Goal: Information Seeking & Learning: Learn about a topic

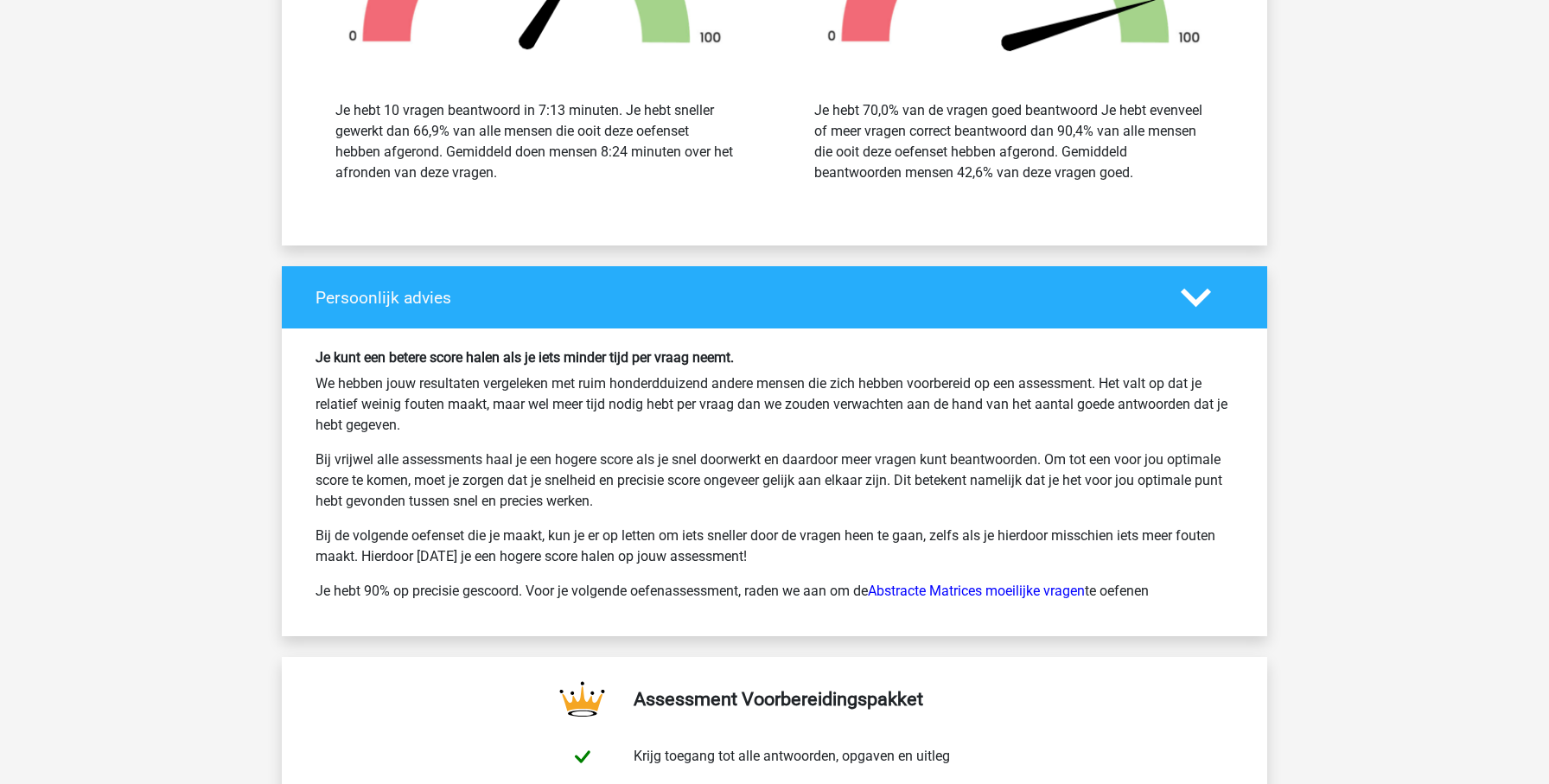
scroll to position [8126, 0]
click at [1033, 585] on link "Abstracte Matrices moeilijke vragen" at bounding box center [976, 589] width 217 height 16
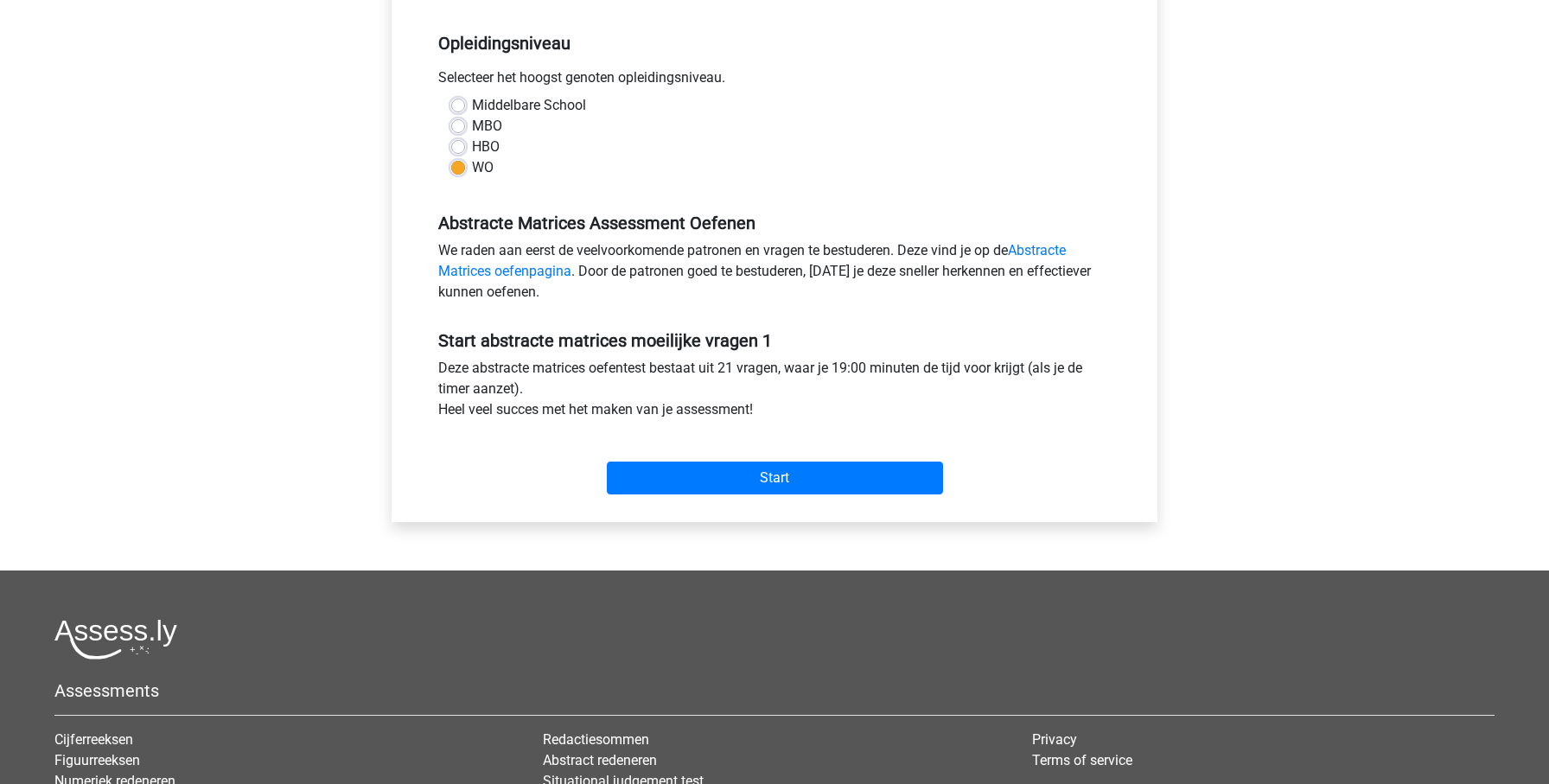
scroll to position [367, 0]
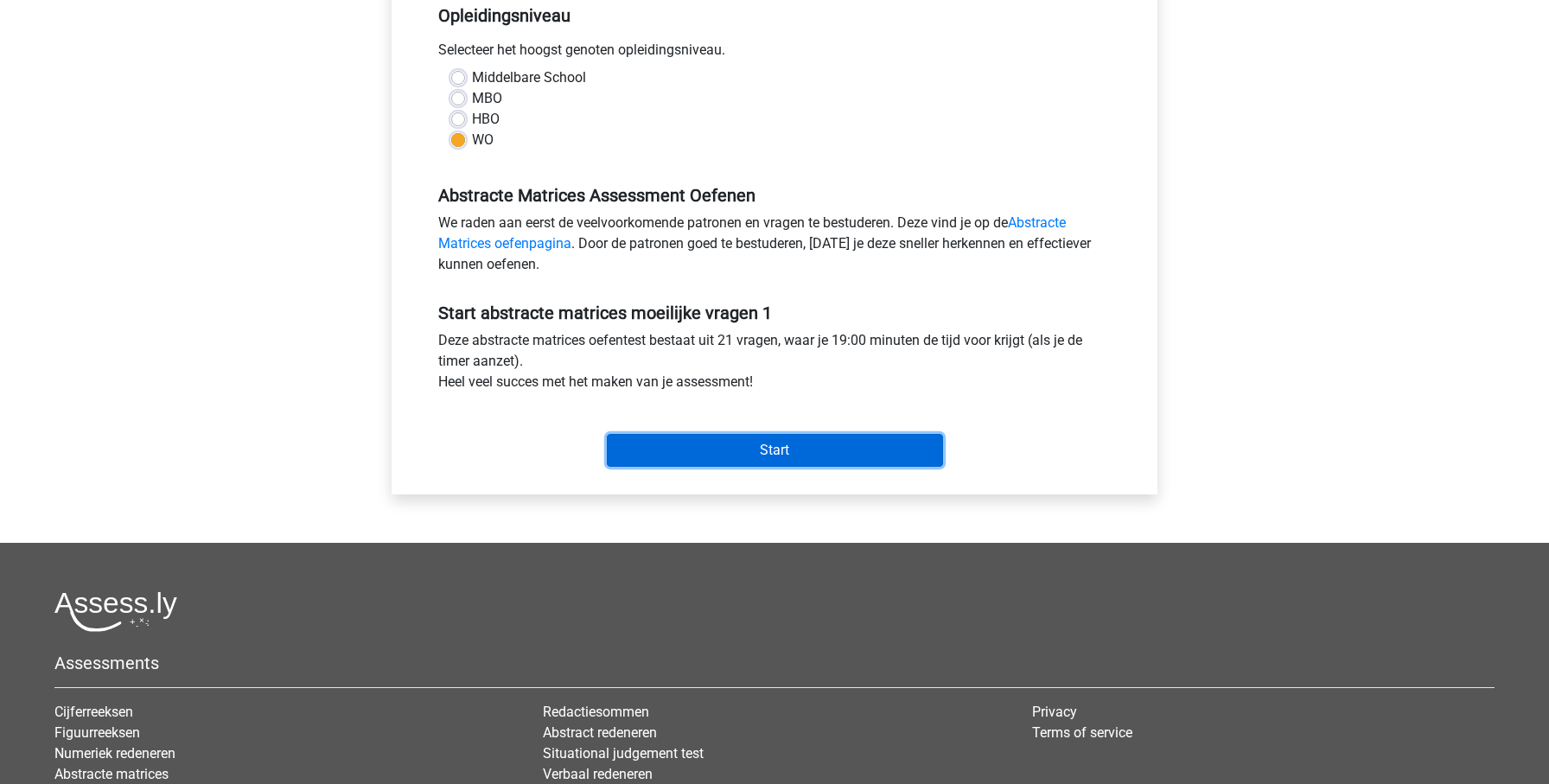
click at [846, 455] on input "Start" at bounding box center [774, 450] width 336 height 32
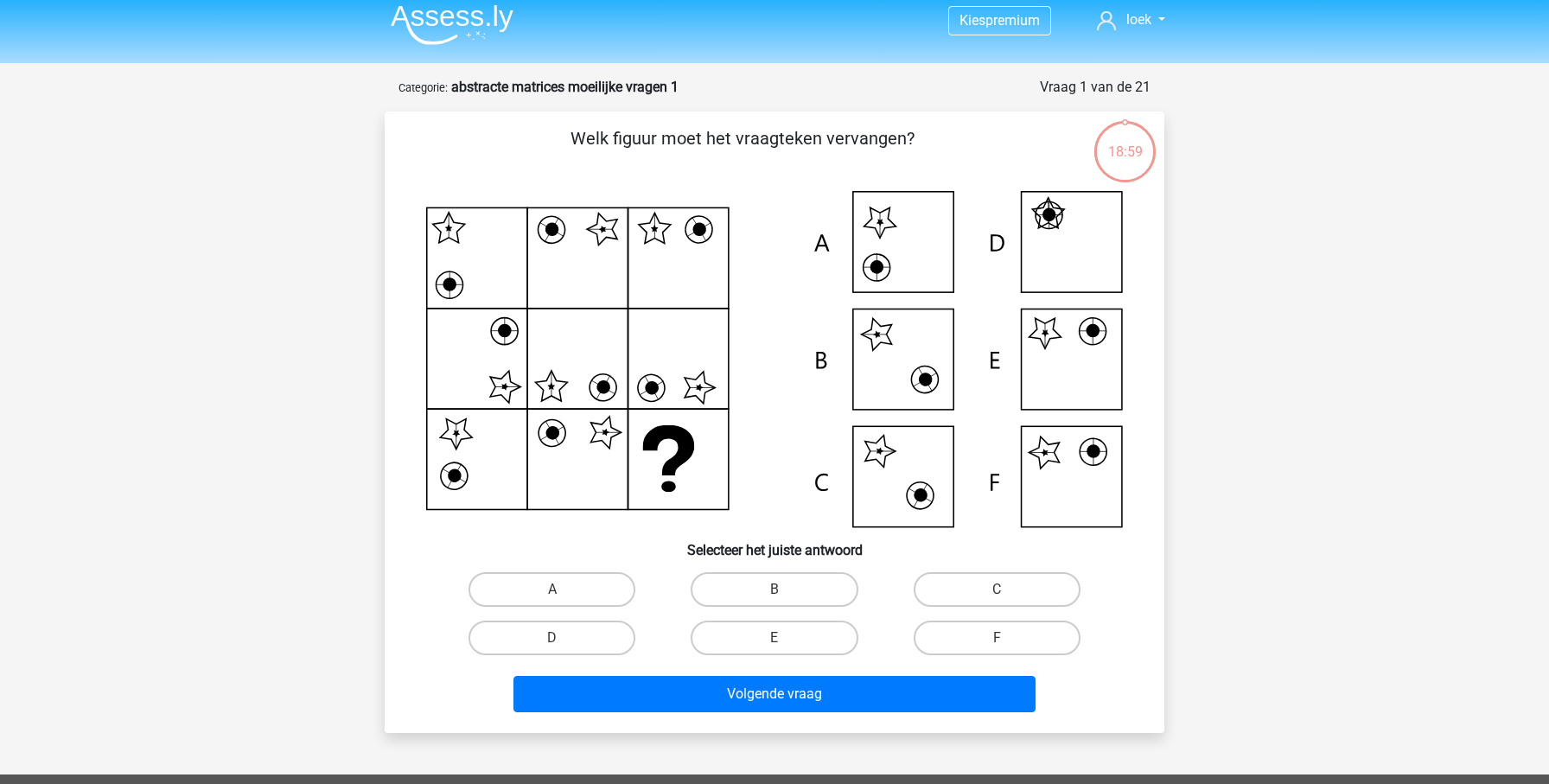
scroll to position [11, 0]
click at [747, 638] on label "E" at bounding box center [774, 637] width 167 height 34
click at [774, 638] on input "E" at bounding box center [780, 643] width 11 height 11
radio input "true"
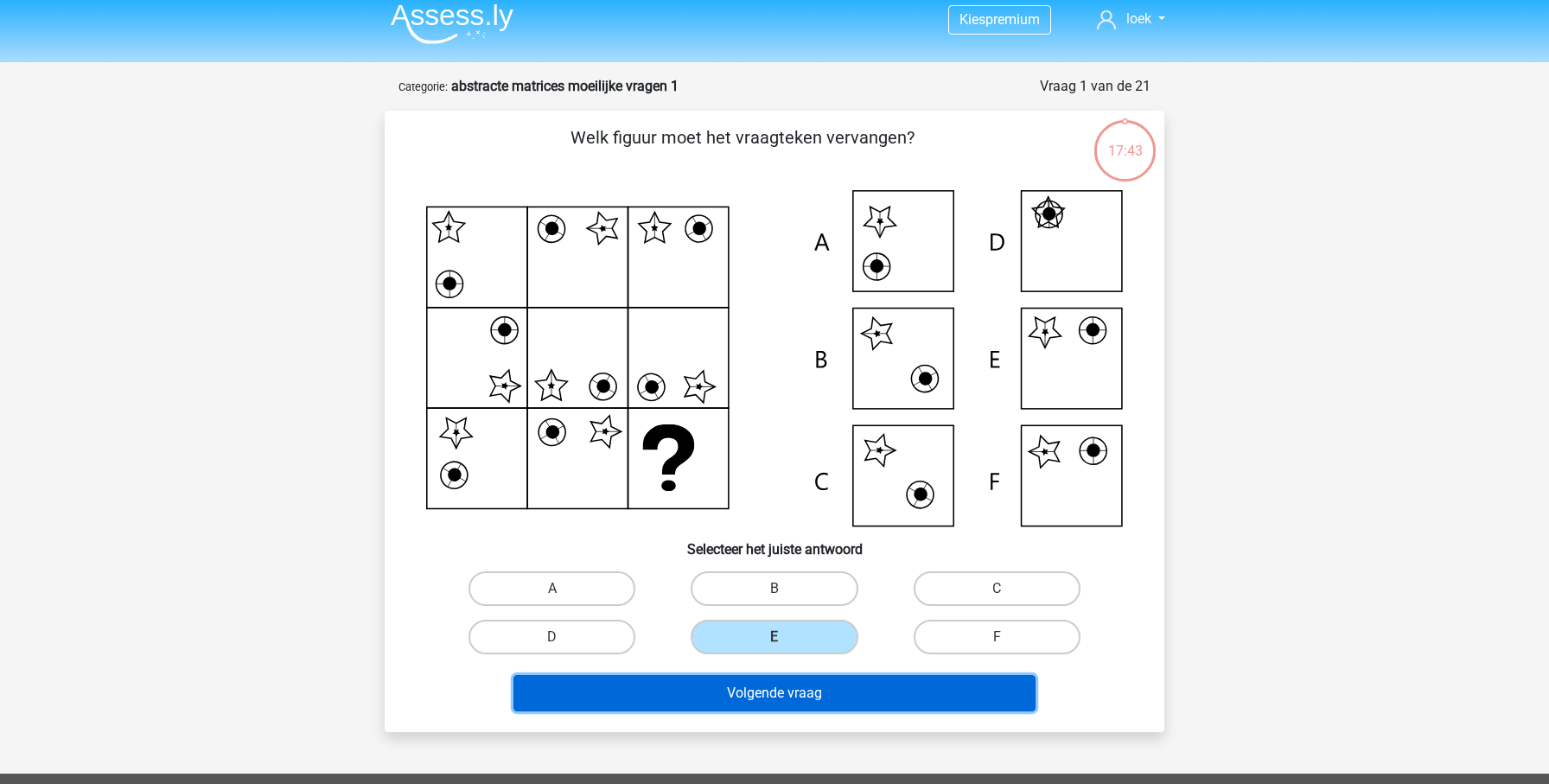
click at [857, 686] on button "Volgende vraag" at bounding box center [775, 693] width 523 height 36
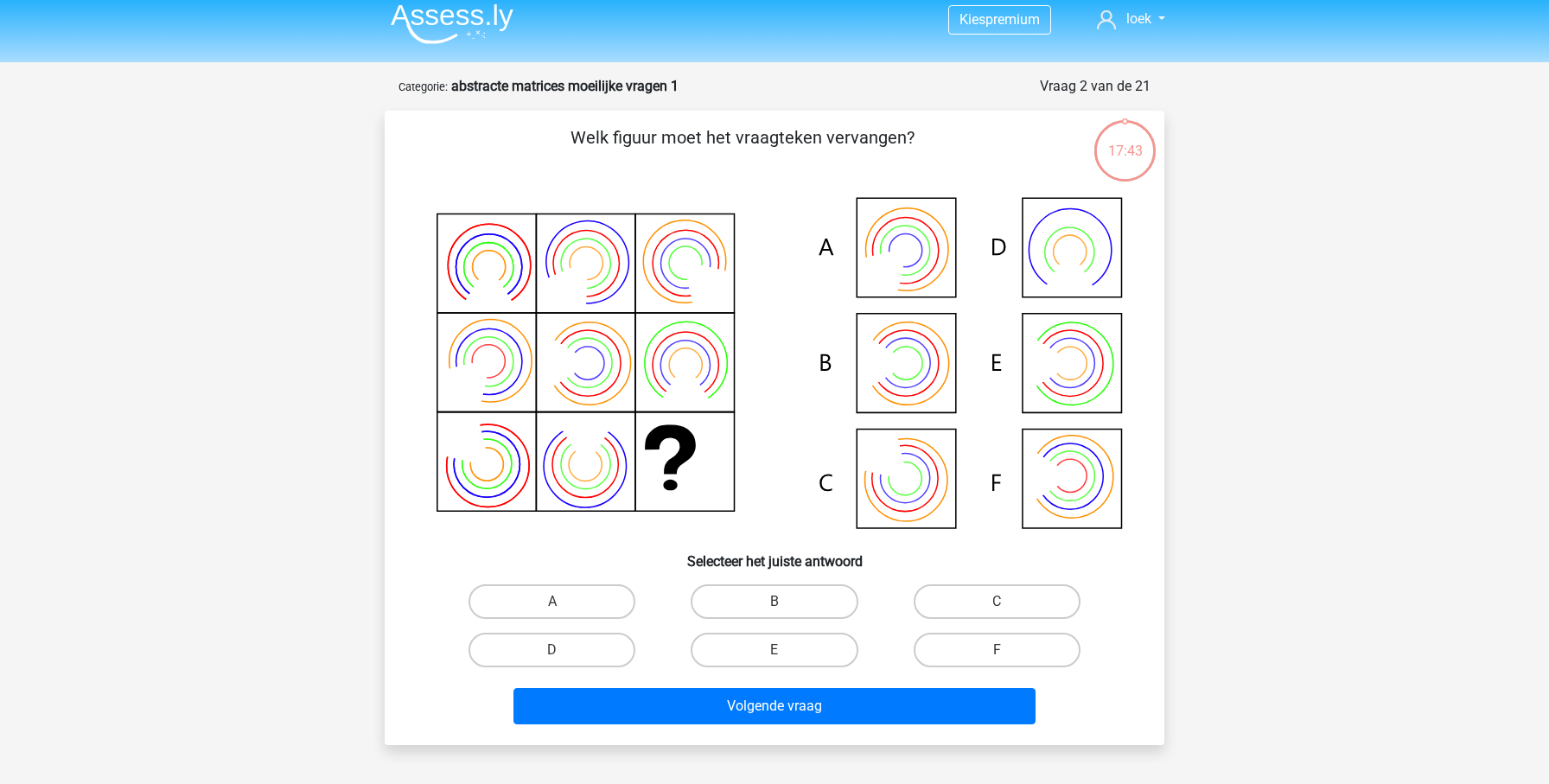
scroll to position [87, 0]
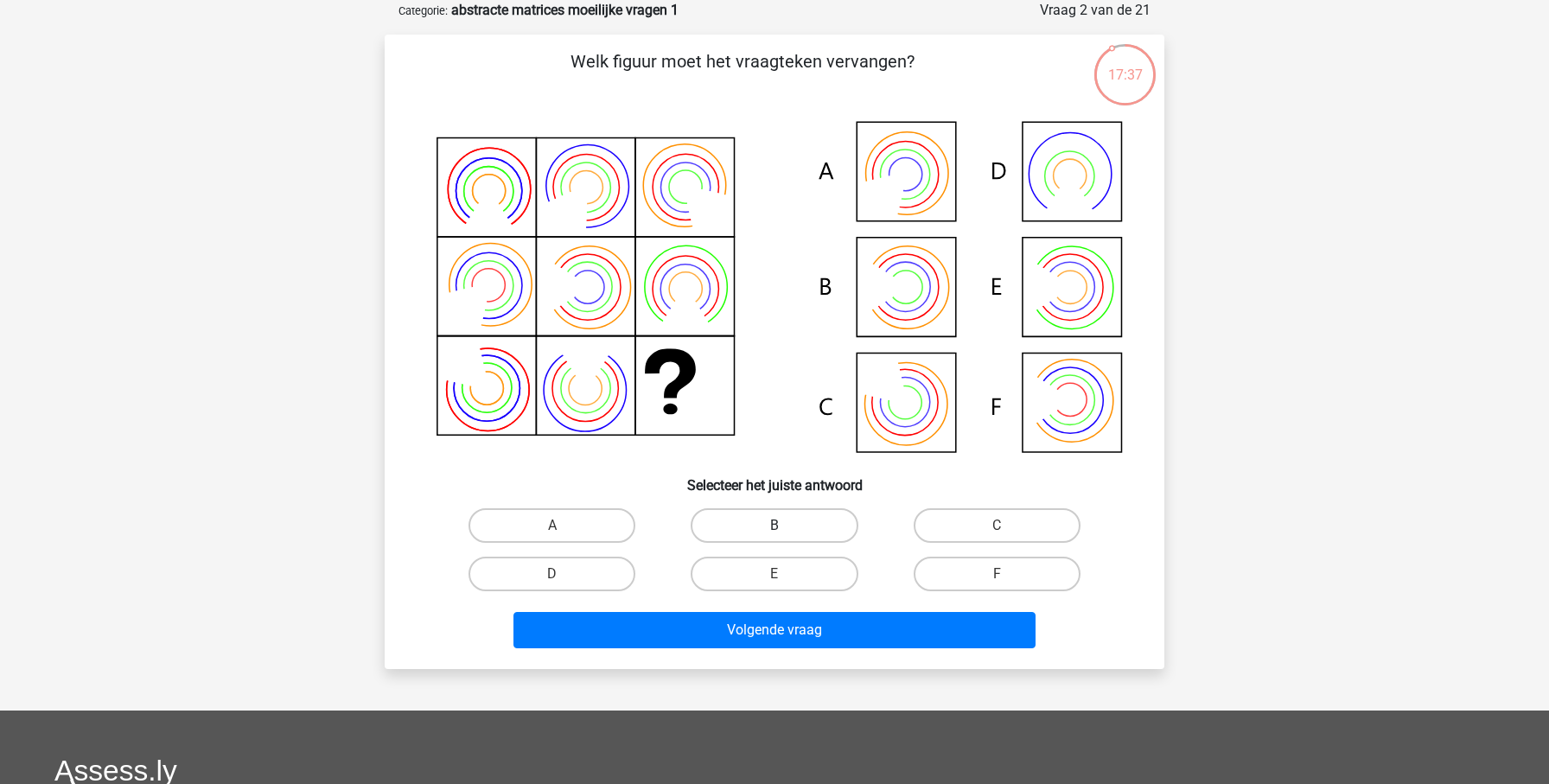
click at [763, 527] on label "B" at bounding box center [774, 525] width 167 height 34
click at [774, 527] on input "B" at bounding box center [780, 531] width 11 height 11
radio input "true"
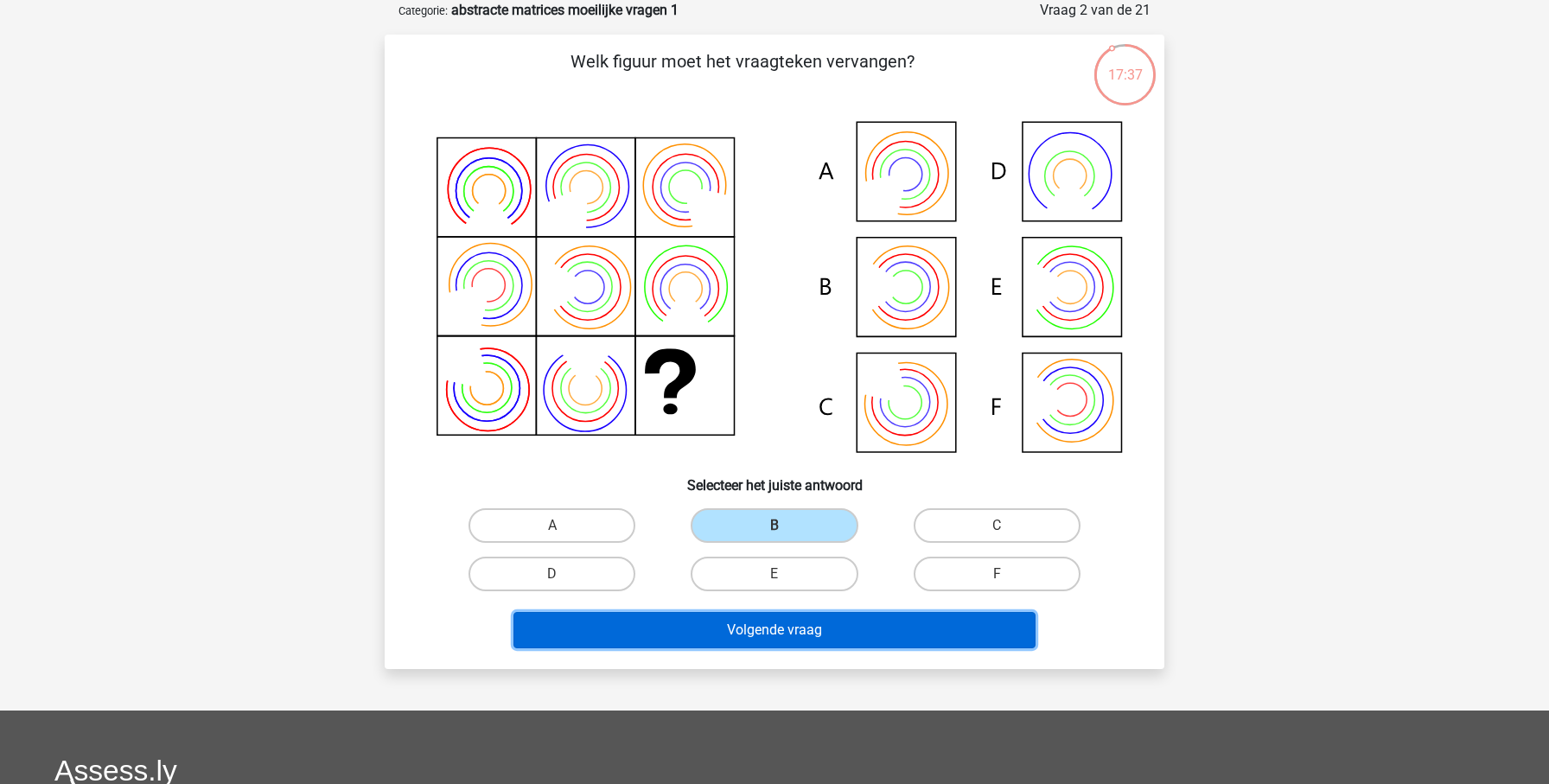
click at [765, 625] on button "Volgende vraag" at bounding box center [775, 630] width 523 height 36
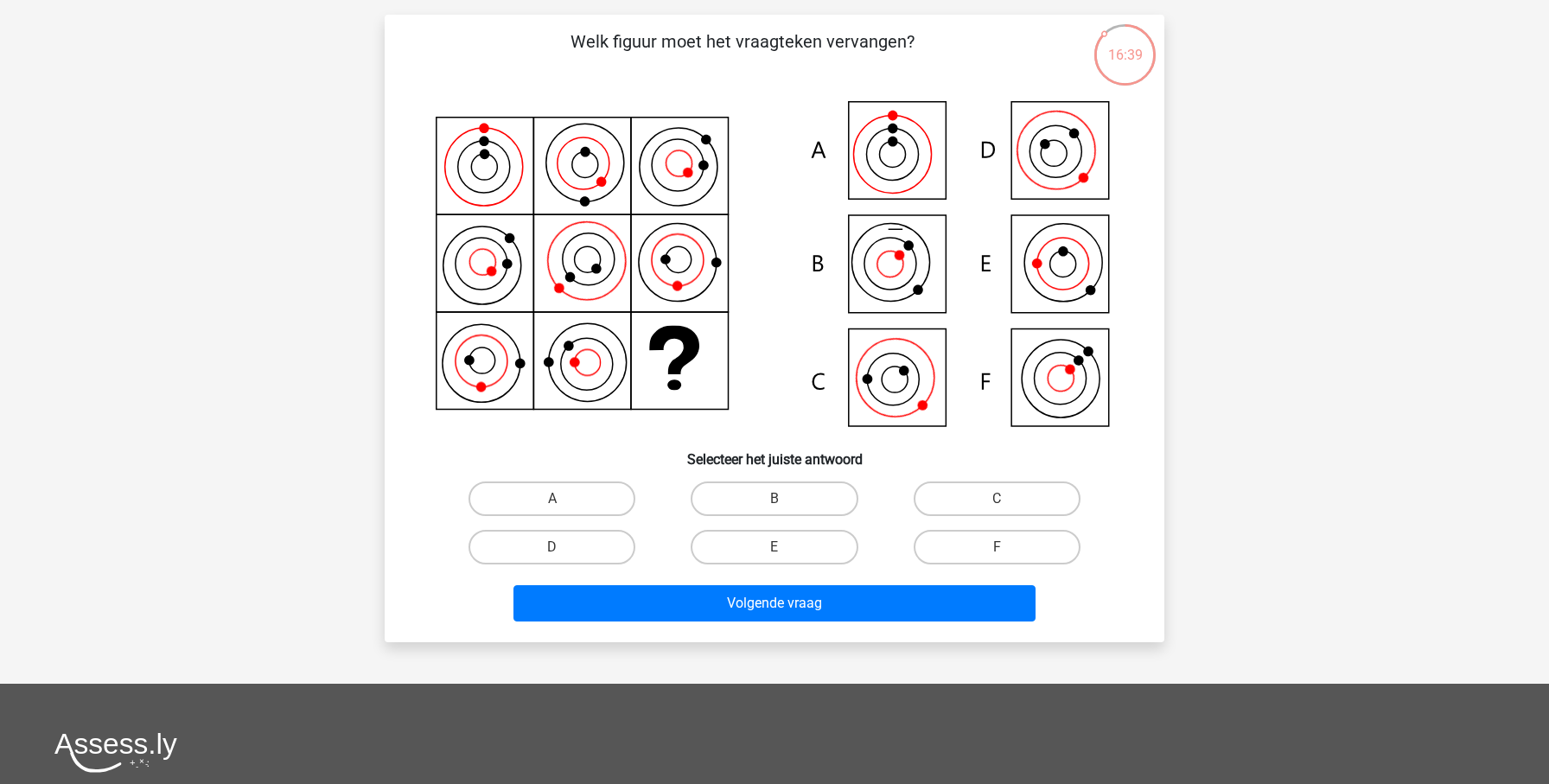
scroll to position [103, 0]
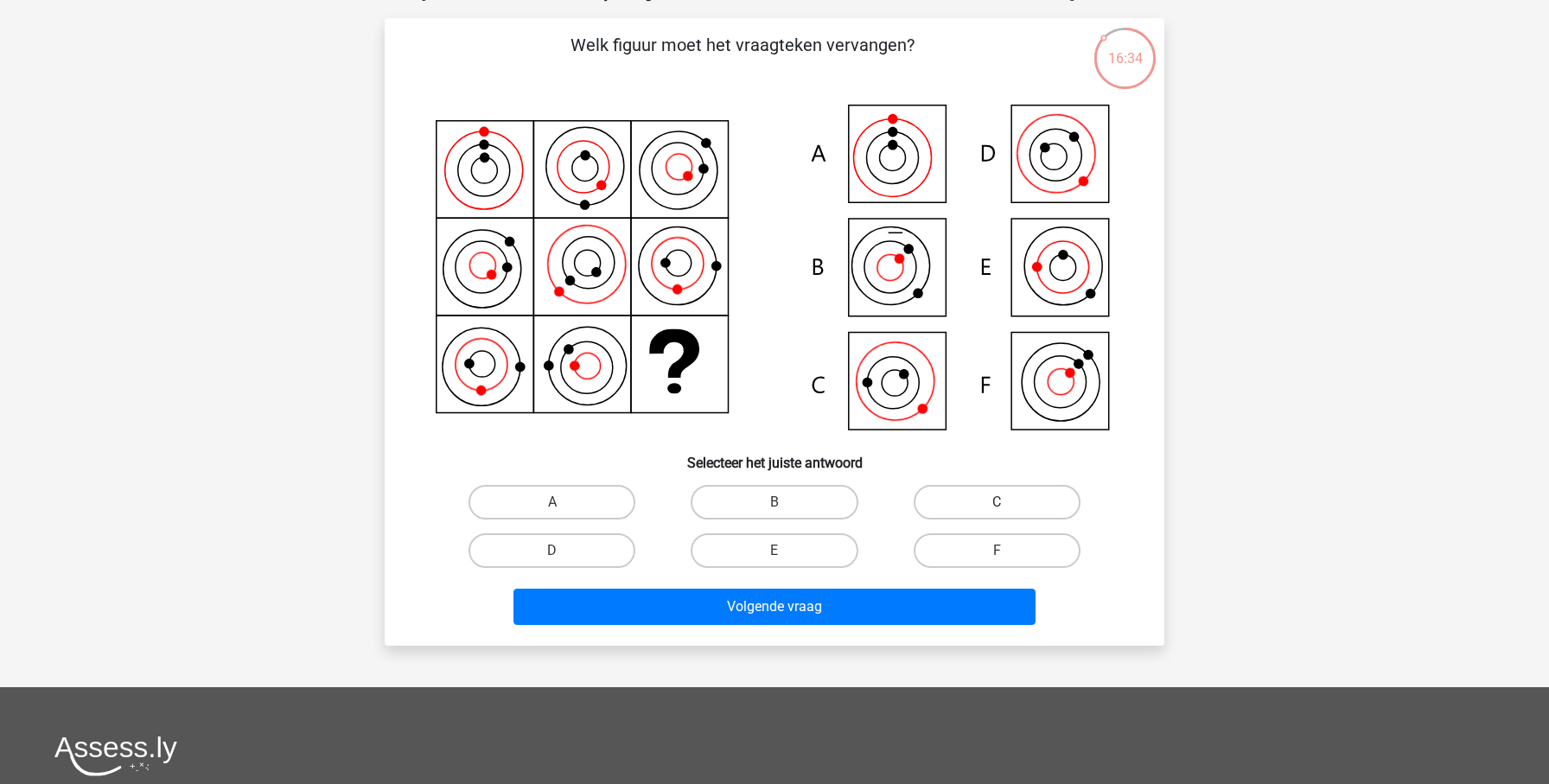
click at [960, 495] on label "C" at bounding box center [997, 502] width 167 height 34
click at [997, 502] on input "C" at bounding box center [1003, 508] width 11 height 11
radio input "true"
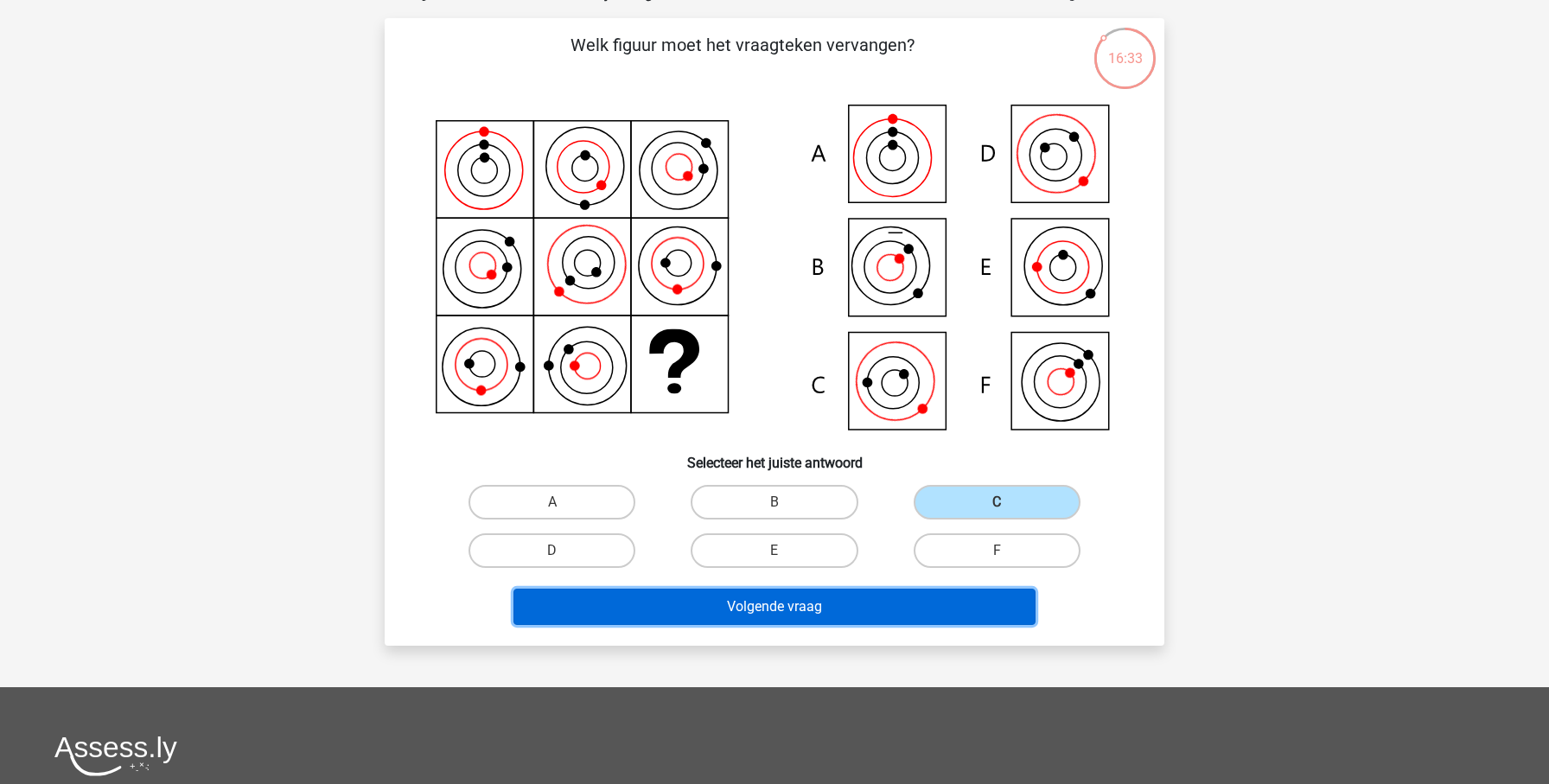
click at [907, 621] on button "Volgende vraag" at bounding box center [775, 606] width 523 height 36
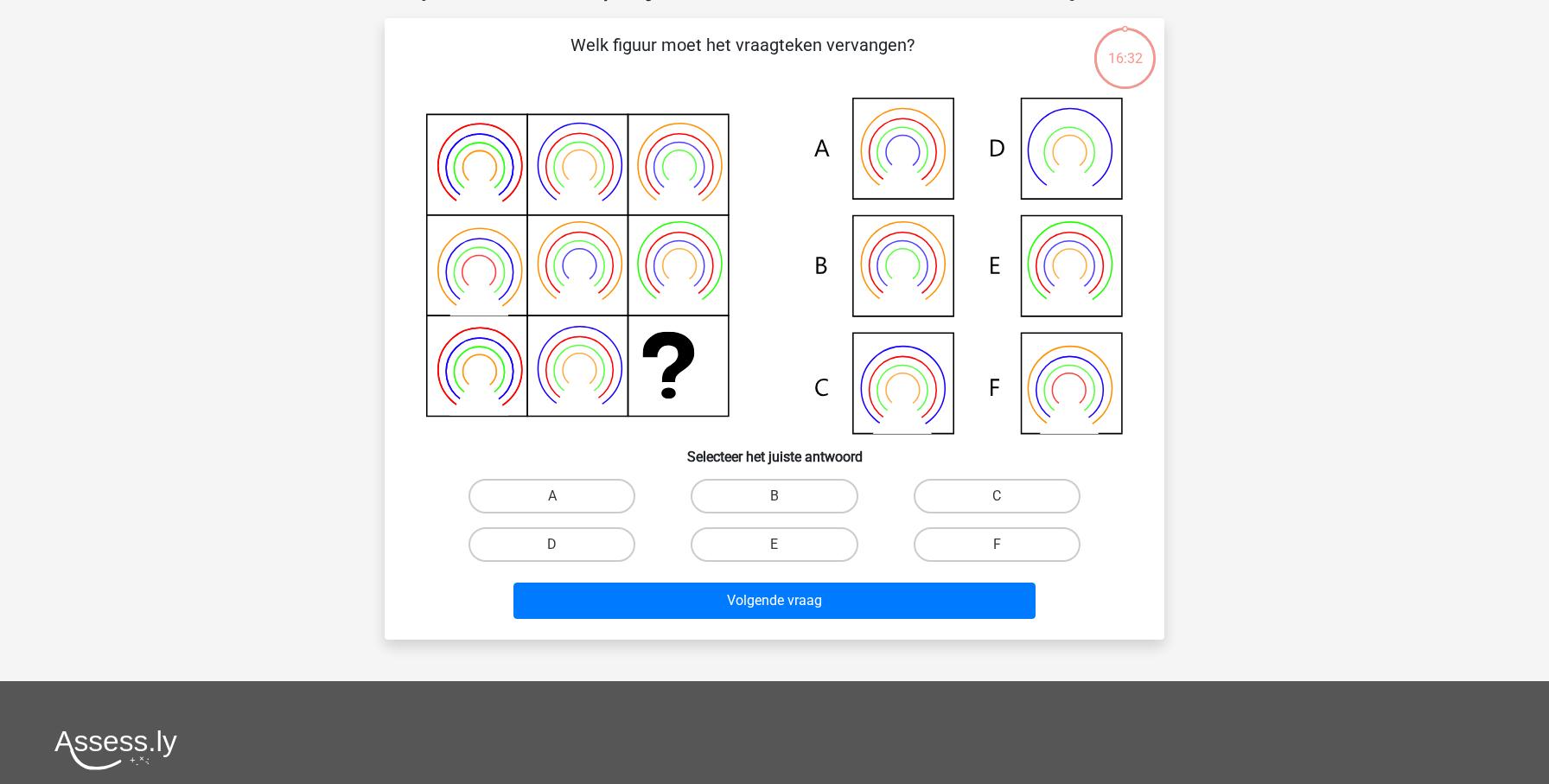
scroll to position [87, 0]
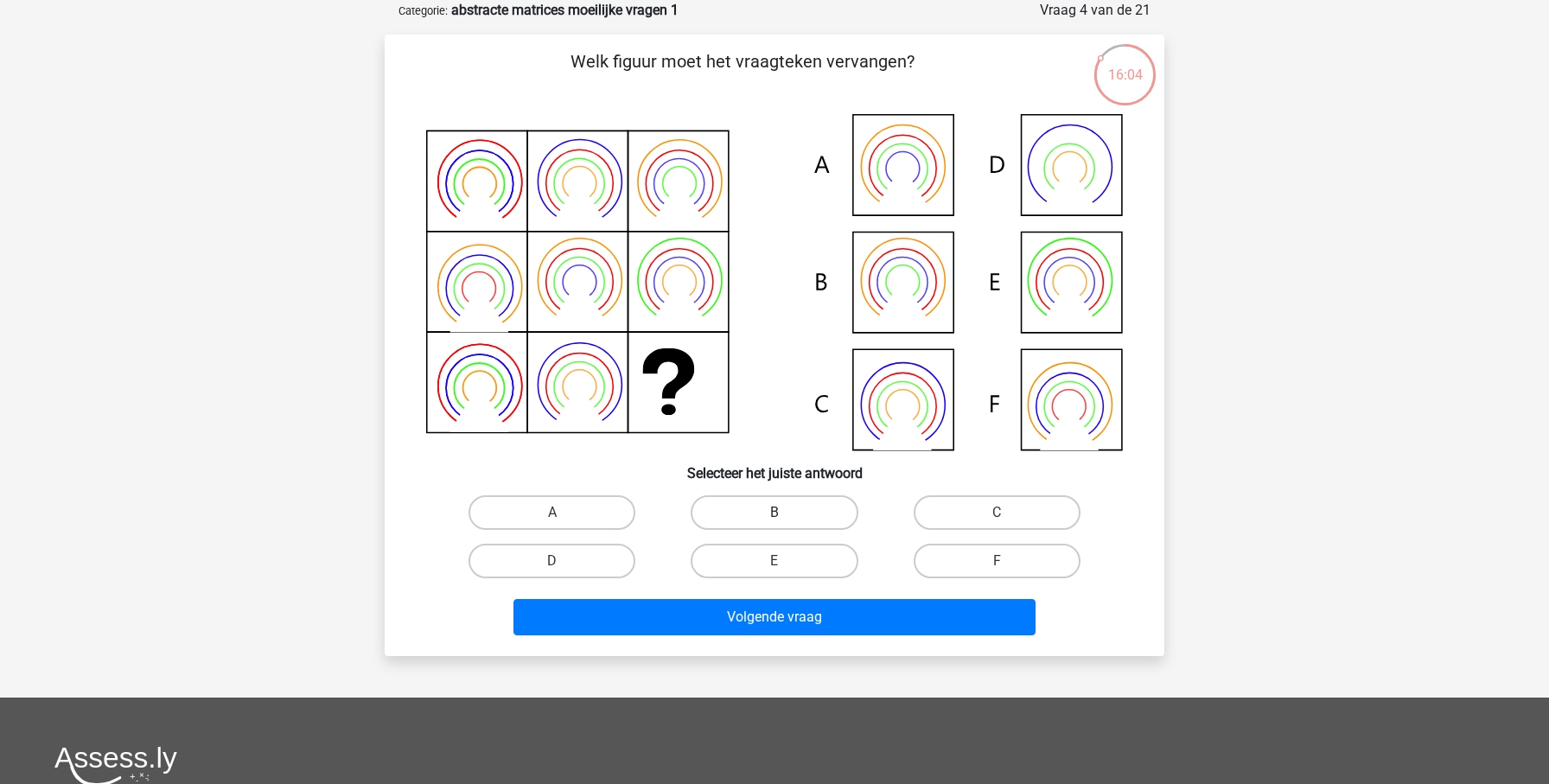
click at [815, 514] on label "B" at bounding box center [774, 513] width 167 height 34
click at [786, 514] on input "B" at bounding box center [780, 519] width 11 height 11
radio input "true"
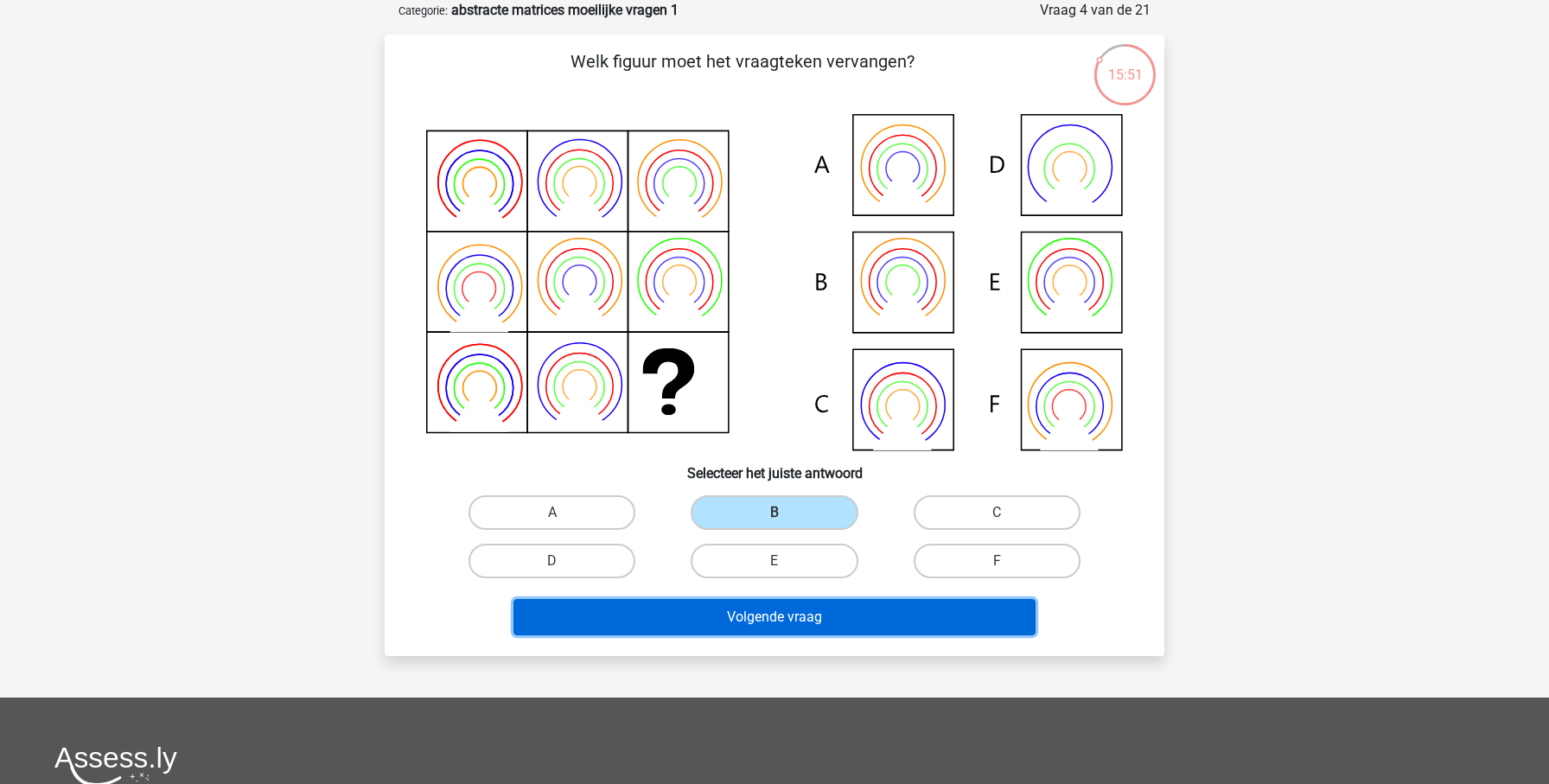
click at [879, 602] on button "Volgende vraag" at bounding box center [775, 617] width 523 height 36
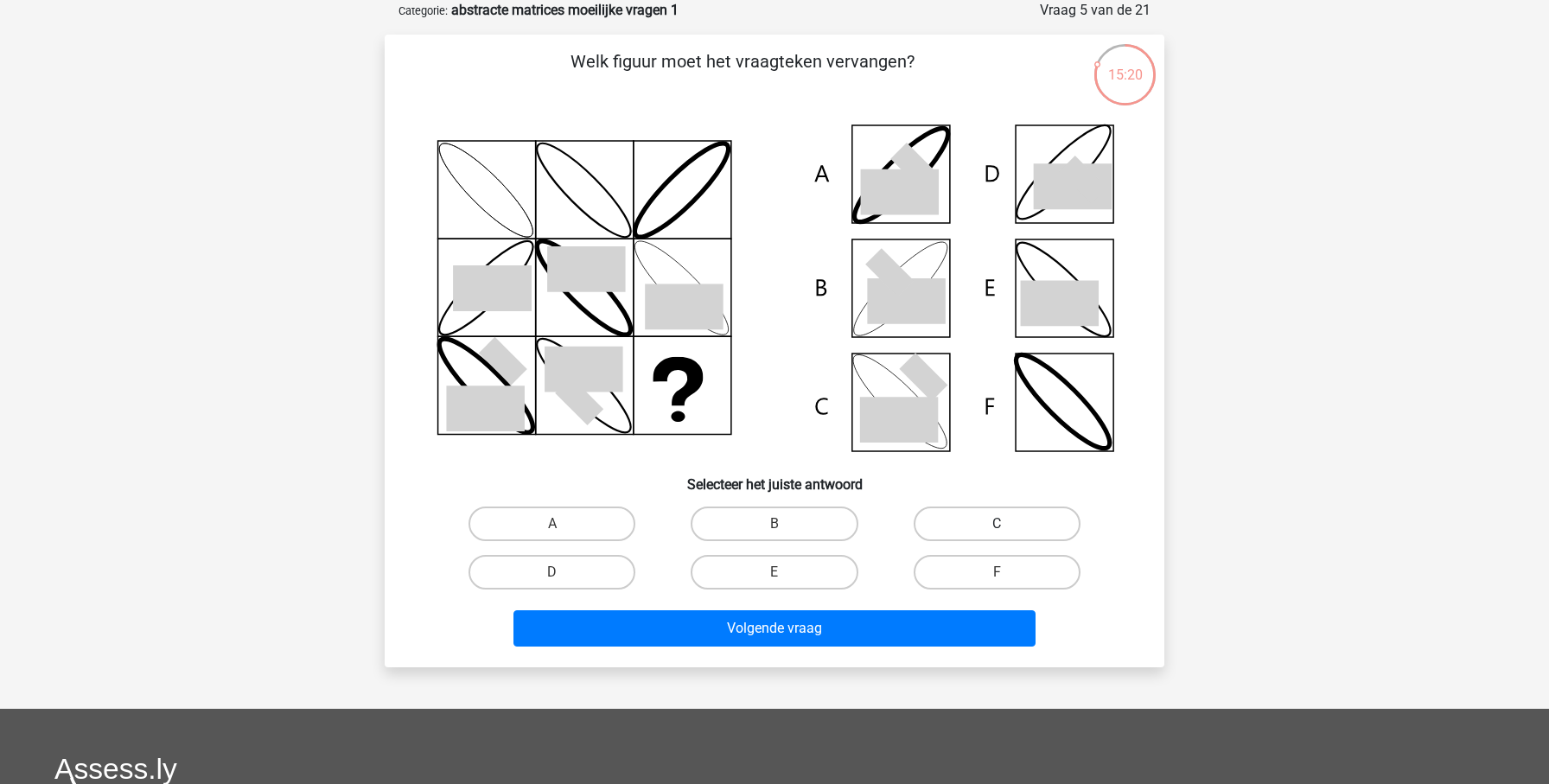
click at [1004, 515] on label "C" at bounding box center [997, 523] width 167 height 34
click at [1004, 523] on input "C" at bounding box center [1003, 529] width 11 height 11
radio input "true"
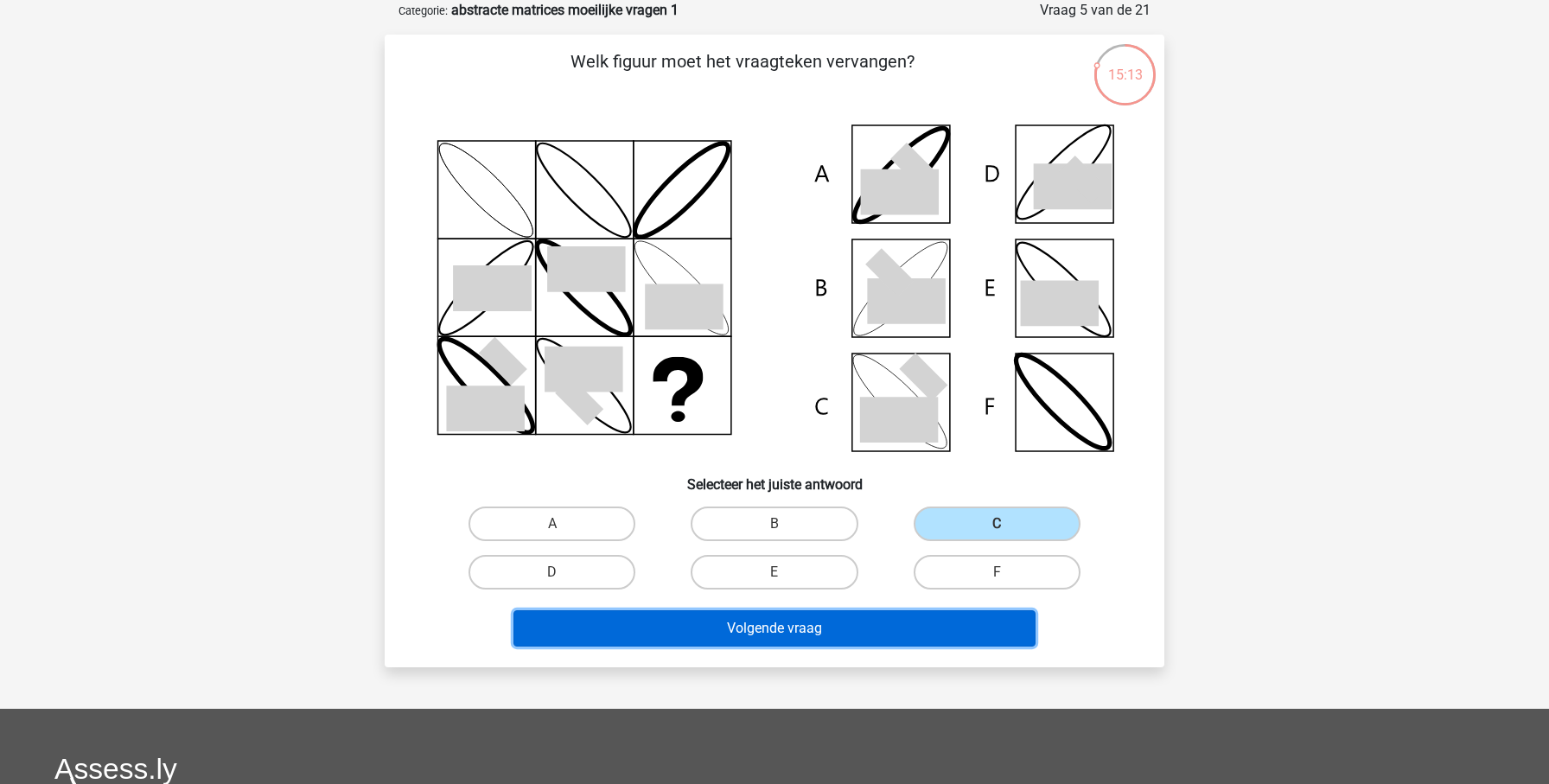
click at [862, 635] on button "Volgende vraag" at bounding box center [775, 628] width 523 height 36
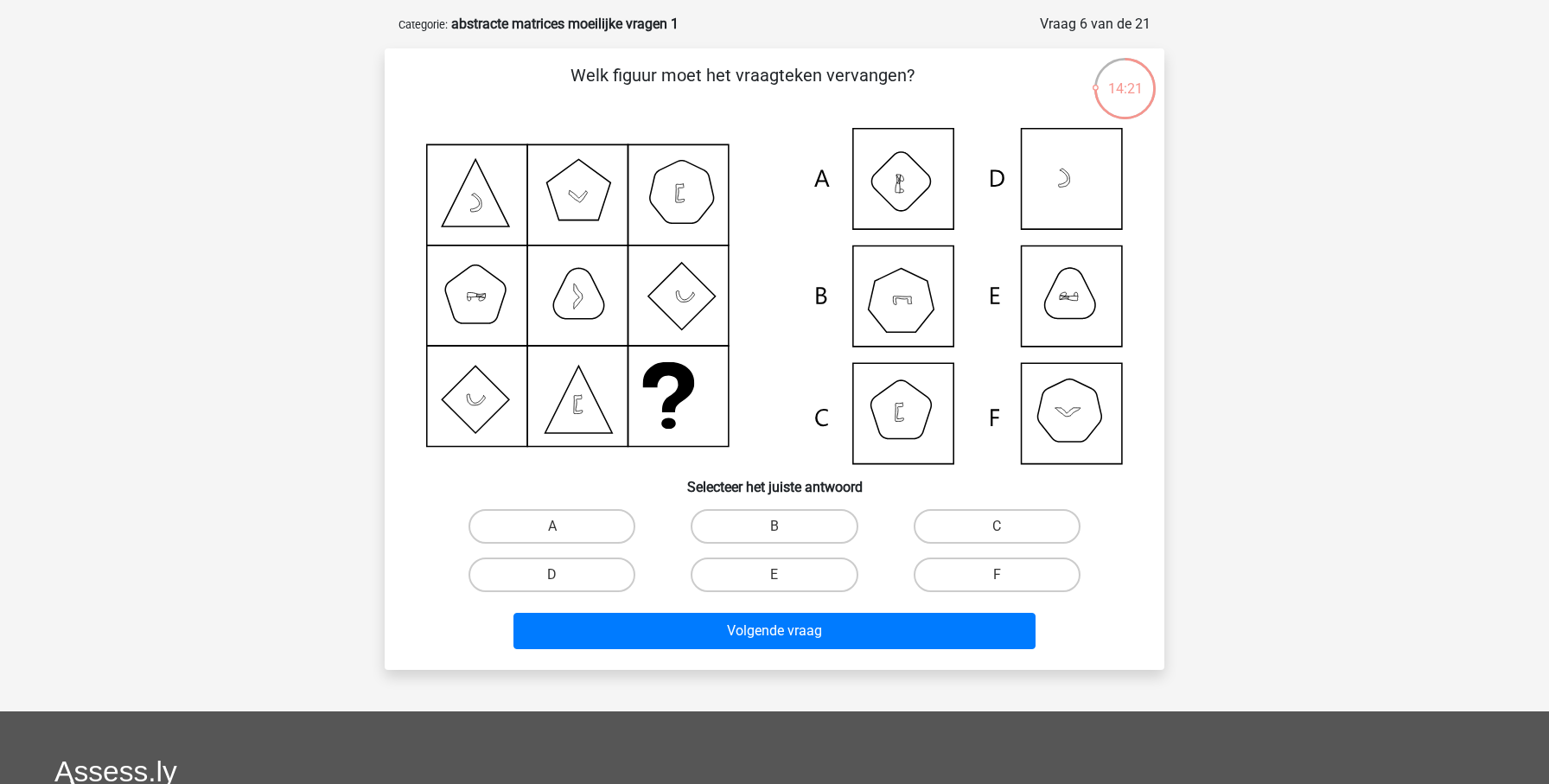
scroll to position [71, 0]
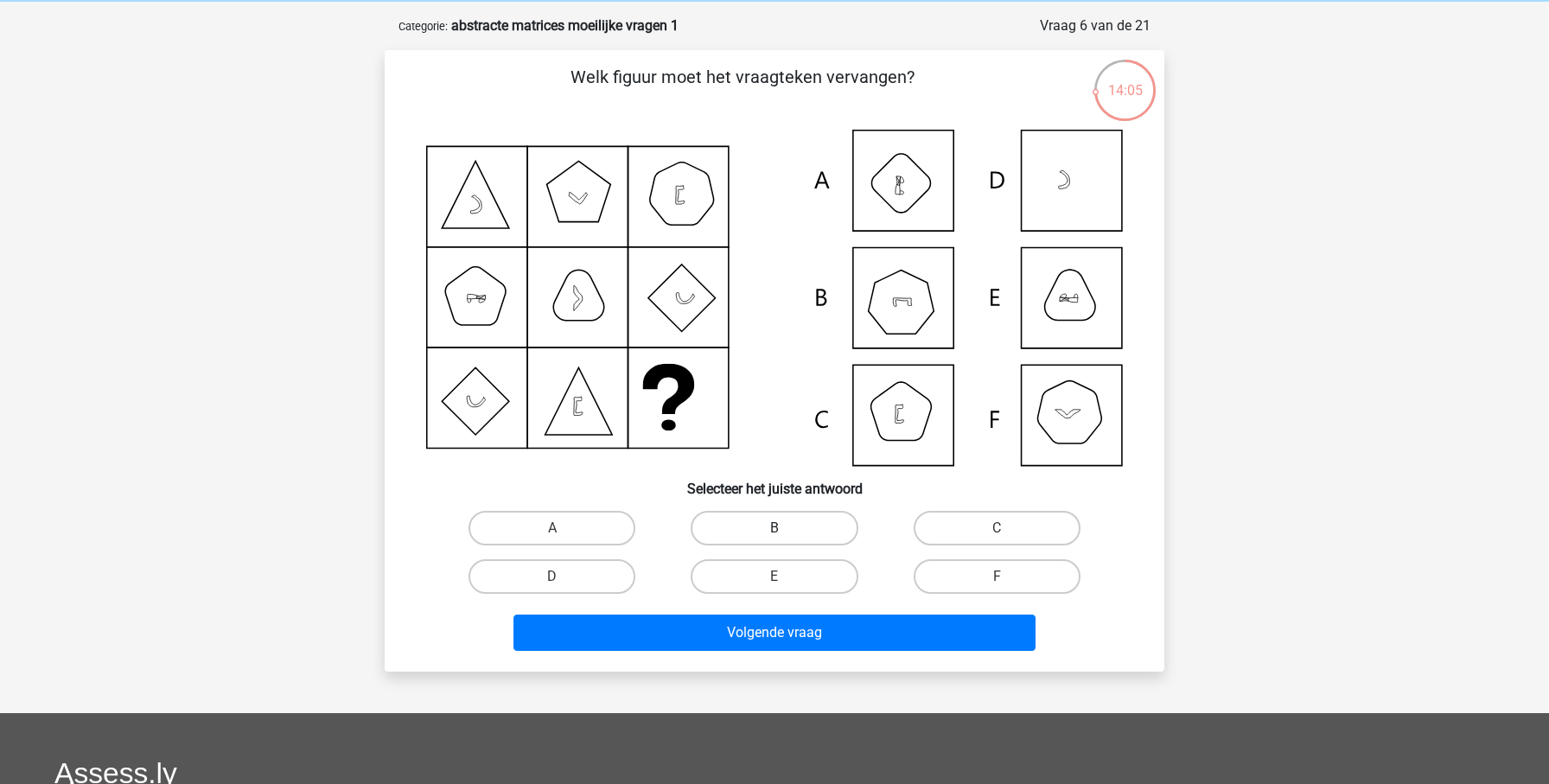
click at [803, 533] on label "B" at bounding box center [774, 528] width 167 height 34
click at [786, 533] on input "B" at bounding box center [780, 534] width 11 height 11
radio input "true"
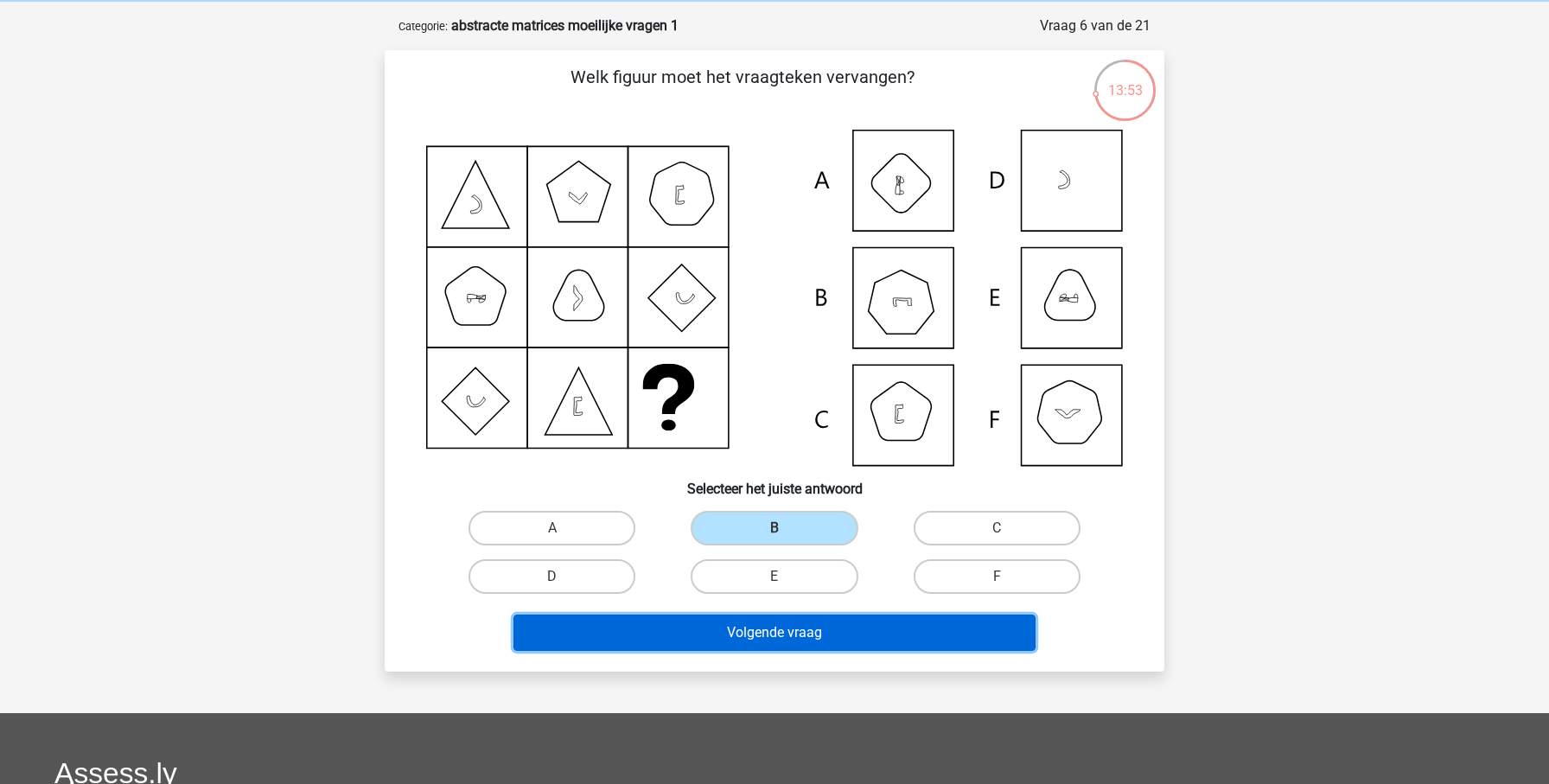
click at [888, 643] on button "Volgende vraag" at bounding box center [775, 633] width 523 height 36
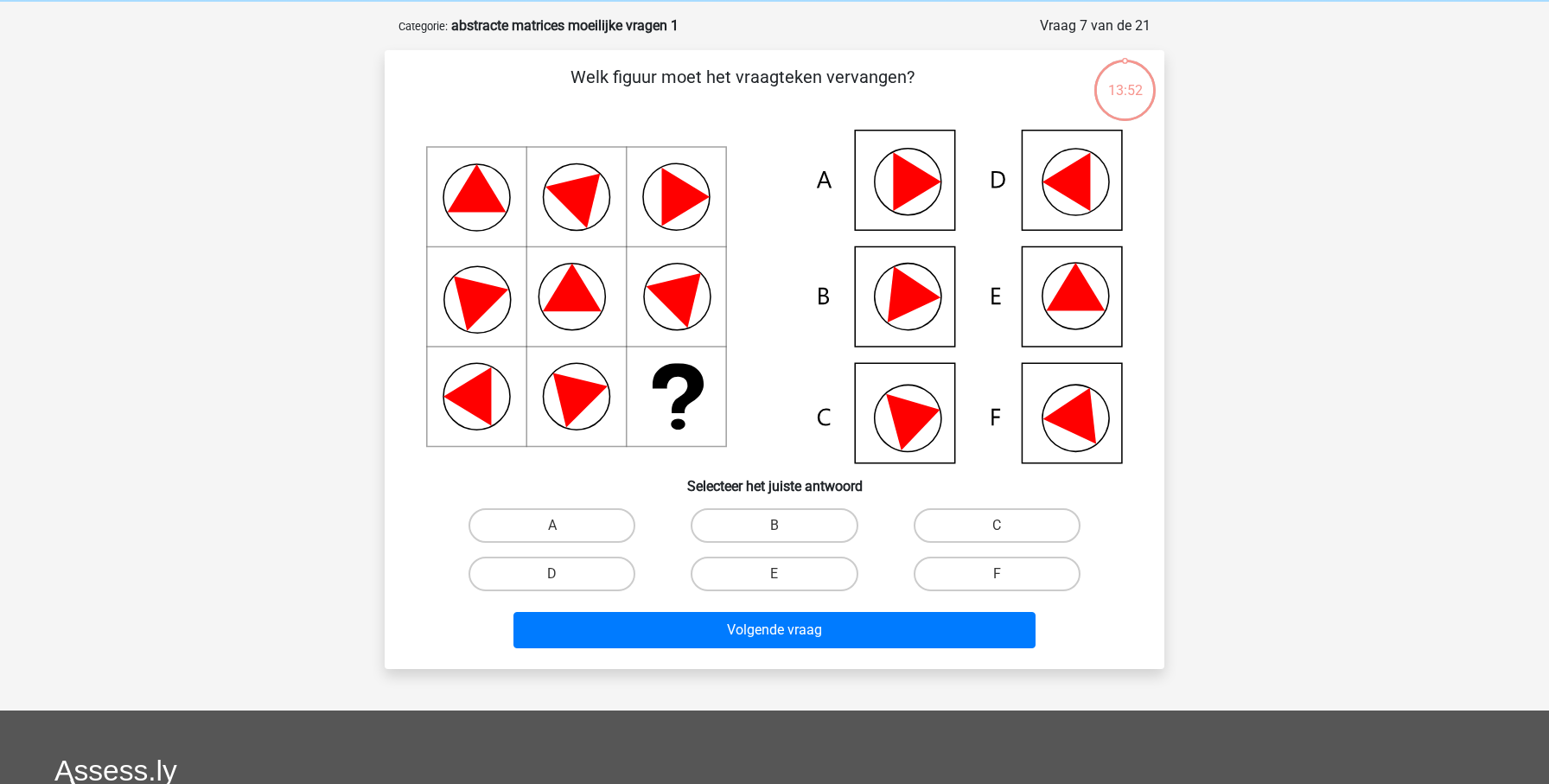
scroll to position [87, 0]
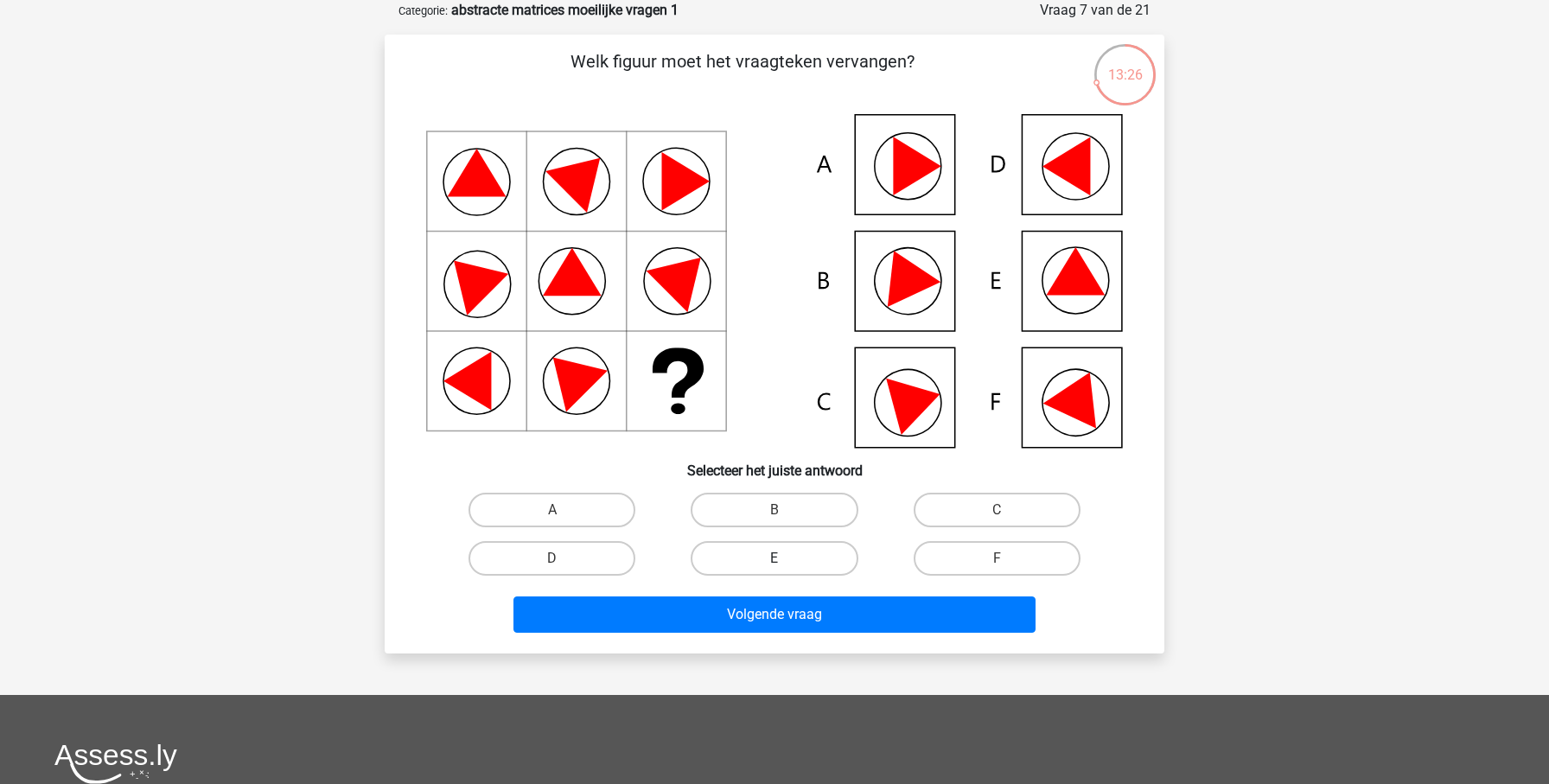
click at [806, 549] on label "E" at bounding box center [774, 559] width 167 height 34
click at [786, 559] on input "E" at bounding box center [780, 564] width 11 height 11
radio input "true"
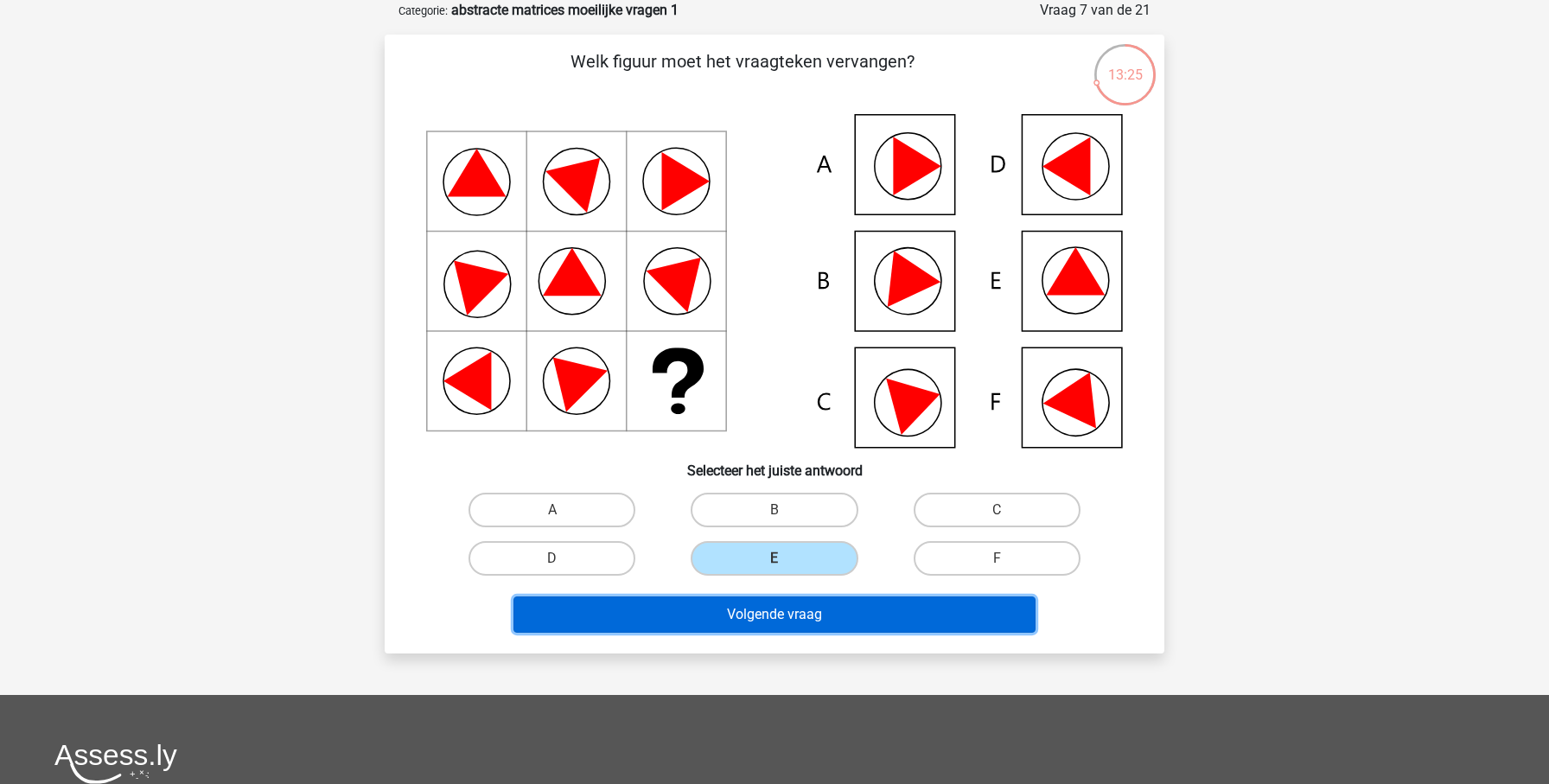
click at [828, 622] on button "Volgende vraag" at bounding box center [775, 614] width 523 height 36
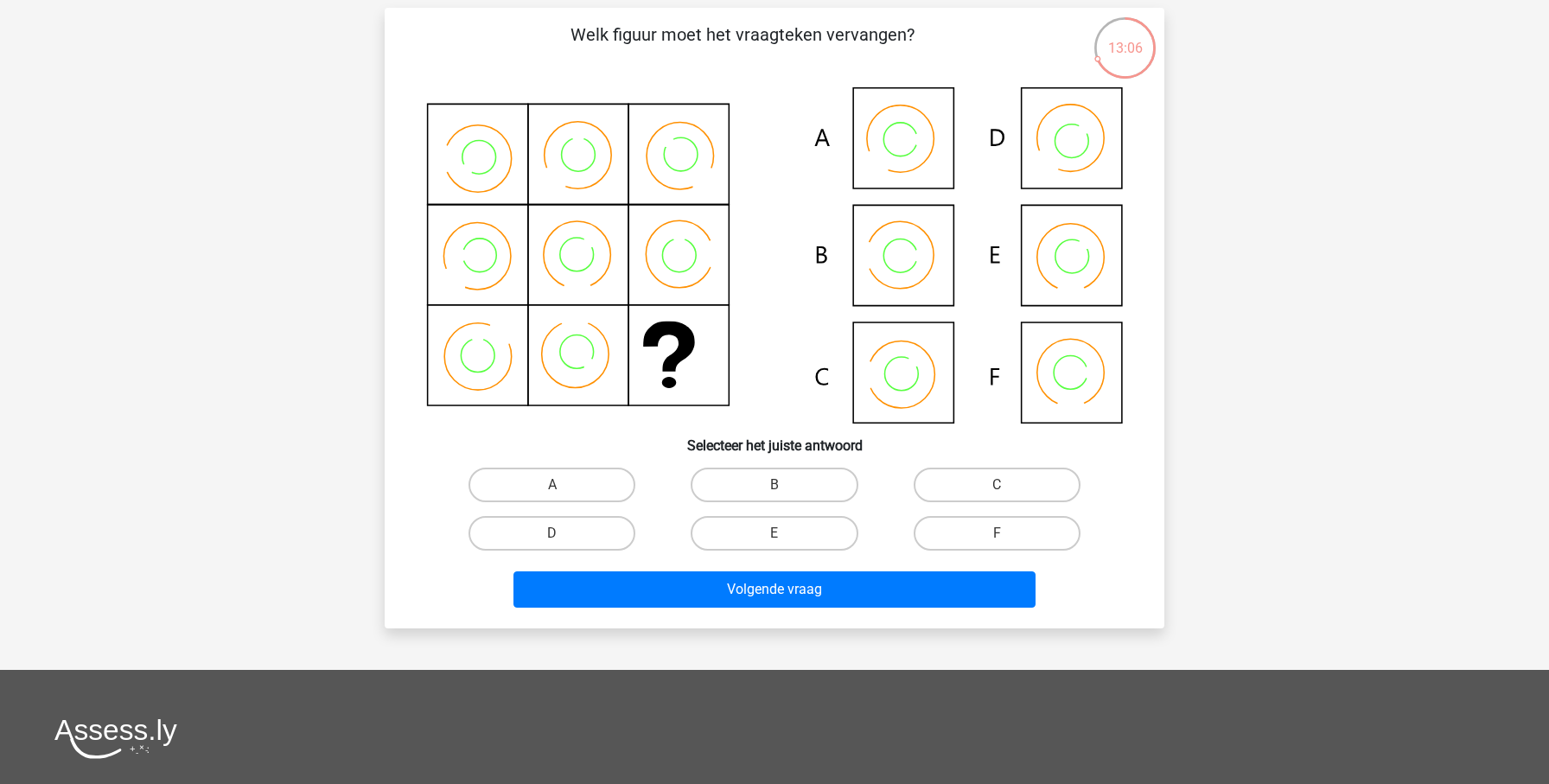
scroll to position [114, 0]
click at [779, 480] on label "B" at bounding box center [774, 484] width 167 height 34
click at [779, 484] on input "B" at bounding box center [780, 490] width 11 height 11
radio input "true"
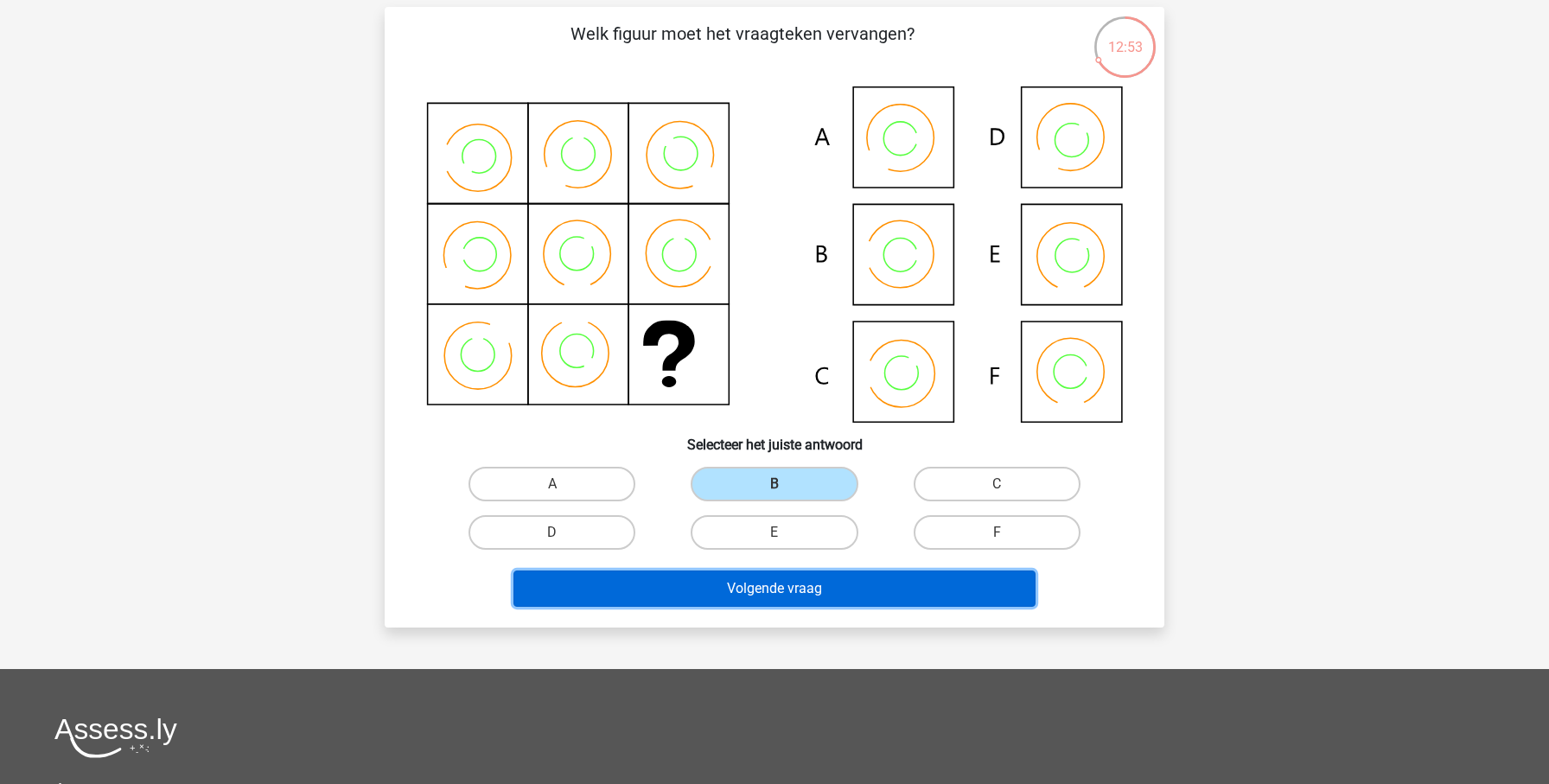
click at [817, 596] on button "Volgende vraag" at bounding box center [775, 588] width 523 height 36
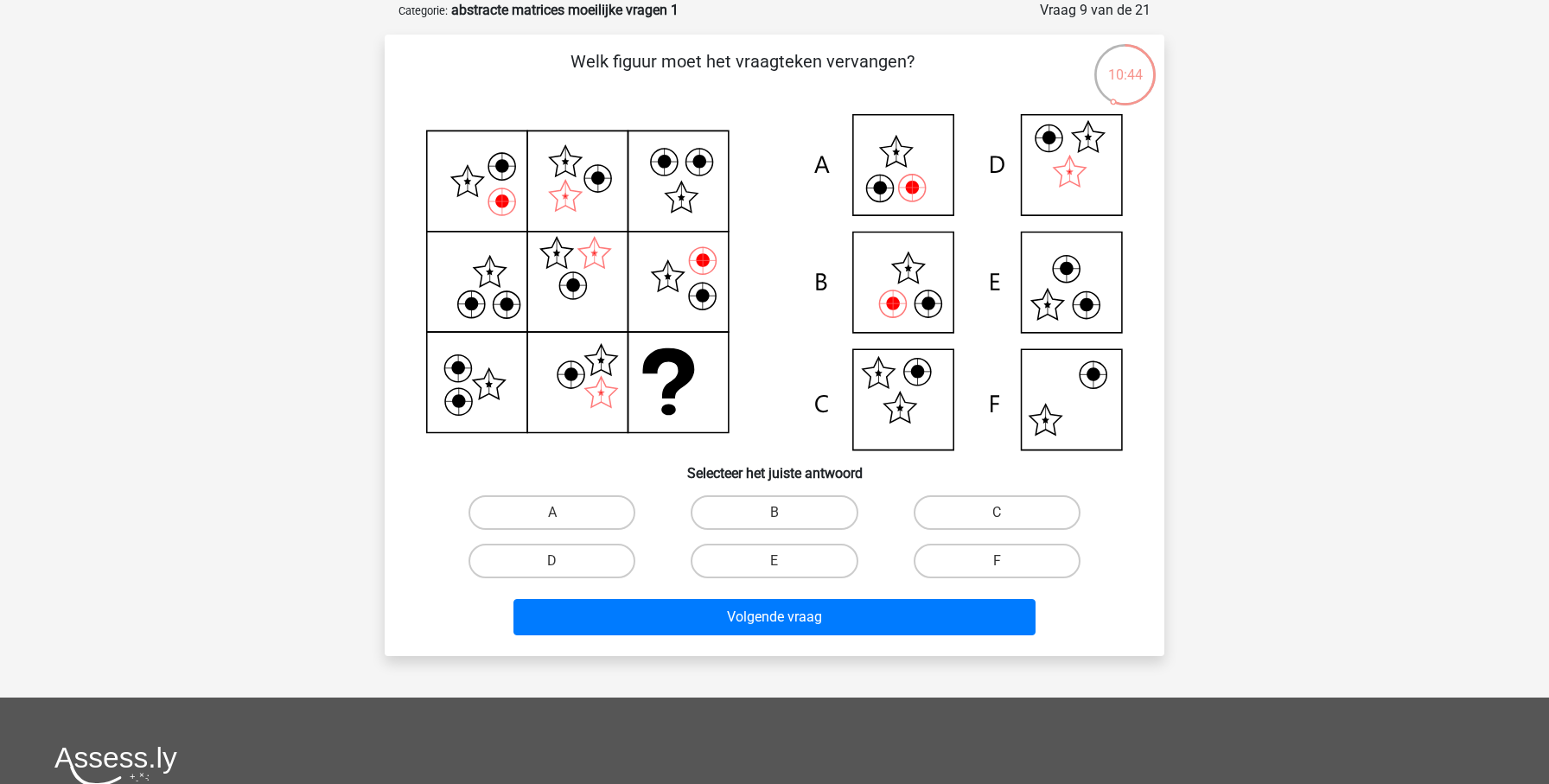
scroll to position [85, 0]
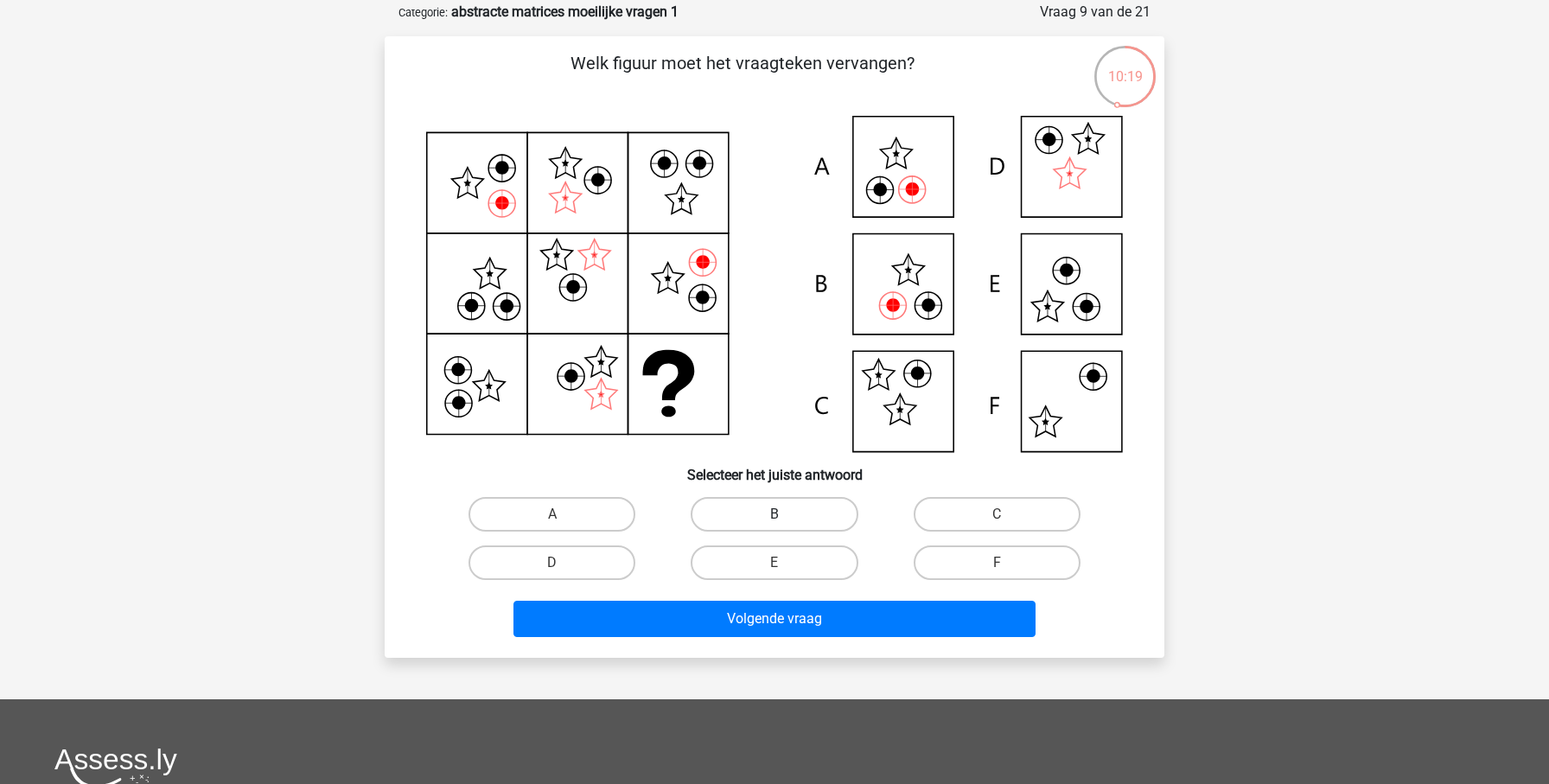
click at [804, 511] on label "B" at bounding box center [774, 514] width 167 height 34
click at [786, 515] on input "B" at bounding box center [780, 520] width 11 height 11
radio input "true"
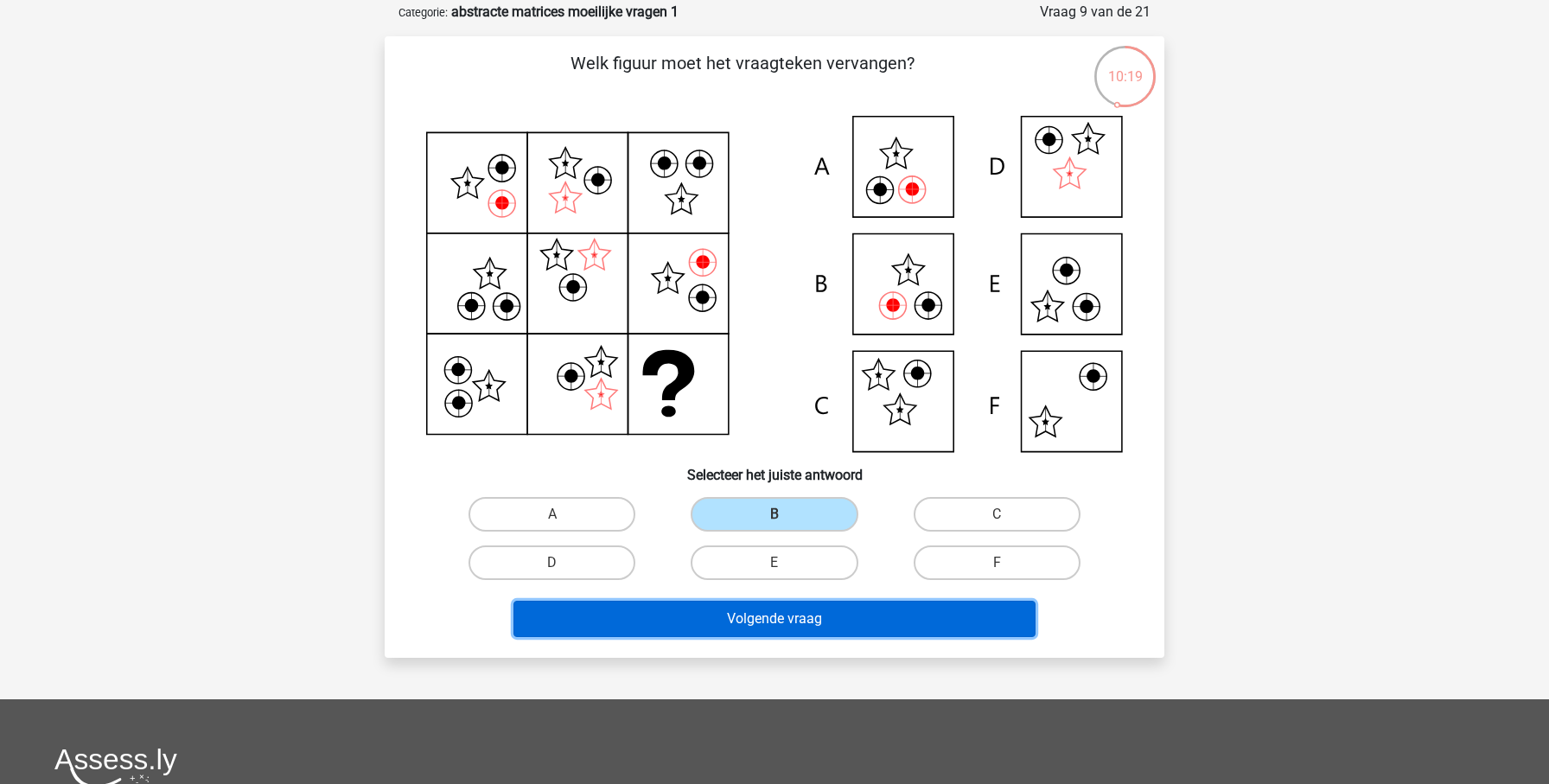
click at [827, 619] on button "Volgende vraag" at bounding box center [775, 619] width 523 height 36
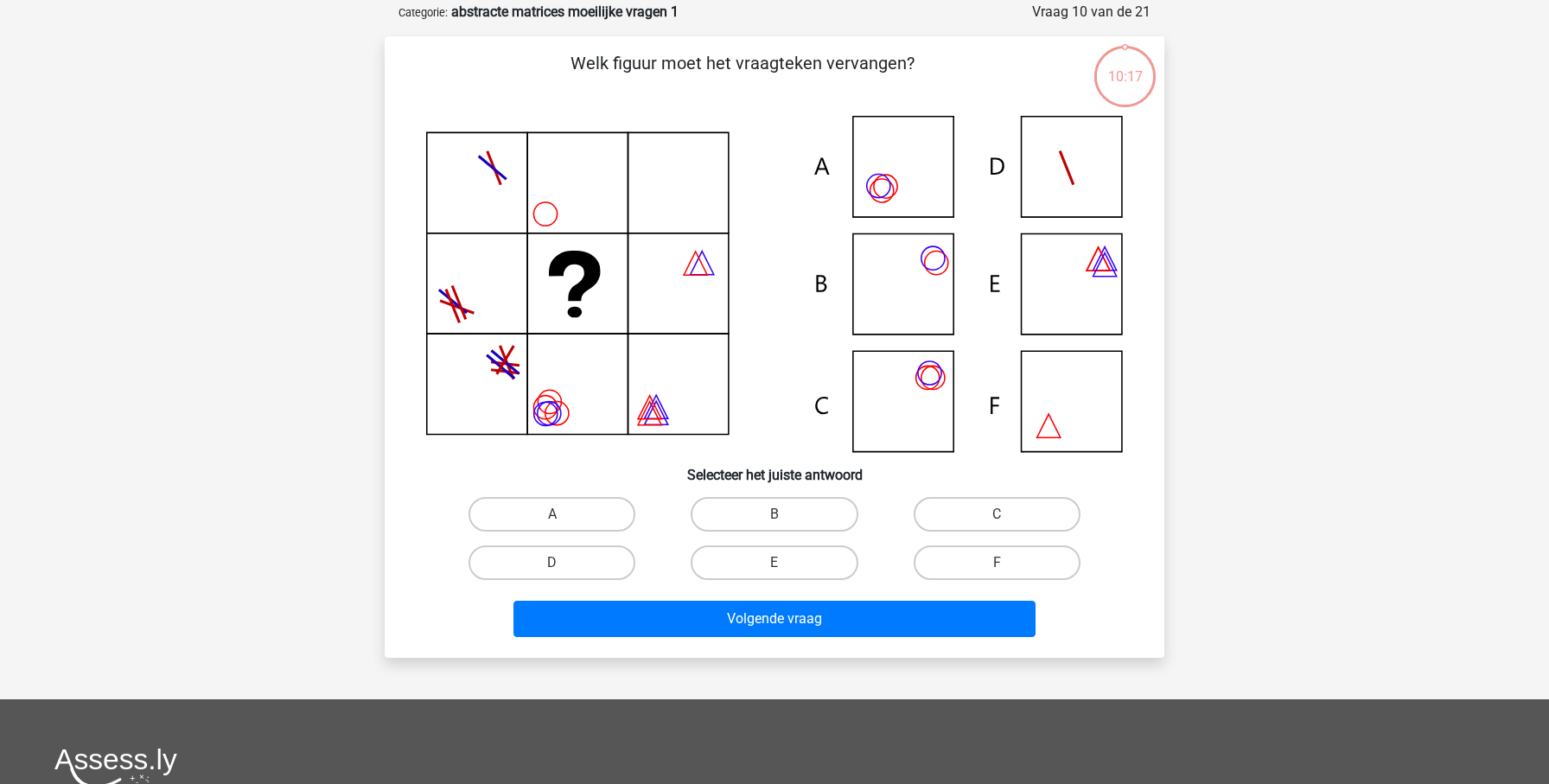
scroll to position [87, 0]
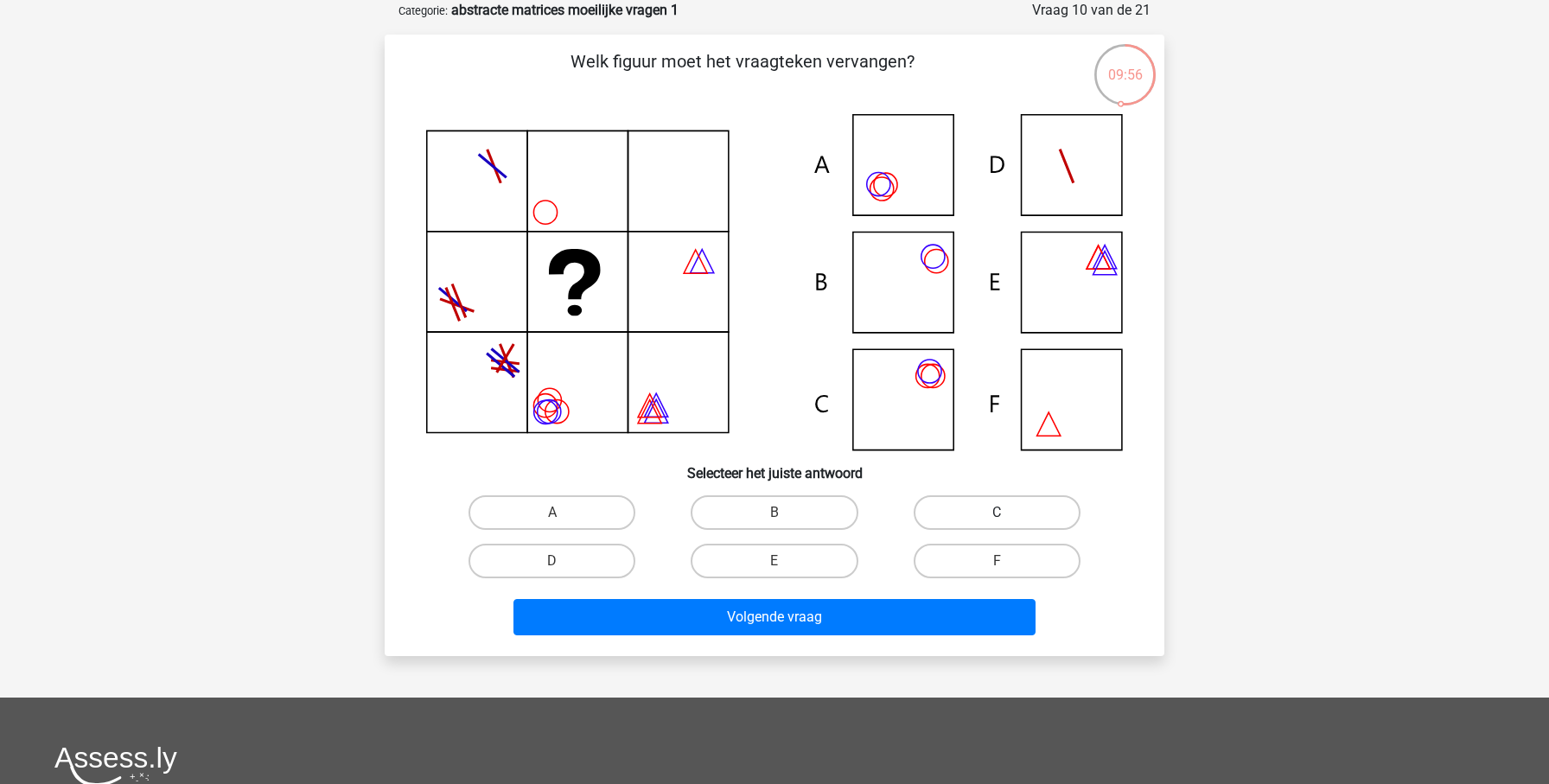
click at [986, 517] on label "C" at bounding box center [997, 513] width 167 height 34
click at [997, 517] on input "C" at bounding box center [1003, 519] width 11 height 11
radio input "true"
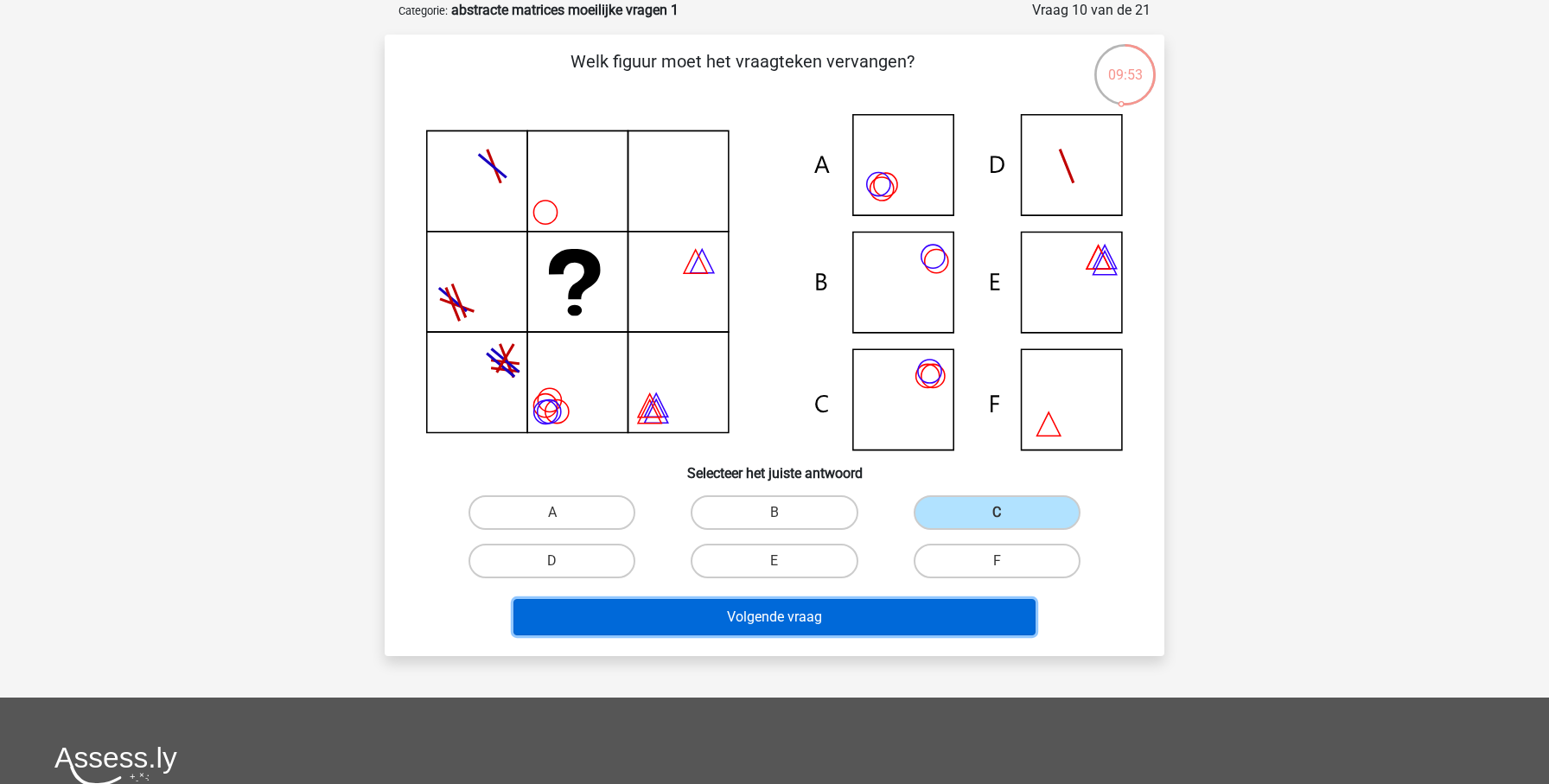
click at [798, 614] on button "Volgende vraag" at bounding box center [775, 617] width 523 height 36
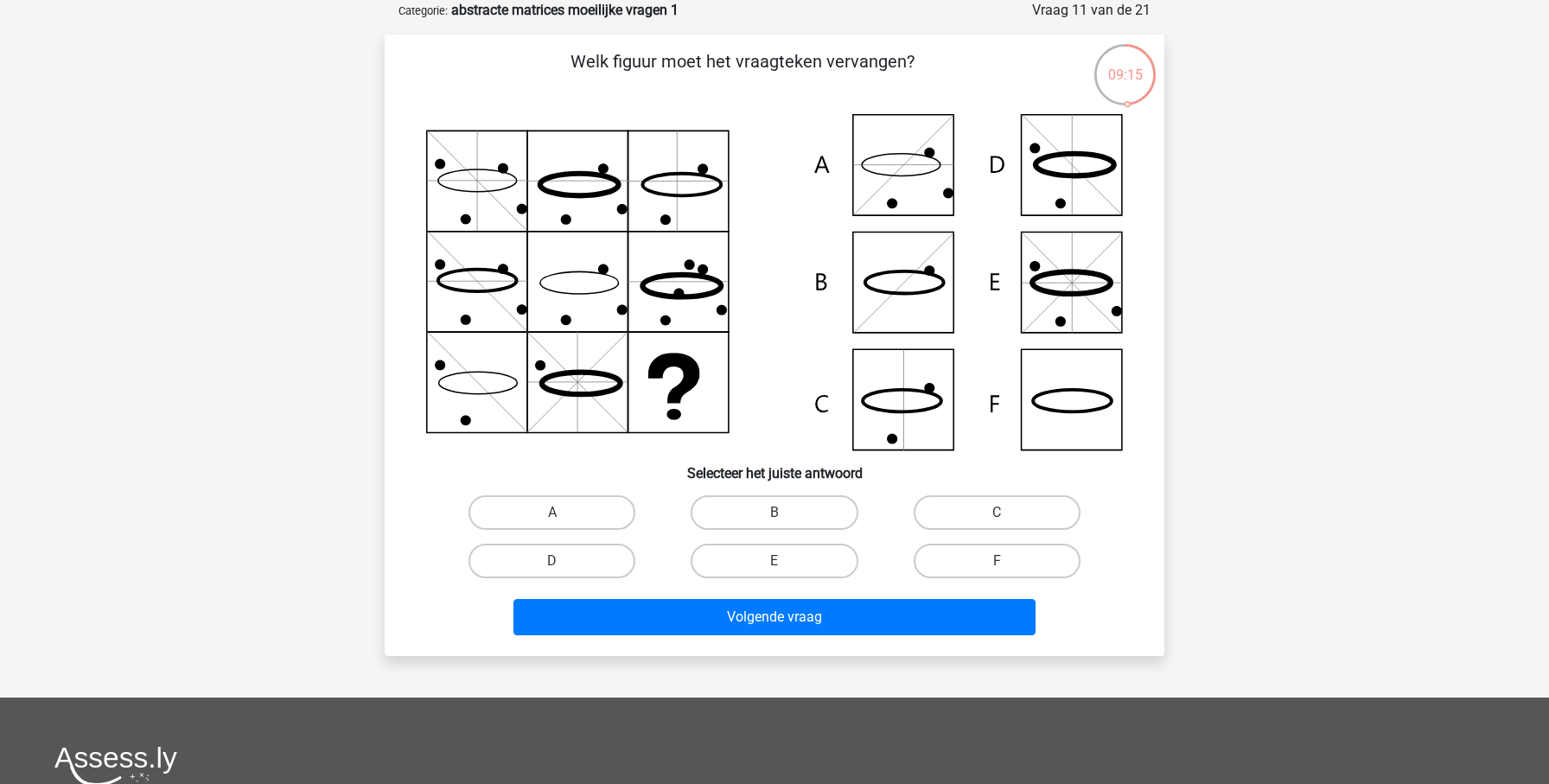
scroll to position [87, 0]
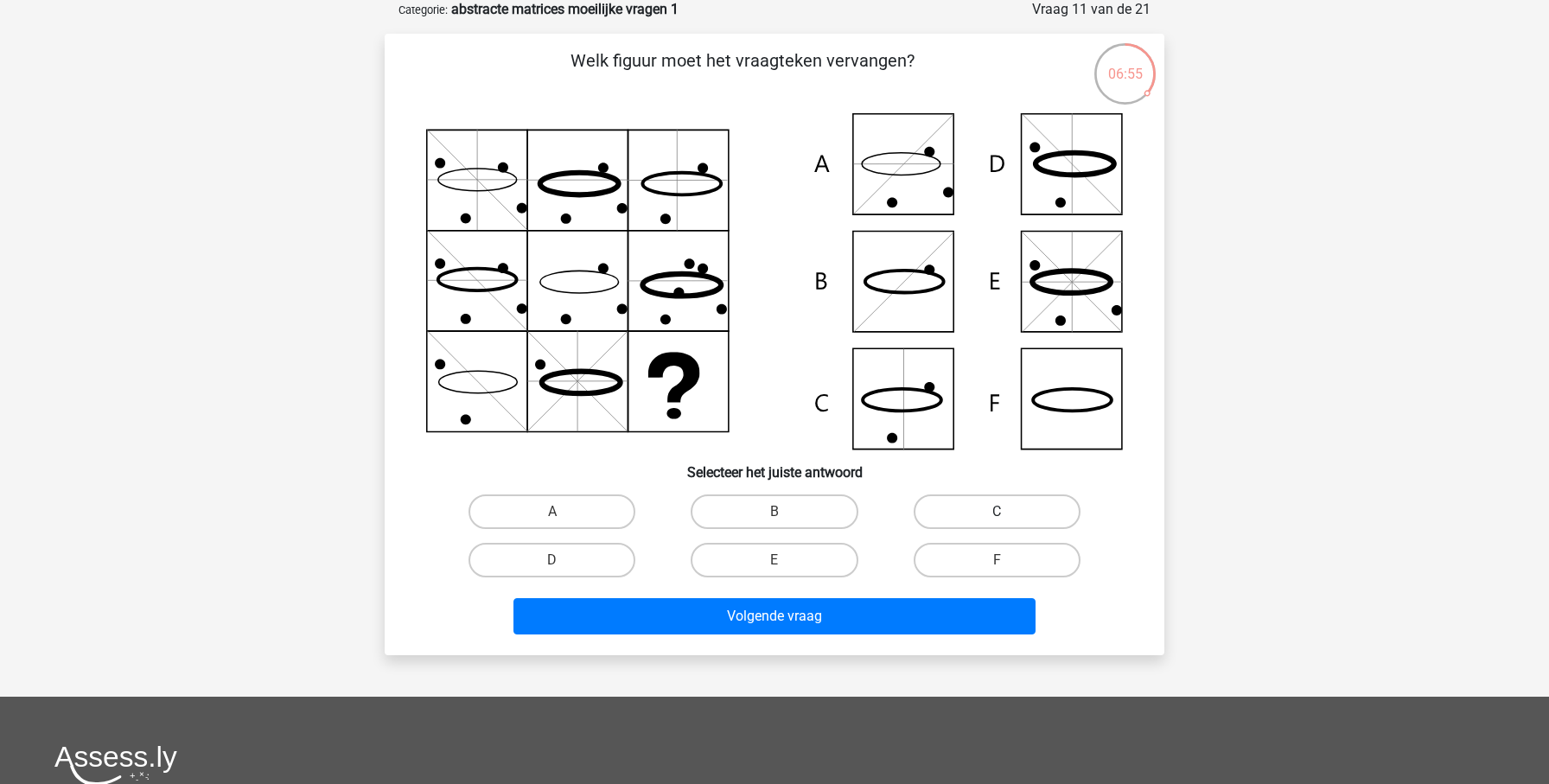
click at [1042, 519] on label "C" at bounding box center [997, 512] width 167 height 34
click at [1008, 519] on input "C" at bounding box center [1003, 518] width 11 height 11
radio input "true"
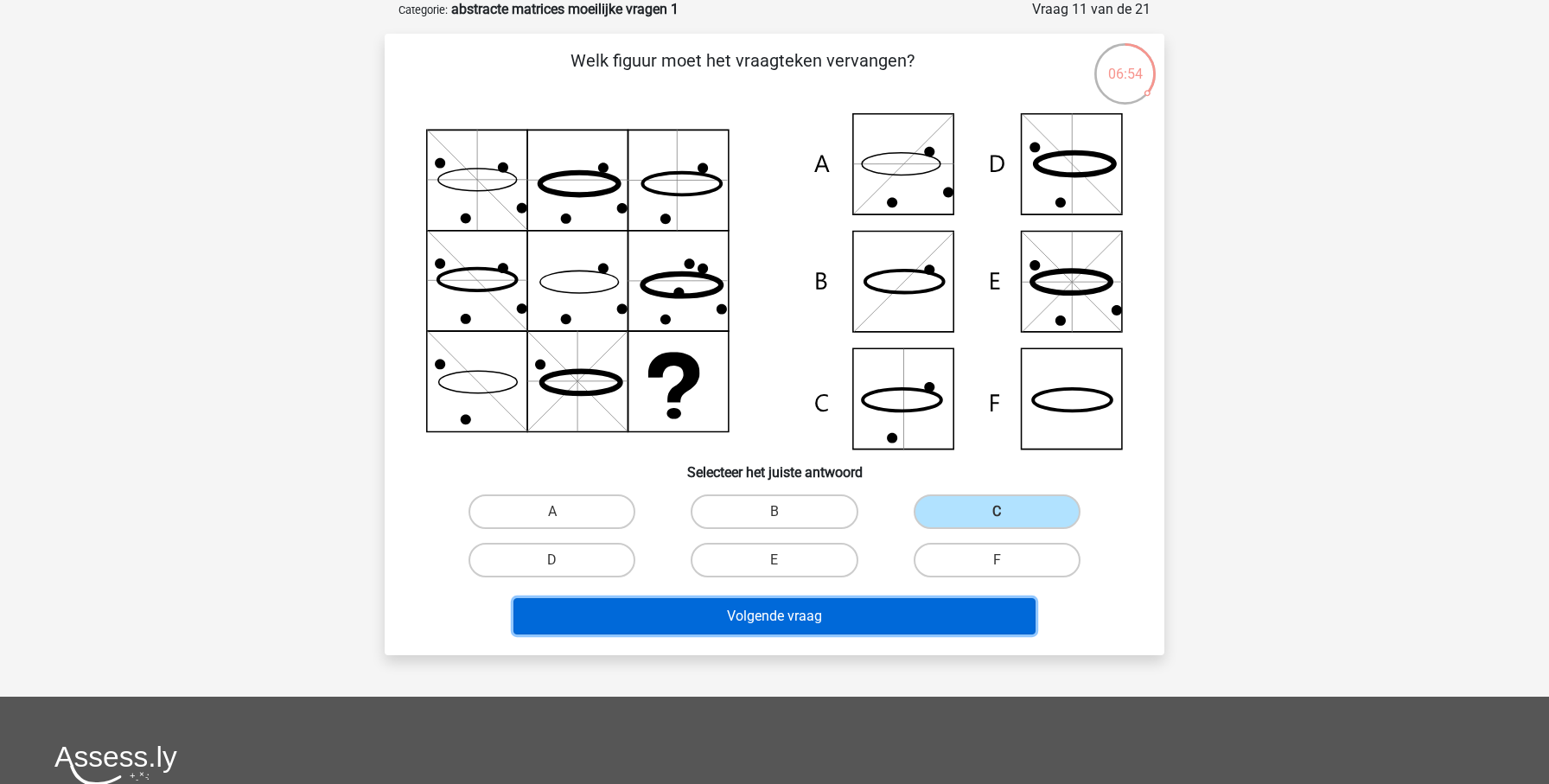
click at [951, 615] on button "Volgende vraag" at bounding box center [775, 616] width 523 height 36
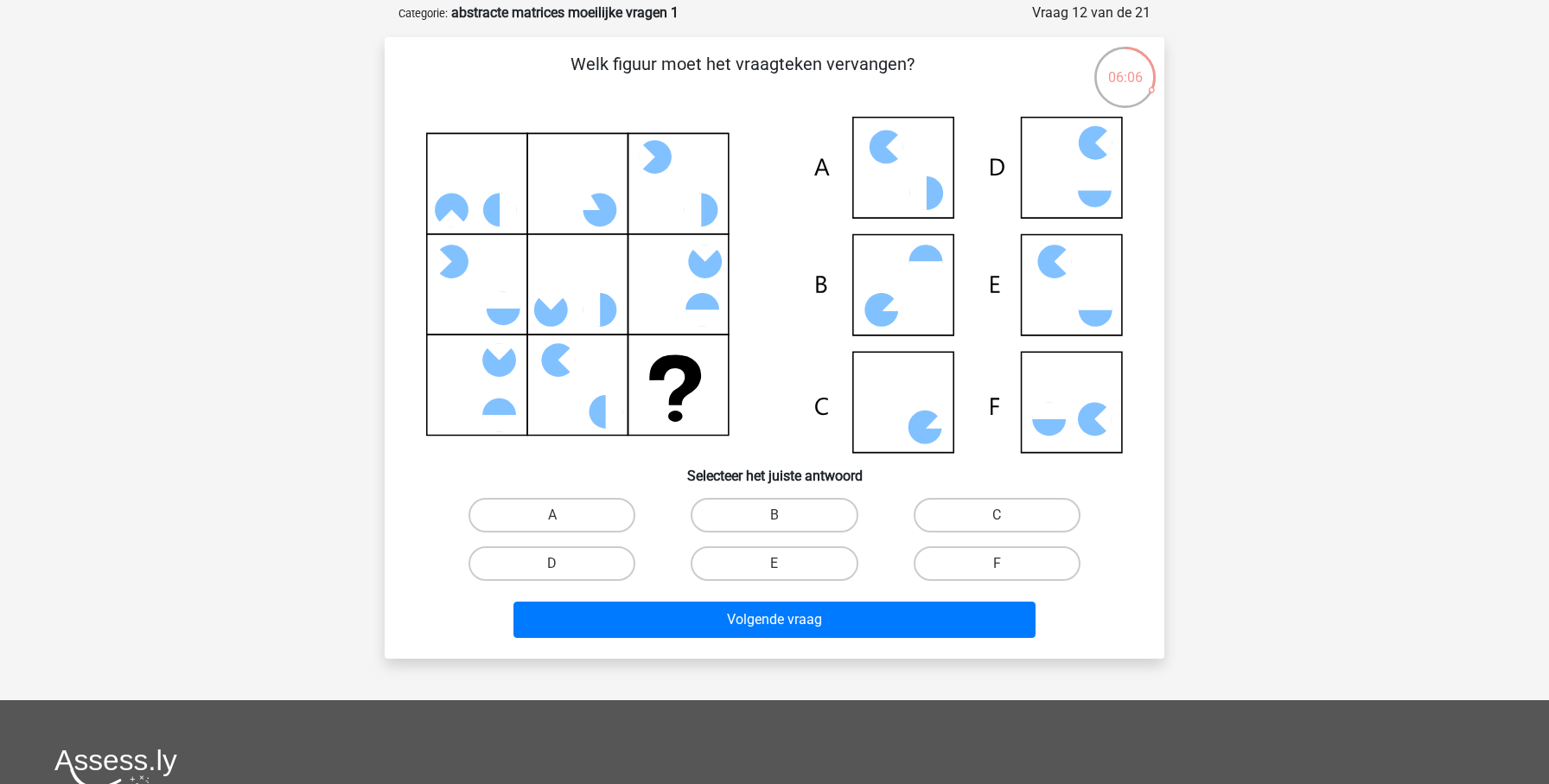
scroll to position [86, 0]
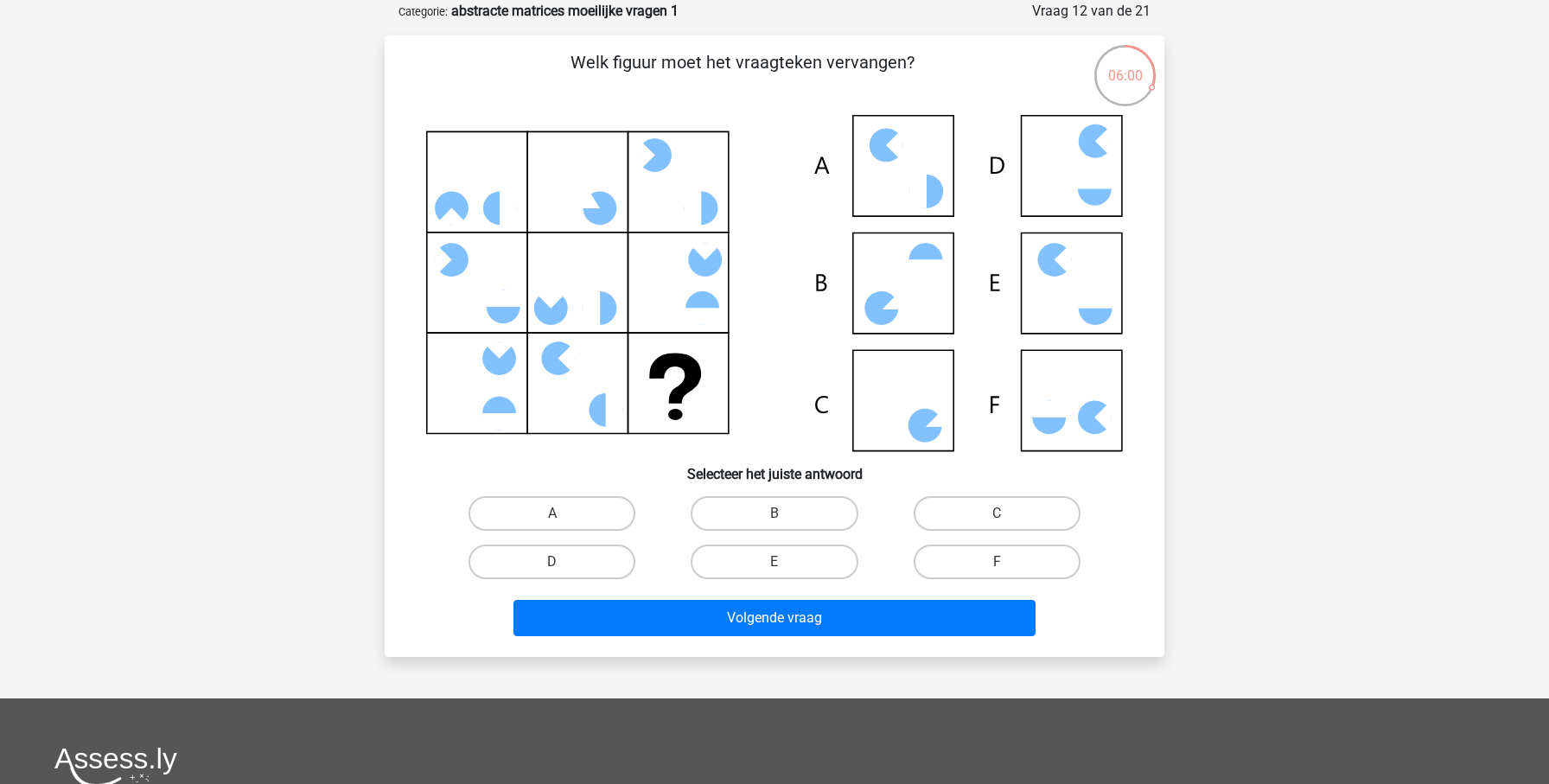
click at [937, 430] on icon at bounding box center [924, 425] width 33 height 33
click at [976, 500] on label "C" at bounding box center [997, 514] width 167 height 34
click at [997, 514] on input "C" at bounding box center [1003, 519] width 11 height 11
radio input "true"
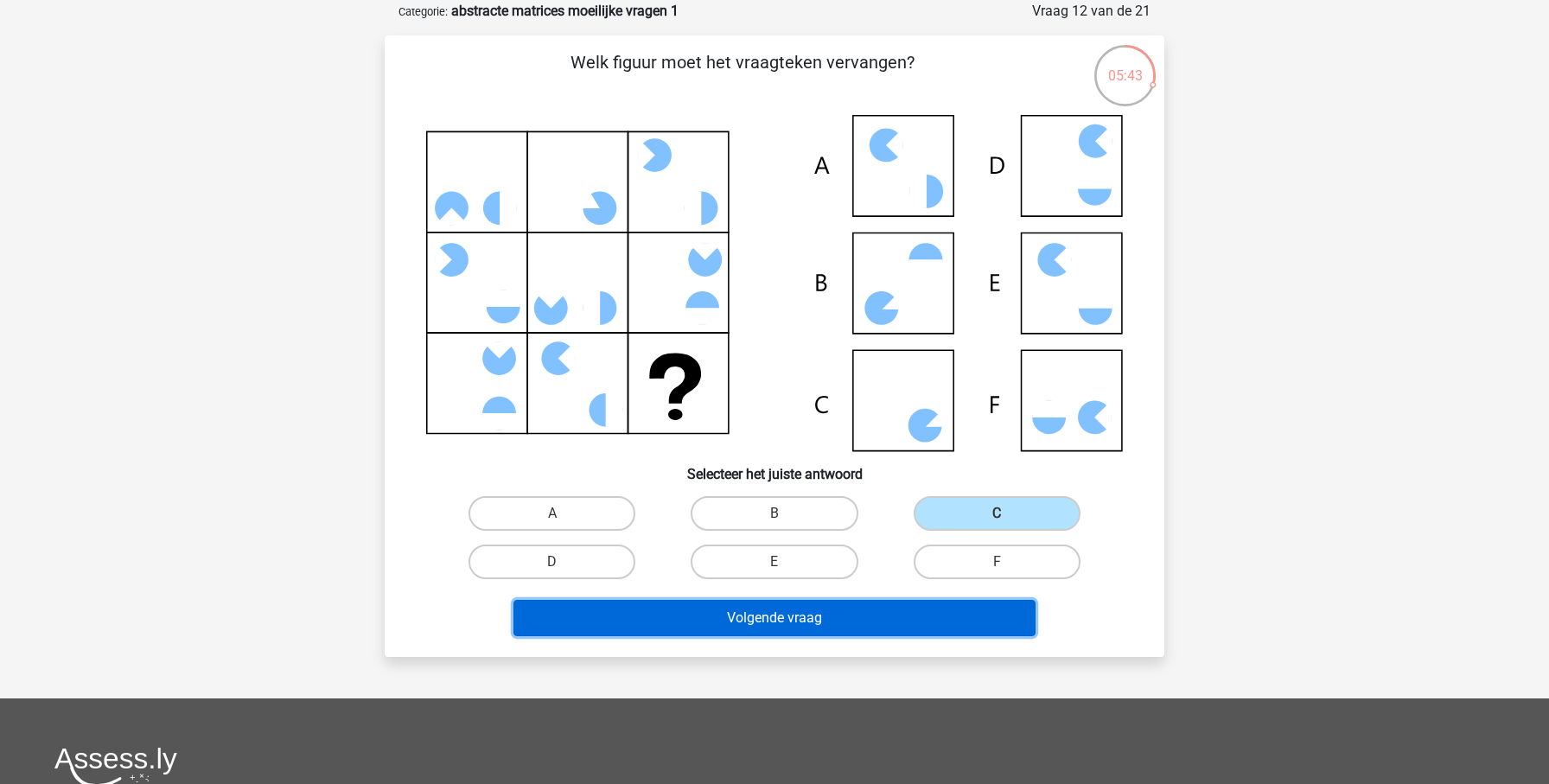
click at [870, 622] on button "Volgende vraag" at bounding box center [775, 618] width 523 height 36
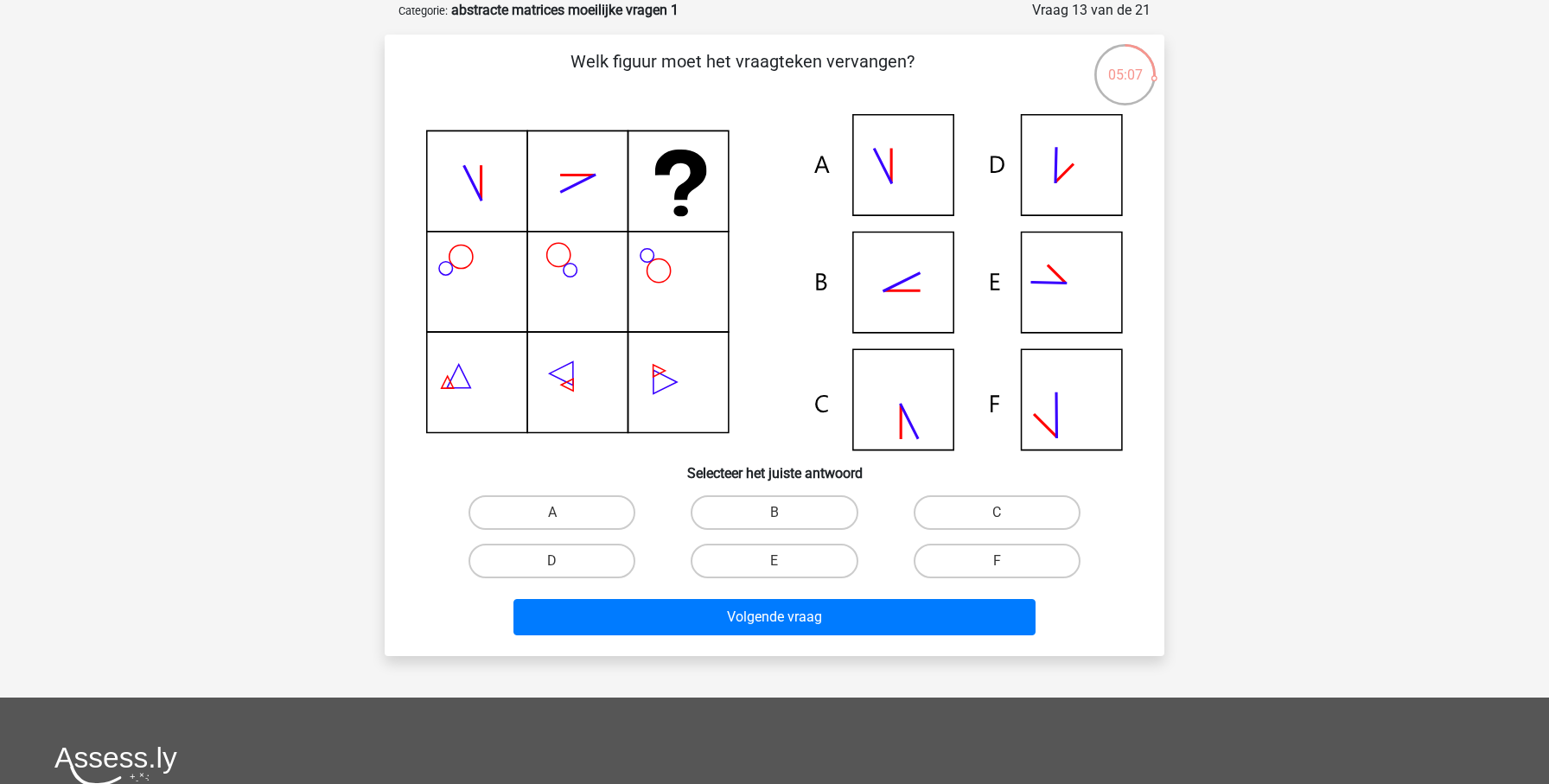
scroll to position [93, 0]
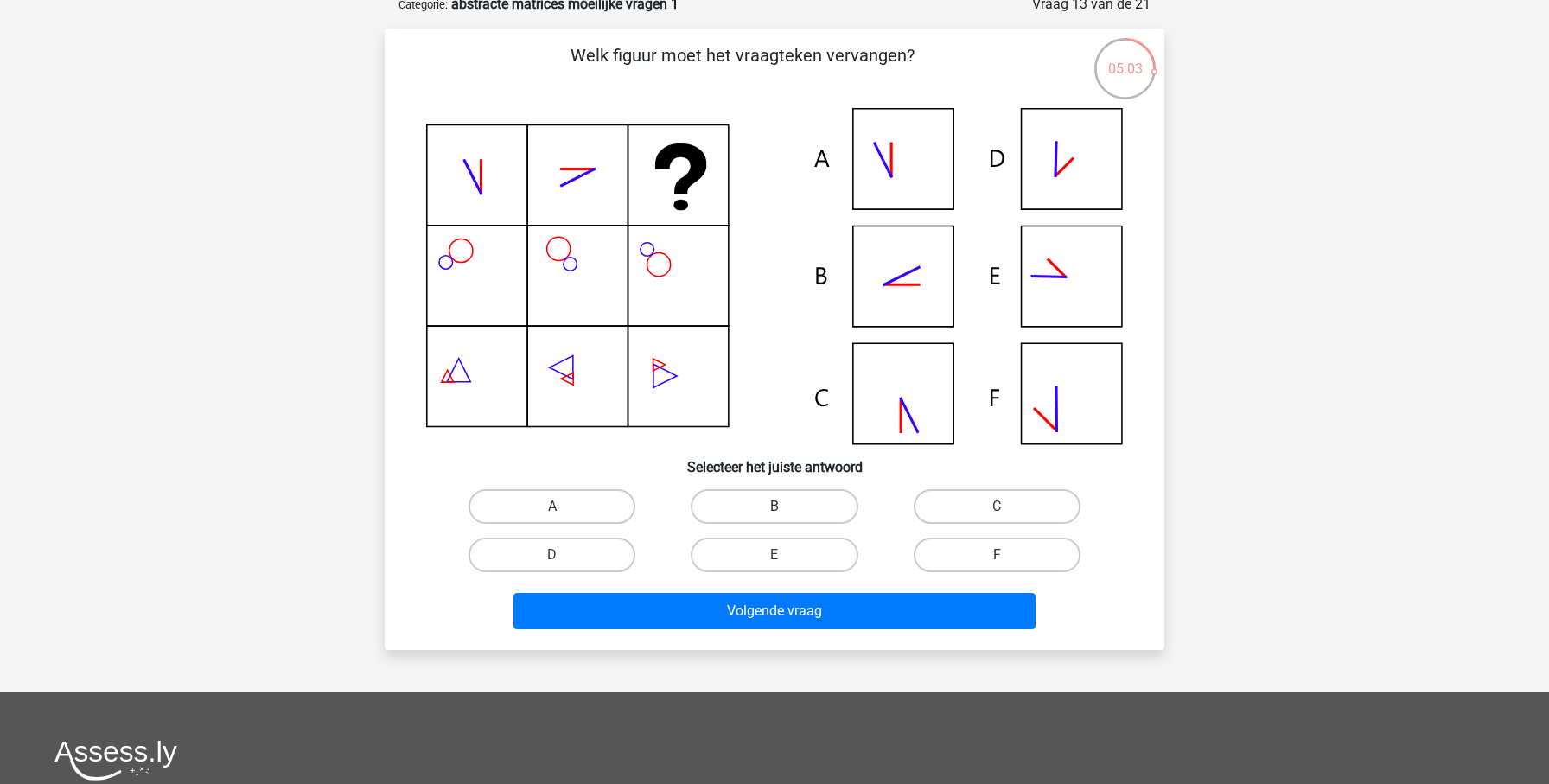
click at [736, 497] on label "B" at bounding box center [774, 506] width 167 height 34
click at [774, 506] on input "B" at bounding box center [780, 512] width 11 height 11
radio input "true"
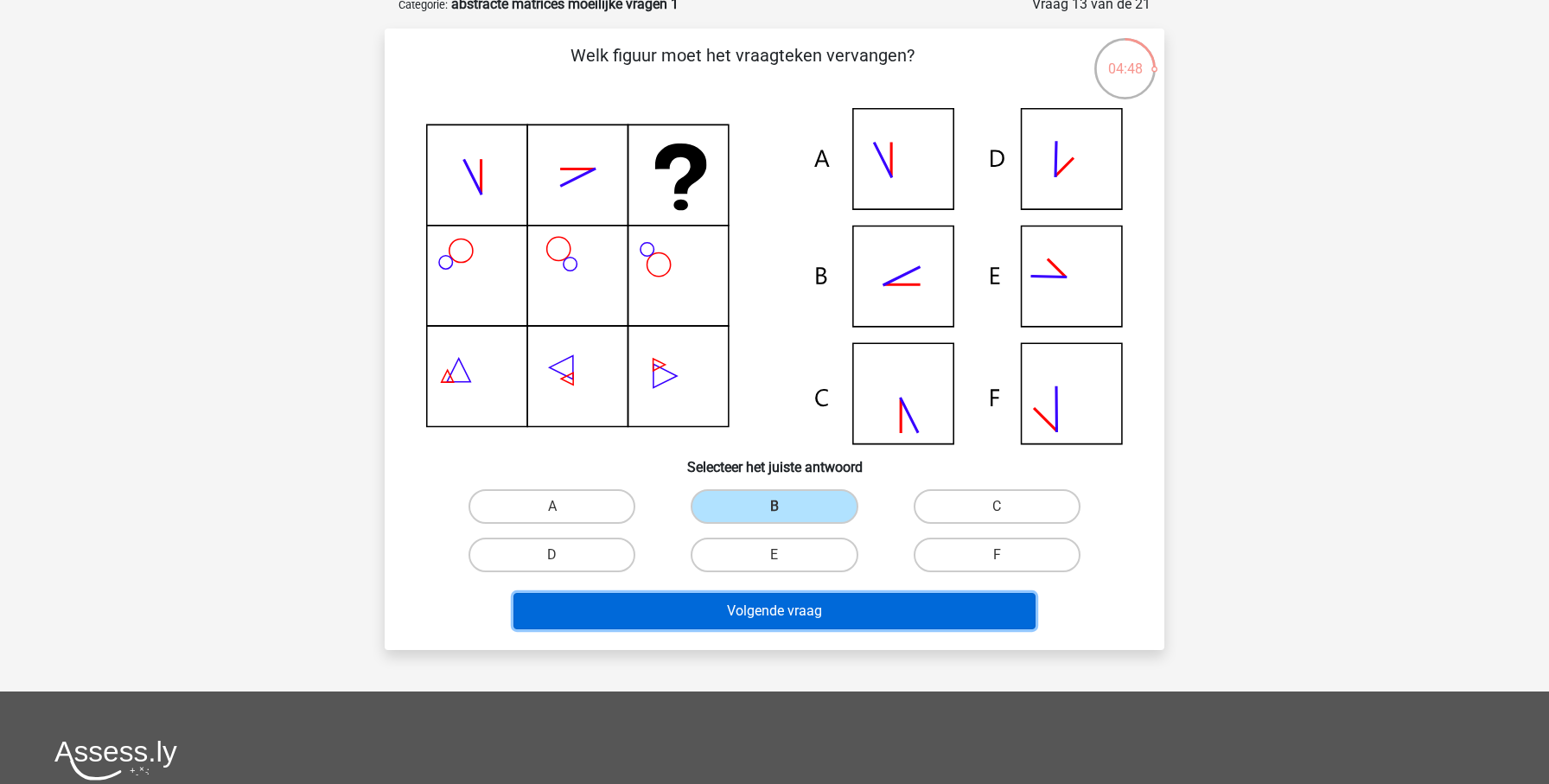
click at [726, 593] on button "Volgende vraag" at bounding box center [775, 611] width 523 height 36
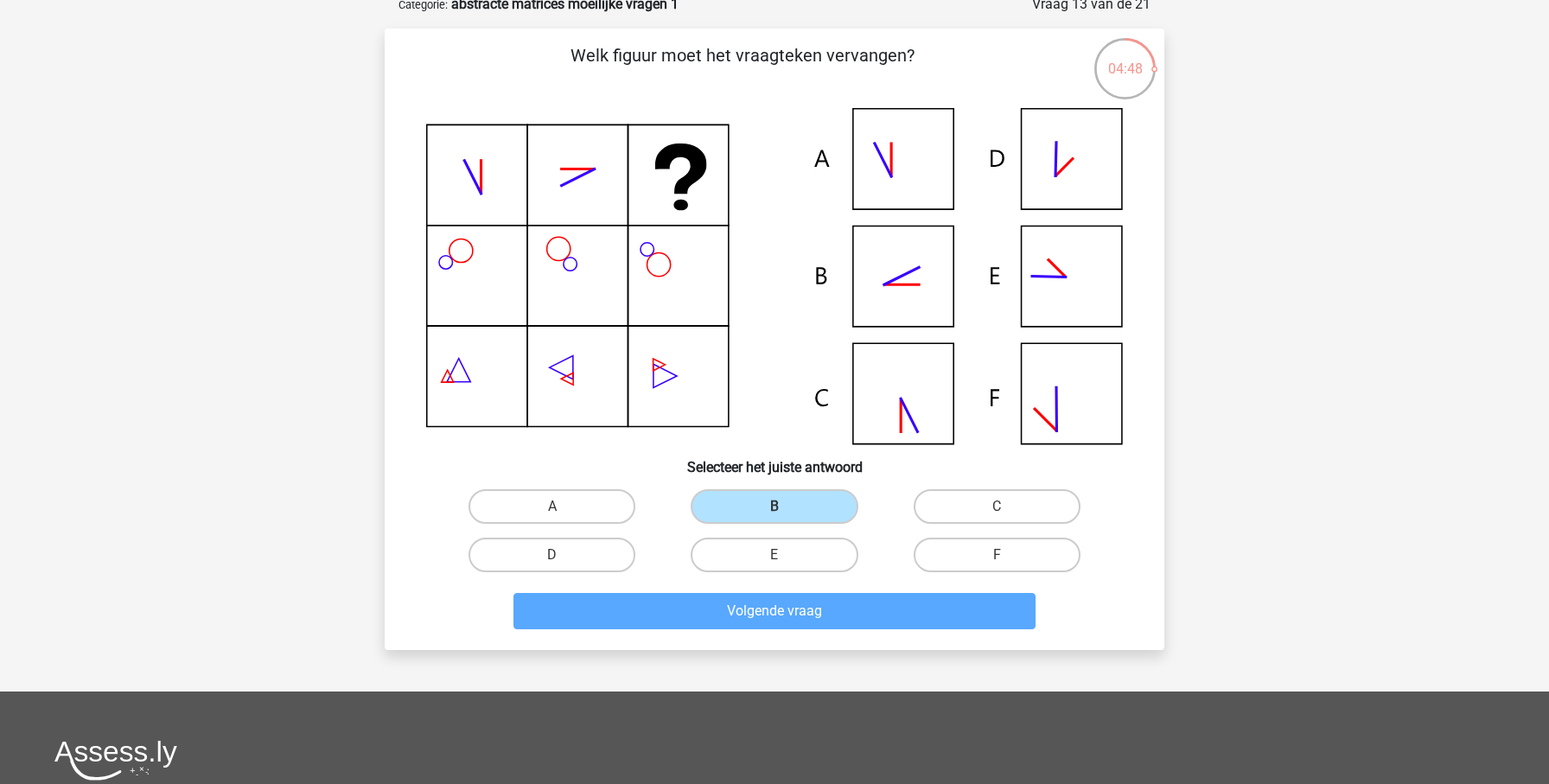
scroll to position [87, 0]
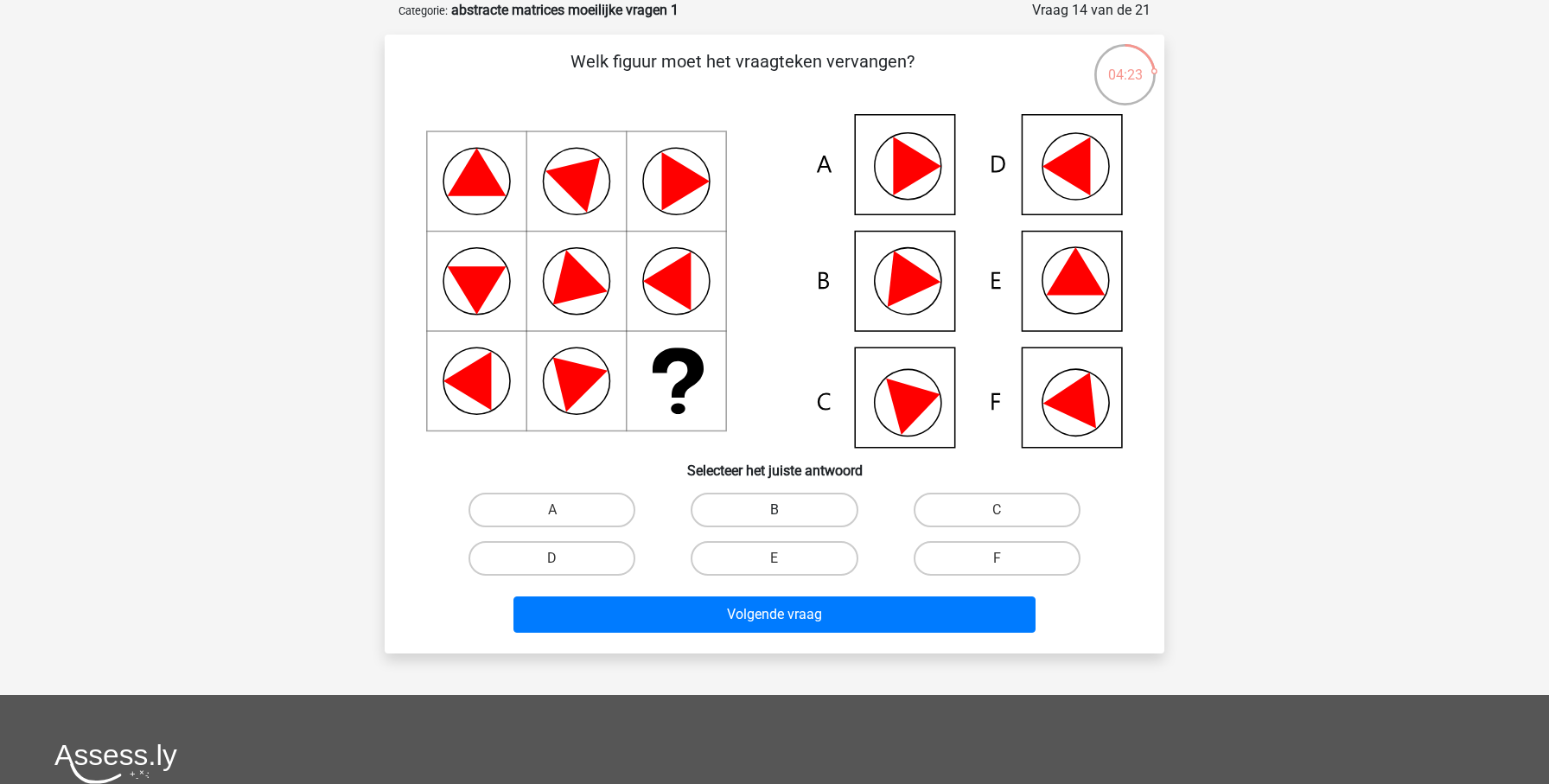
click at [775, 501] on label "B" at bounding box center [774, 510] width 167 height 34
click at [775, 510] on input "B" at bounding box center [780, 516] width 11 height 11
radio input "true"
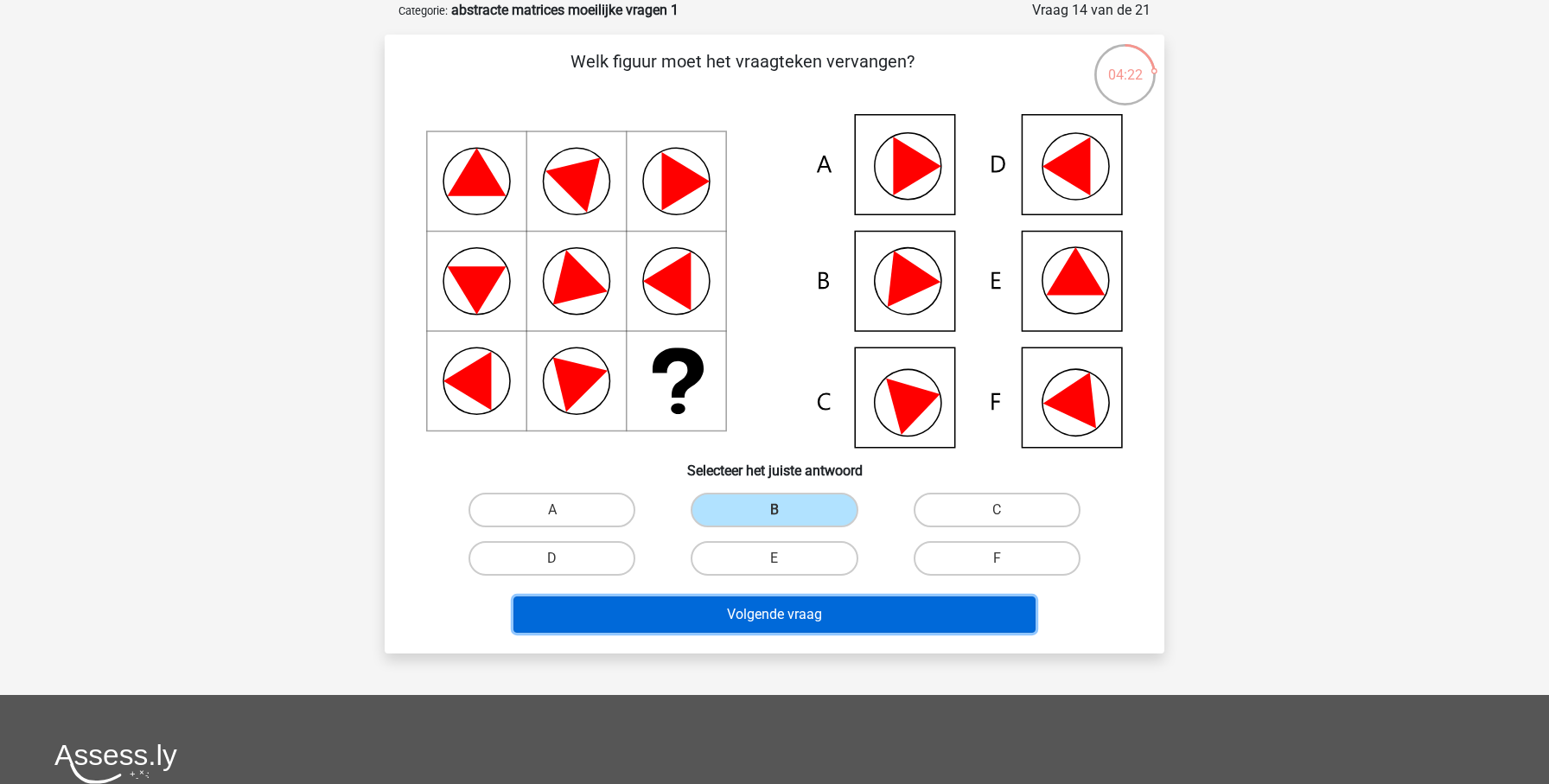
click at [816, 605] on button "Volgende vraag" at bounding box center [775, 614] width 523 height 36
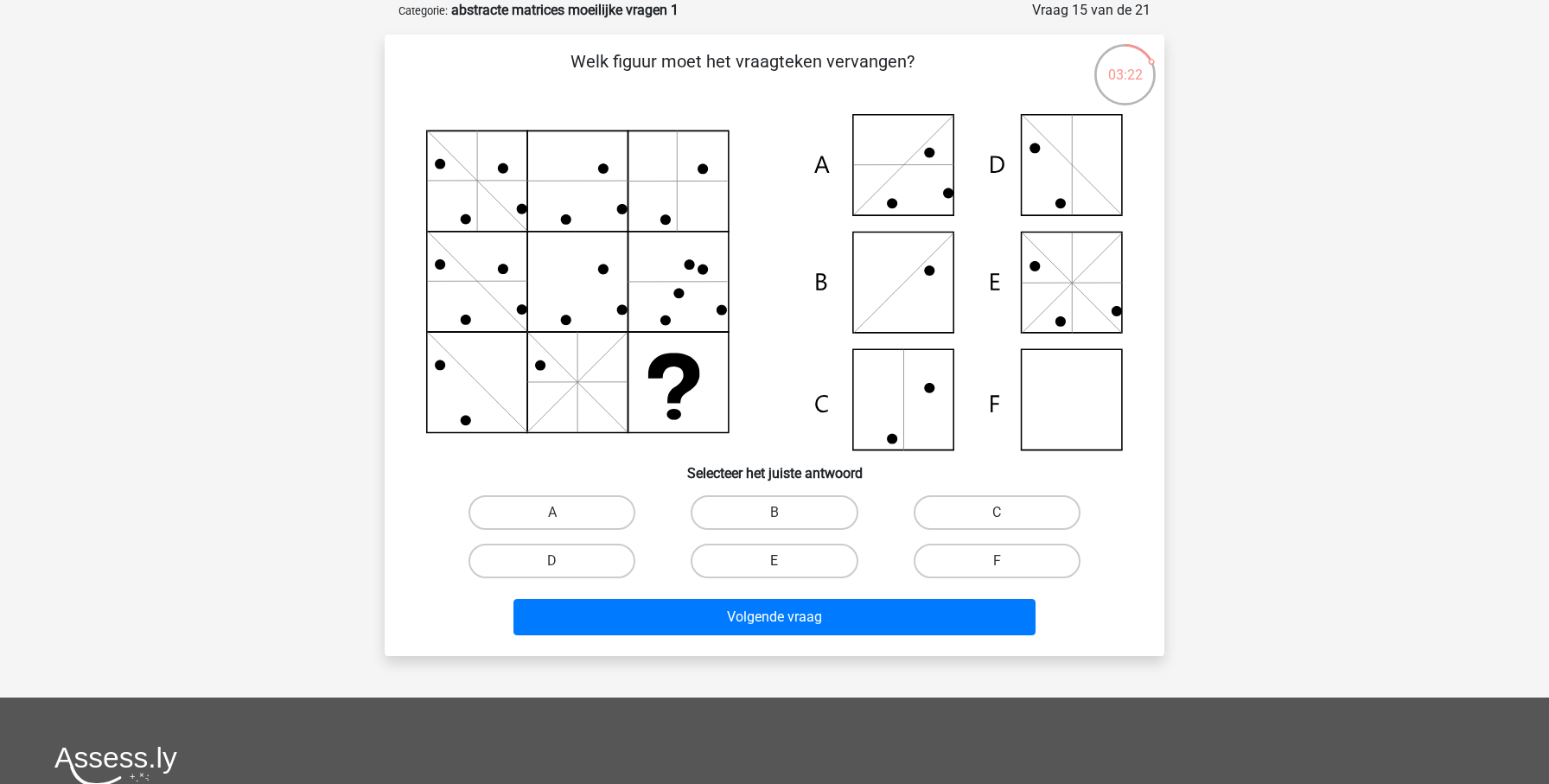
click at [811, 553] on label "E" at bounding box center [774, 561] width 167 height 34
click at [786, 561] on input "E" at bounding box center [780, 566] width 11 height 11
radio input "true"
click at [812, 595] on div "Volgende vraag" at bounding box center [774, 614] width 724 height 57
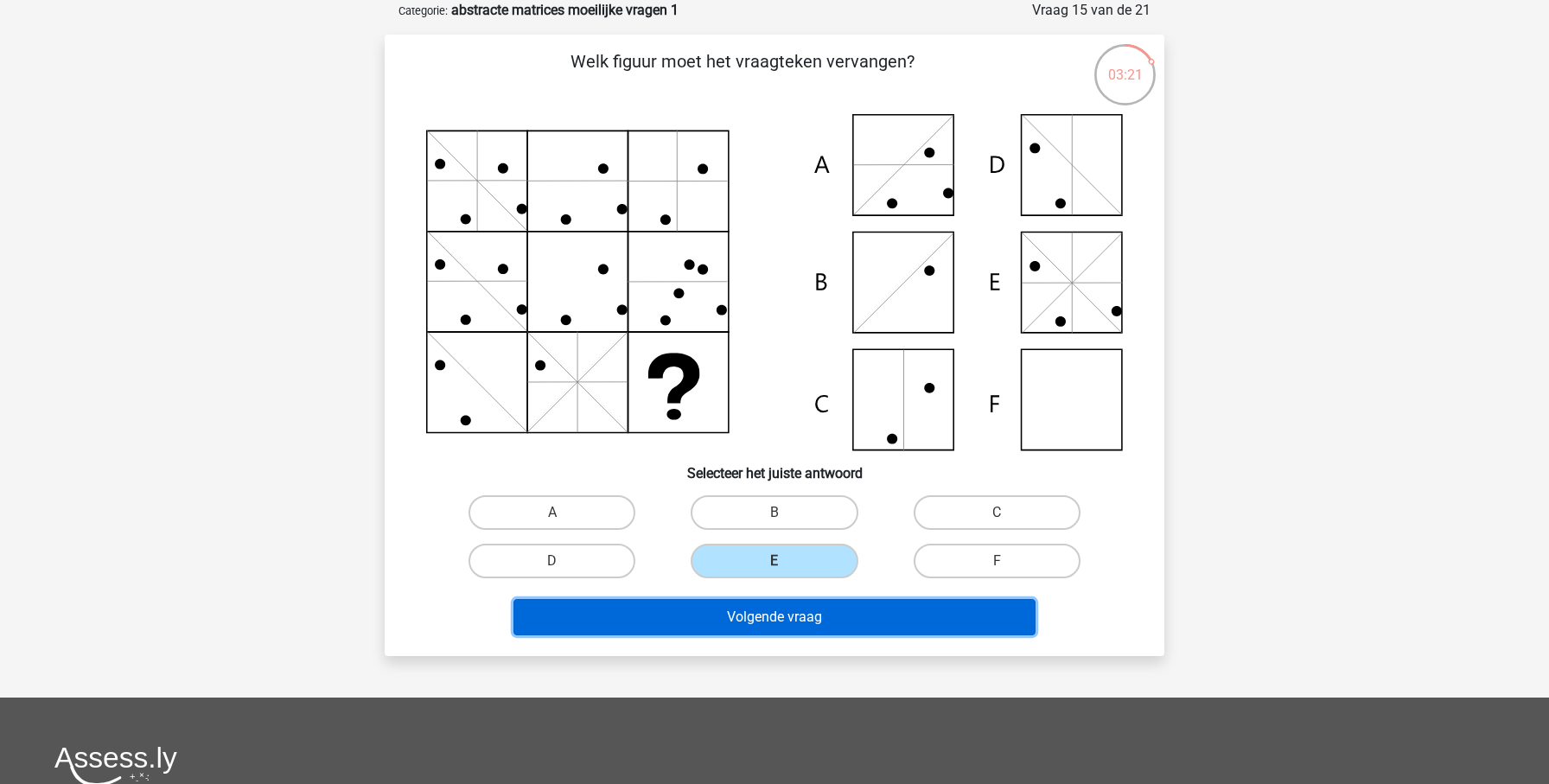
click at [810, 605] on button "Volgende vraag" at bounding box center [775, 617] width 523 height 36
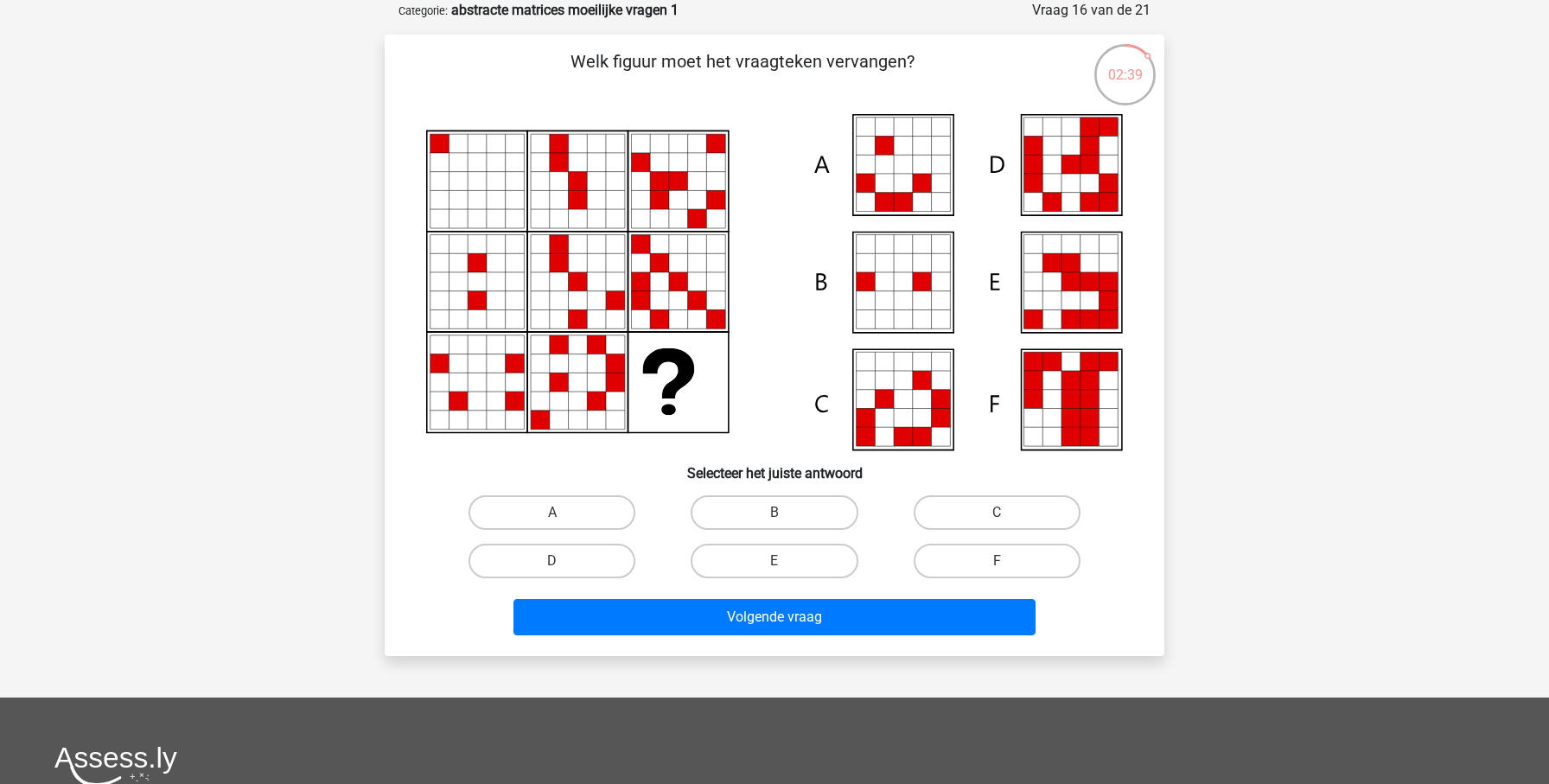
click at [774, 562] on input "E" at bounding box center [780, 566] width 11 height 11
radio input "true"
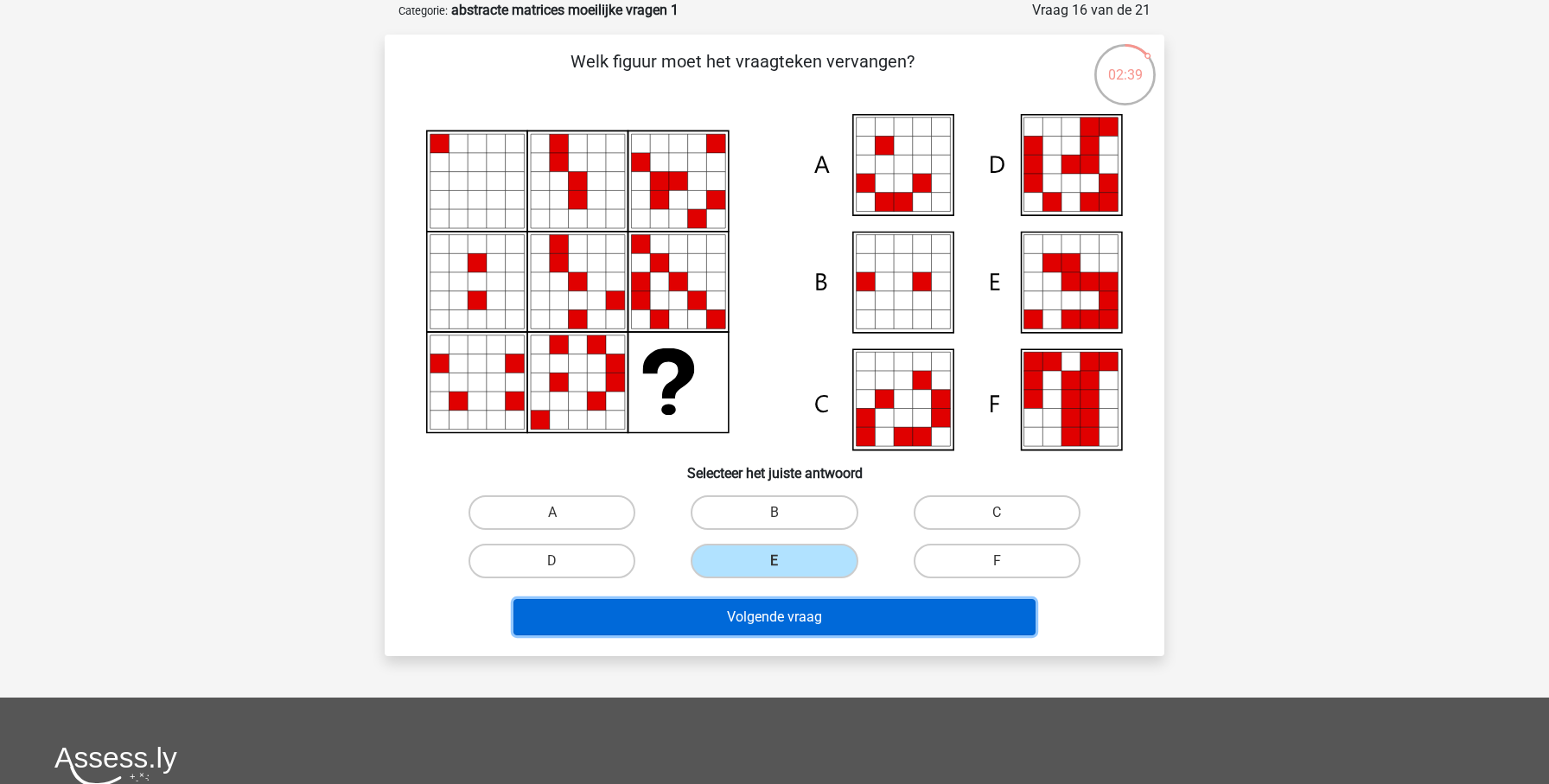
click at [815, 615] on button "Volgende vraag" at bounding box center [775, 617] width 523 height 36
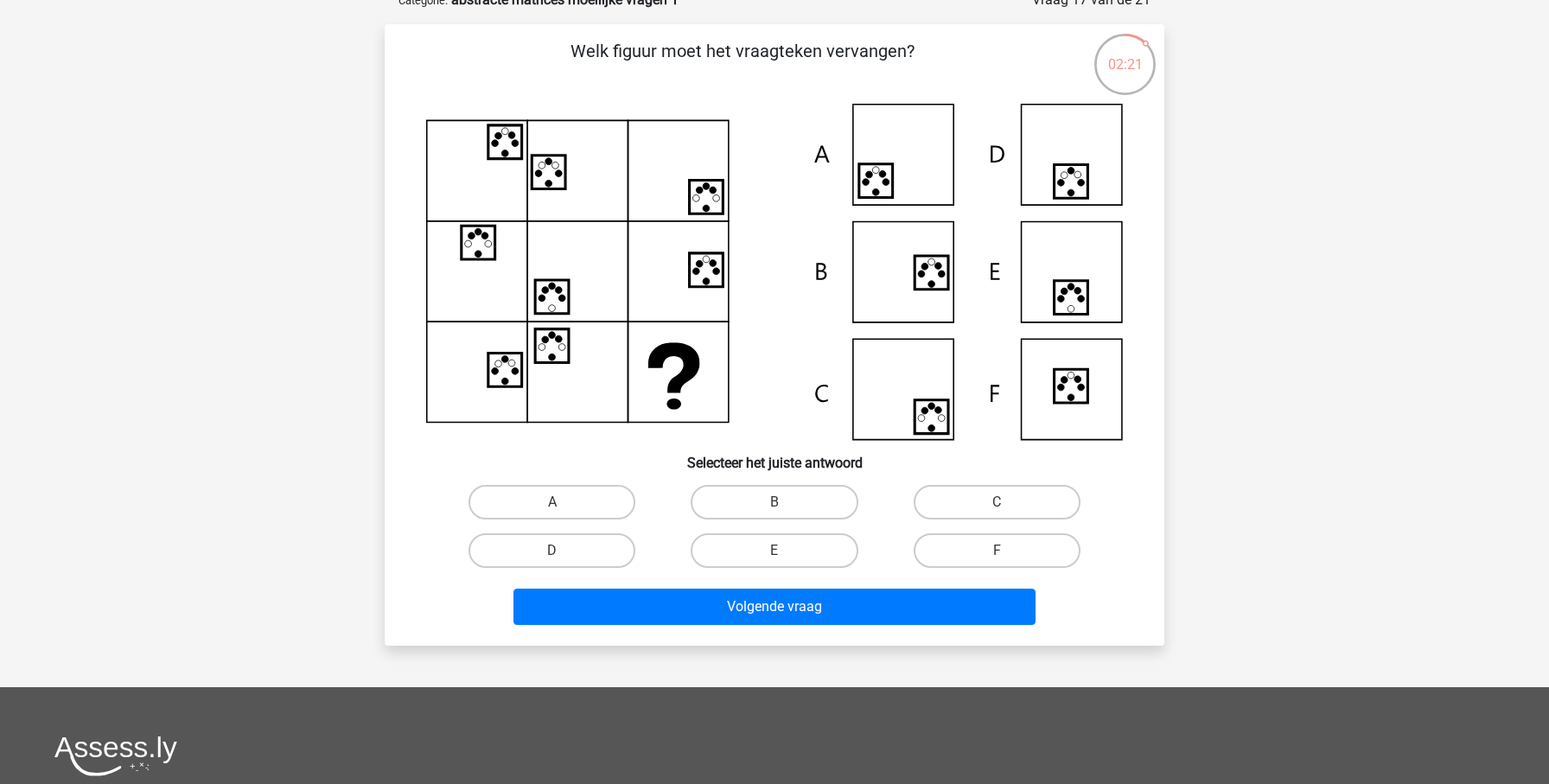
scroll to position [103, 0]
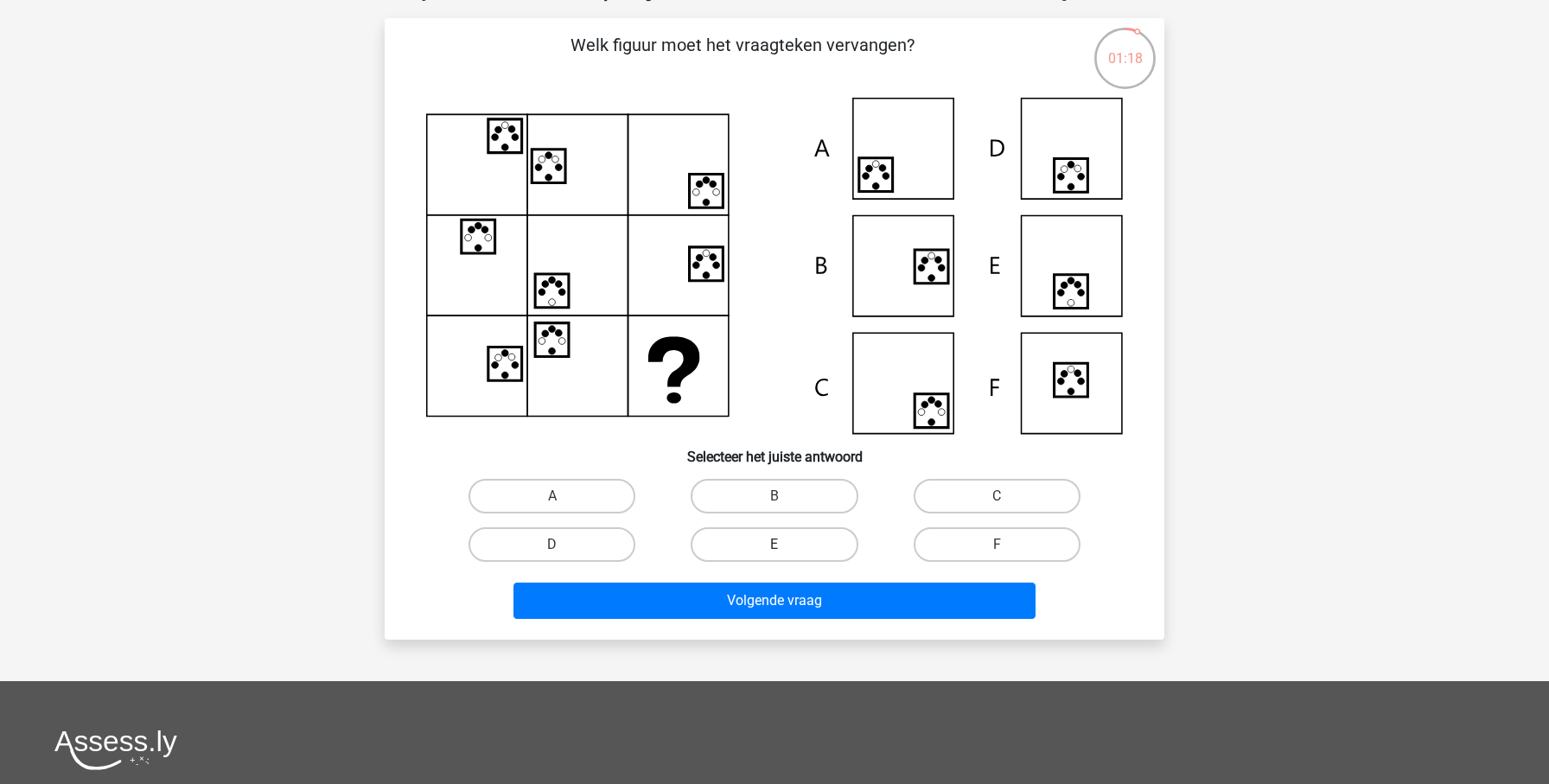
click at [800, 535] on label "E" at bounding box center [774, 544] width 167 height 34
click at [786, 544] on input "E" at bounding box center [780, 550] width 11 height 11
radio input "true"
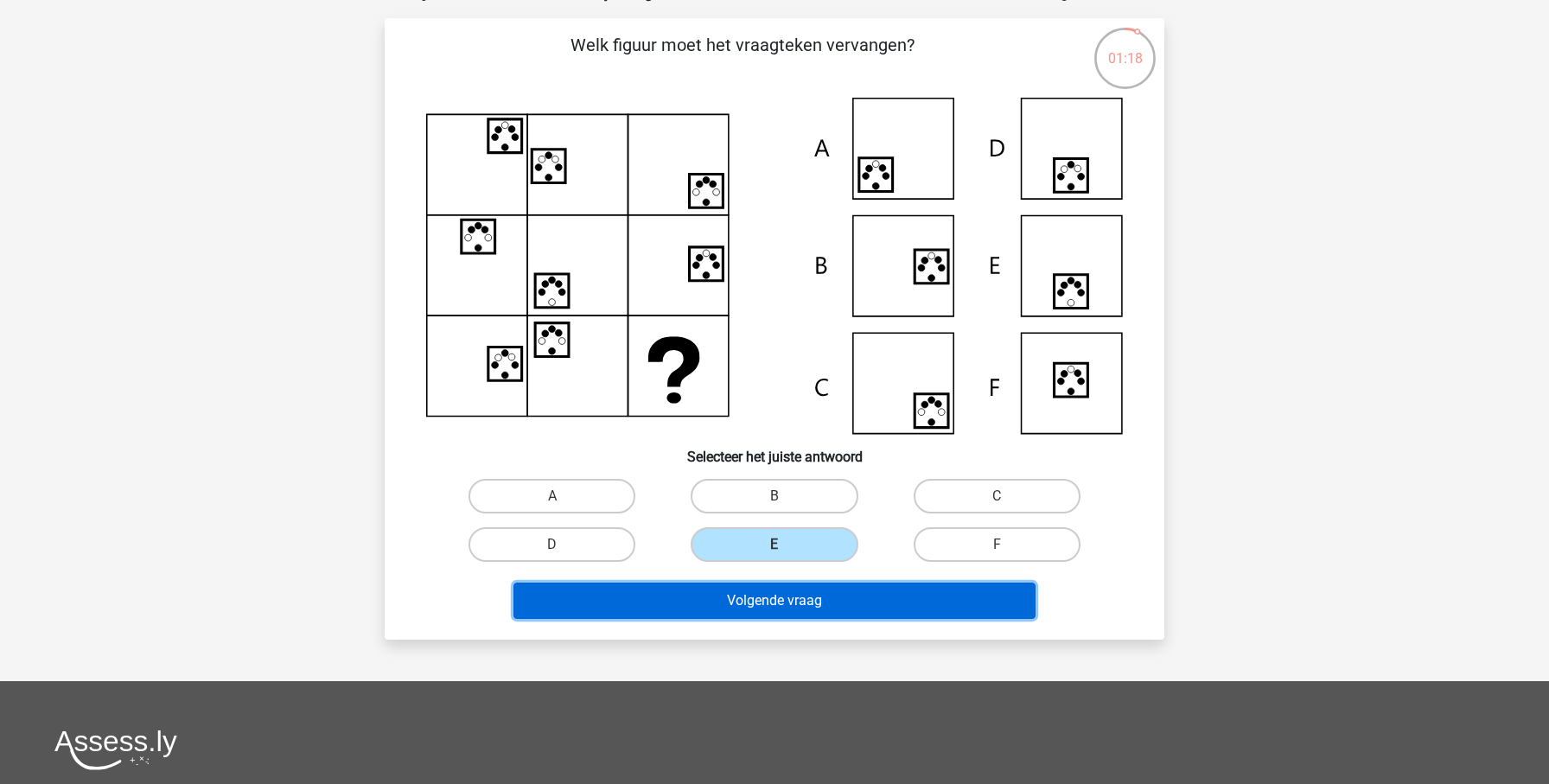
click at [828, 597] on button "Volgende vraag" at bounding box center [775, 601] width 523 height 36
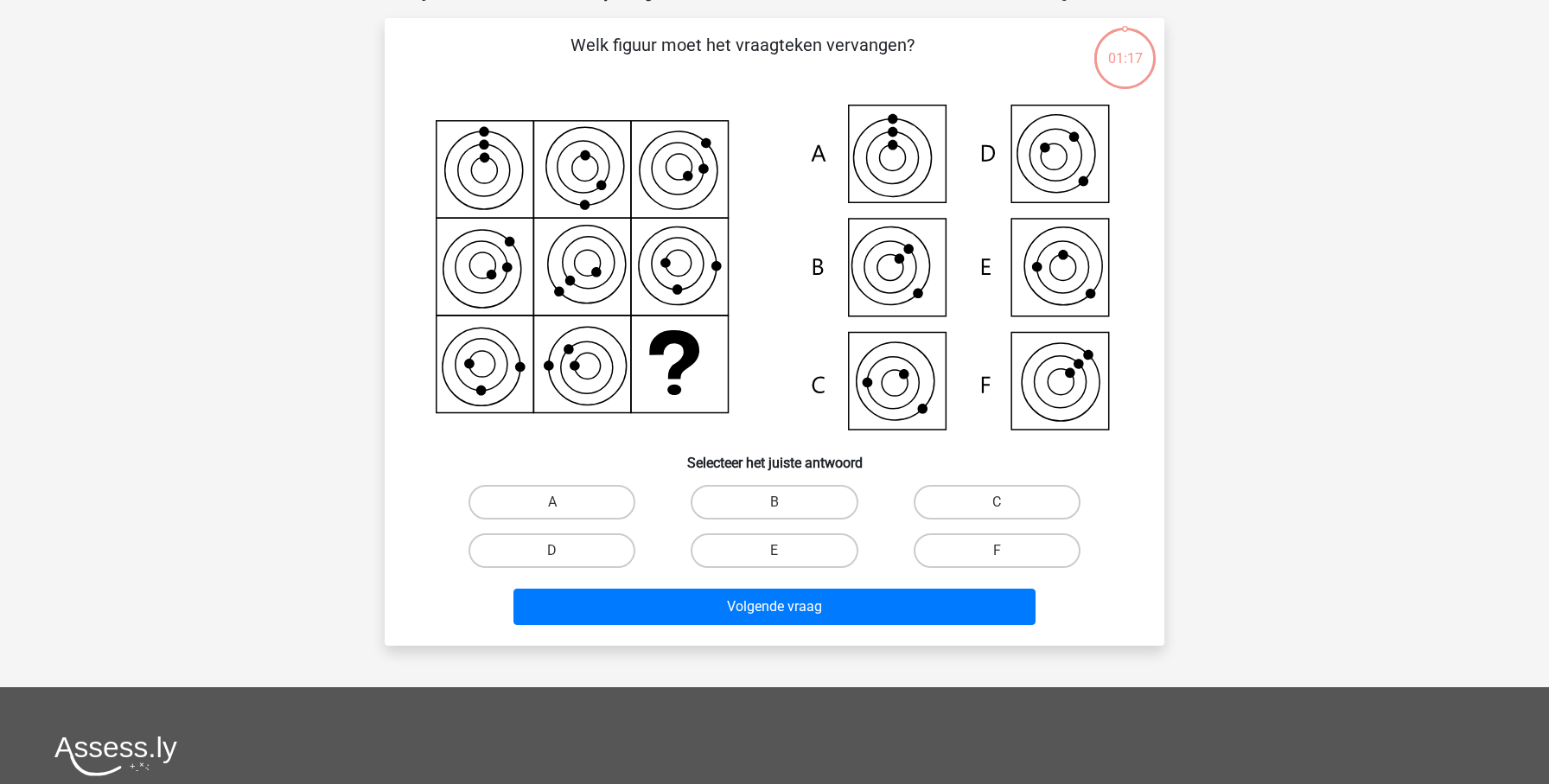
scroll to position [87, 0]
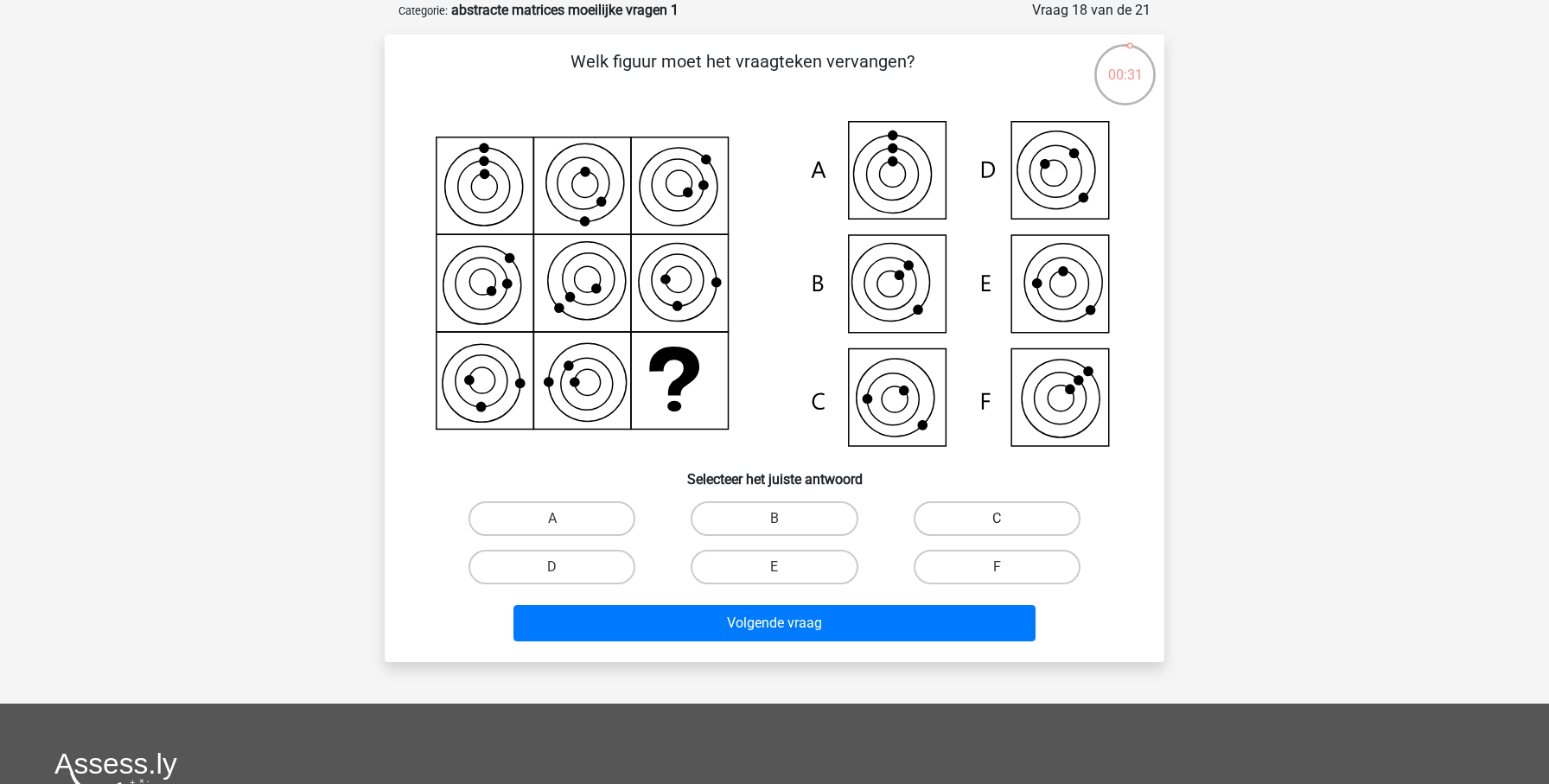
click at [987, 518] on label "C" at bounding box center [997, 519] width 167 height 34
click at [997, 519] on input "C" at bounding box center [1003, 524] width 11 height 11
radio input "true"
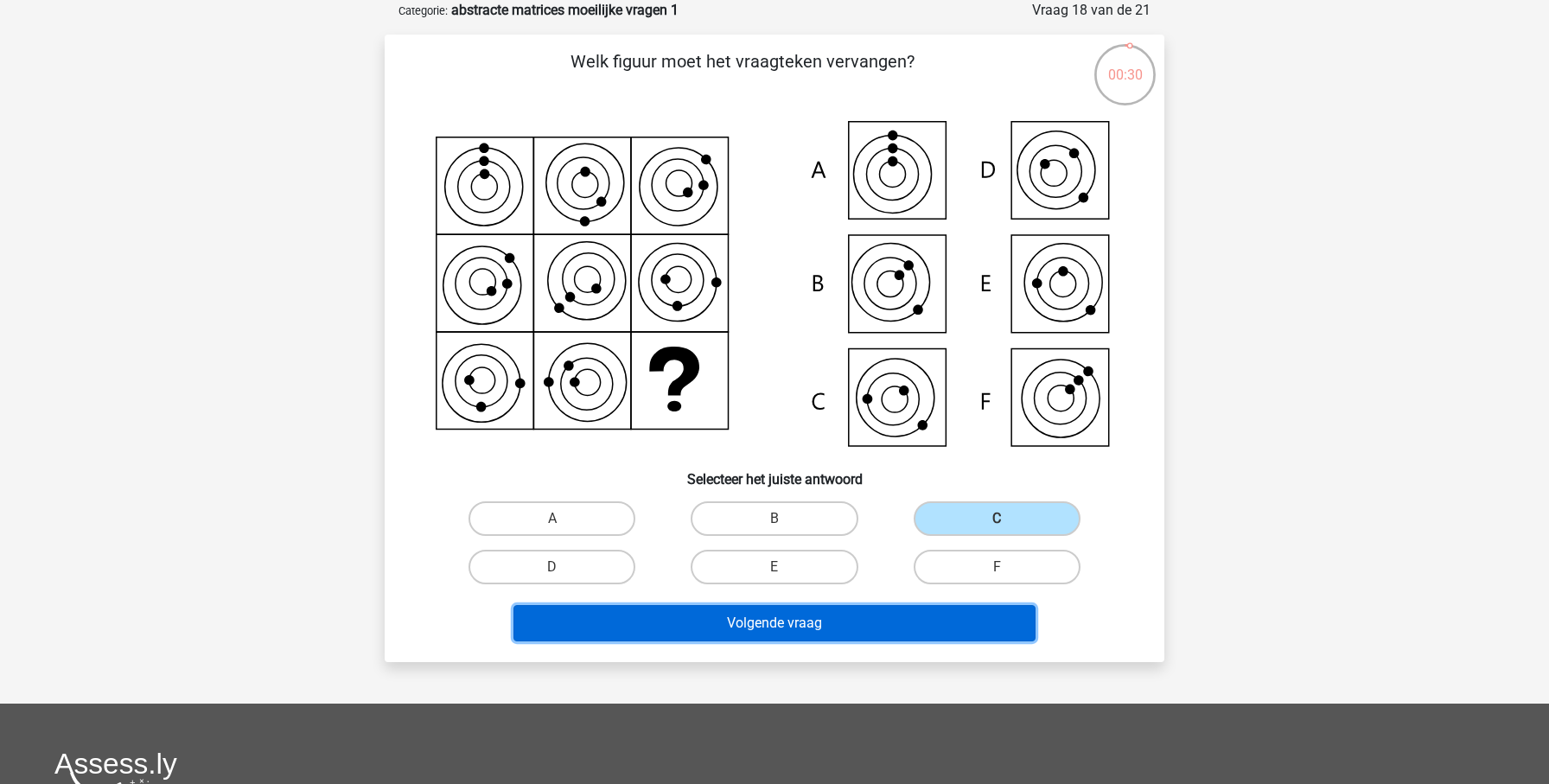
click at [915, 625] on button "Volgende vraag" at bounding box center [775, 624] width 523 height 36
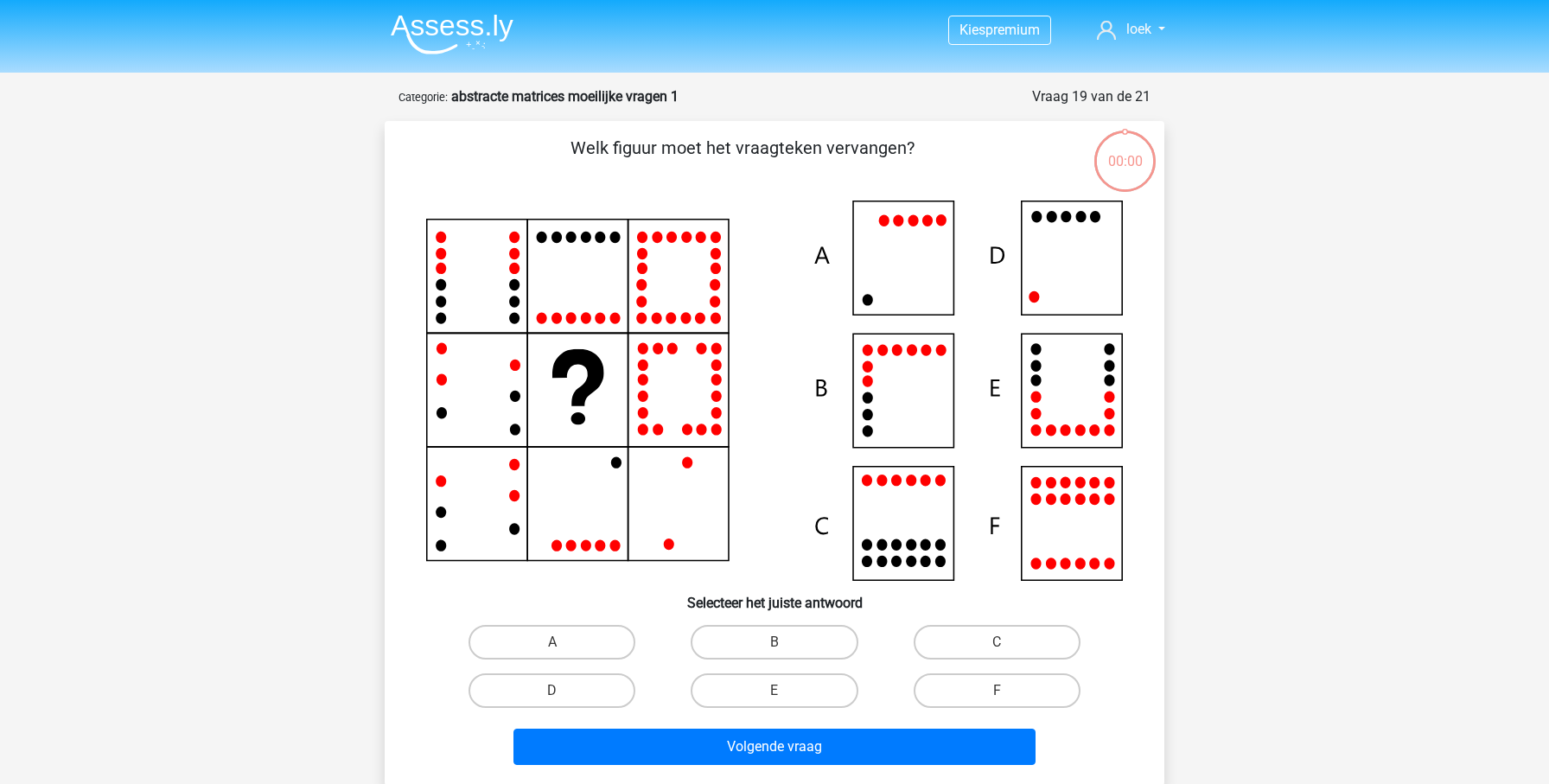
scroll to position [87, 0]
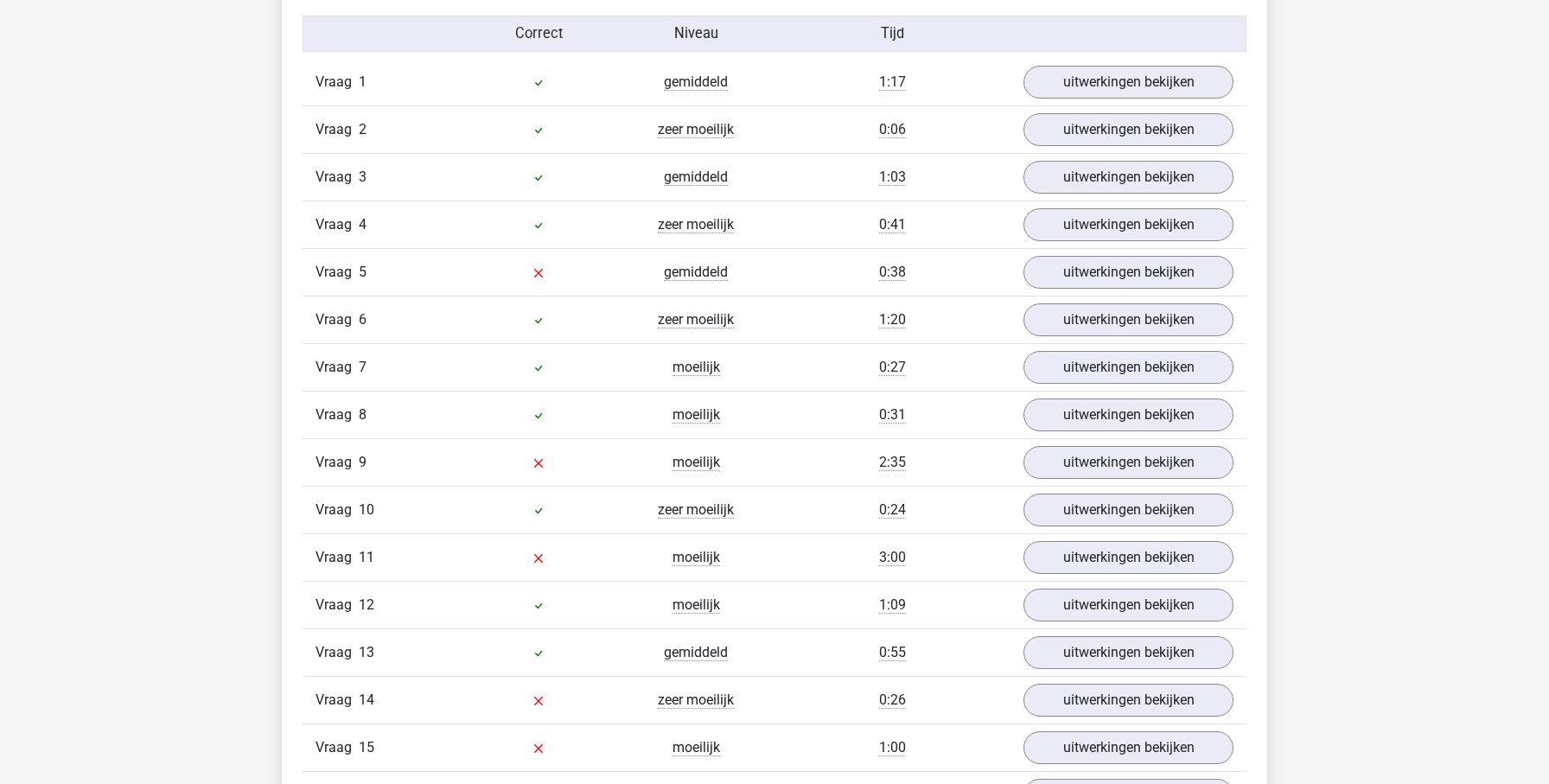
scroll to position [1433, 0]
click at [1077, 280] on link "uitwerkingen bekijken" at bounding box center [1128, 274] width 242 height 38
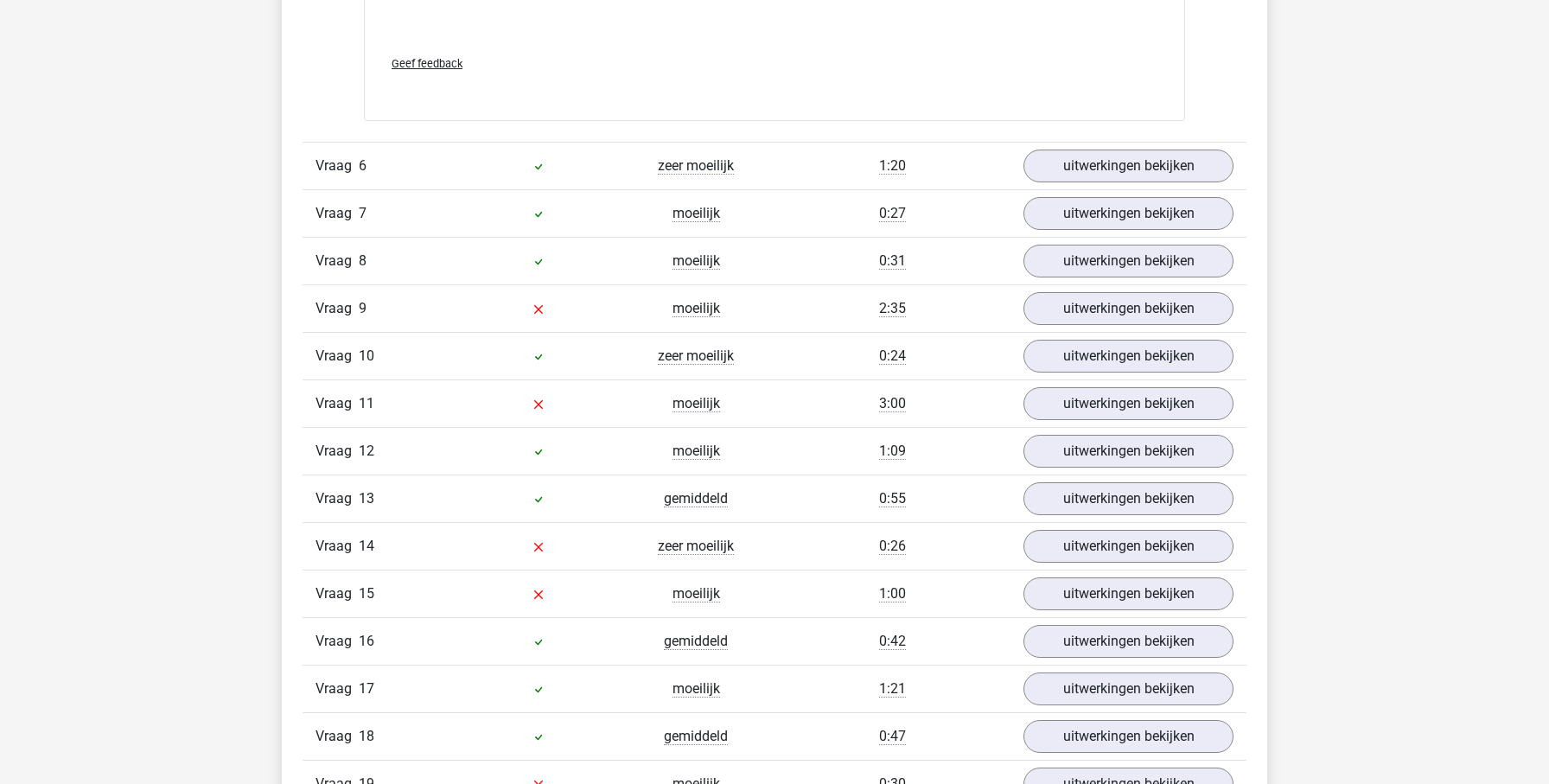
scroll to position [2849, 0]
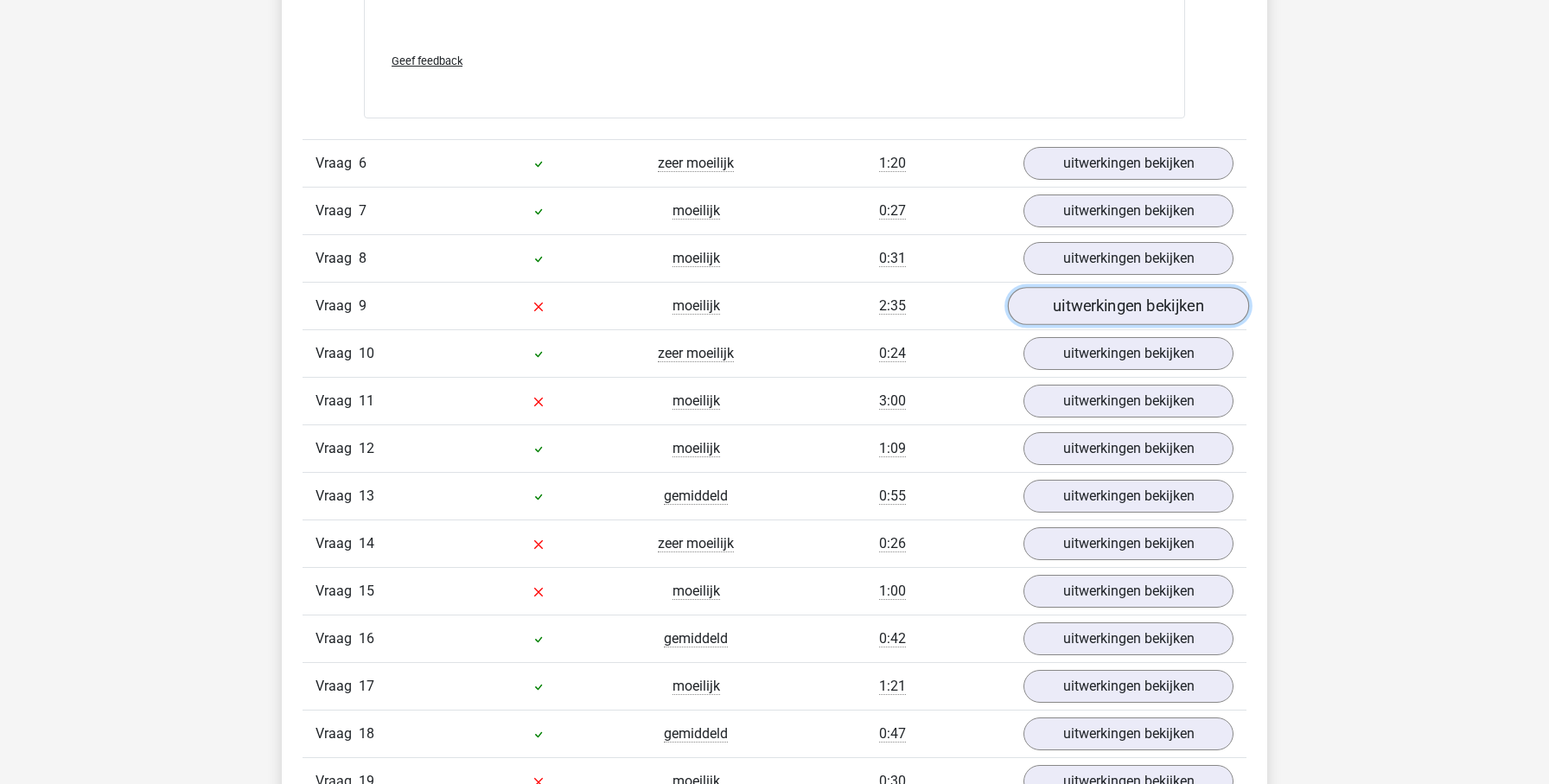
click at [1073, 302] on link "uitwerkingen bekijken" at bounding box center [1128, 306] width 242 height 38
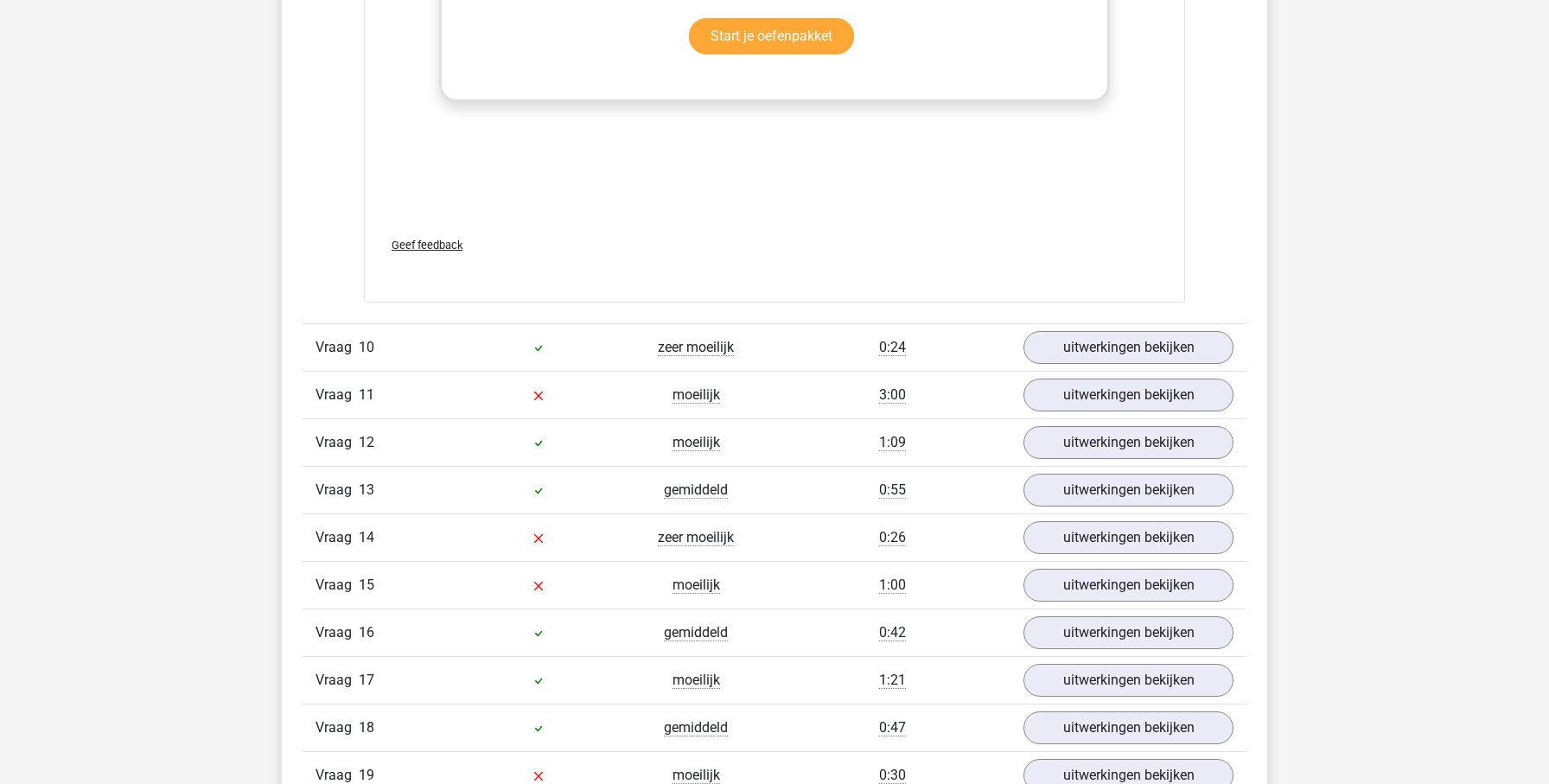
scroll to position [4206, 0]
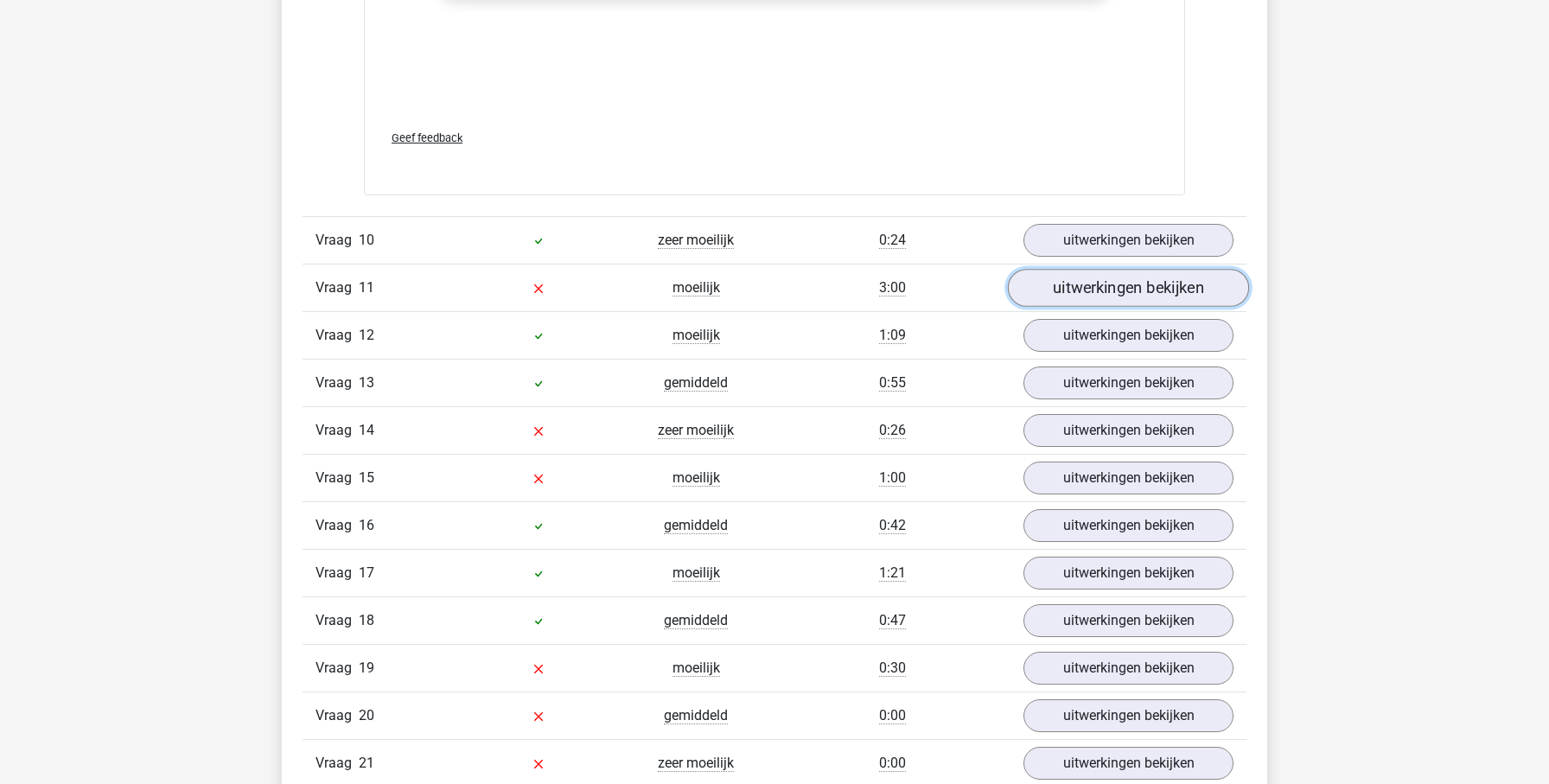
click at [1148, 287] on link "uitwerkingen bekijken" at bounding box center [1128, 288] width 242 height 38
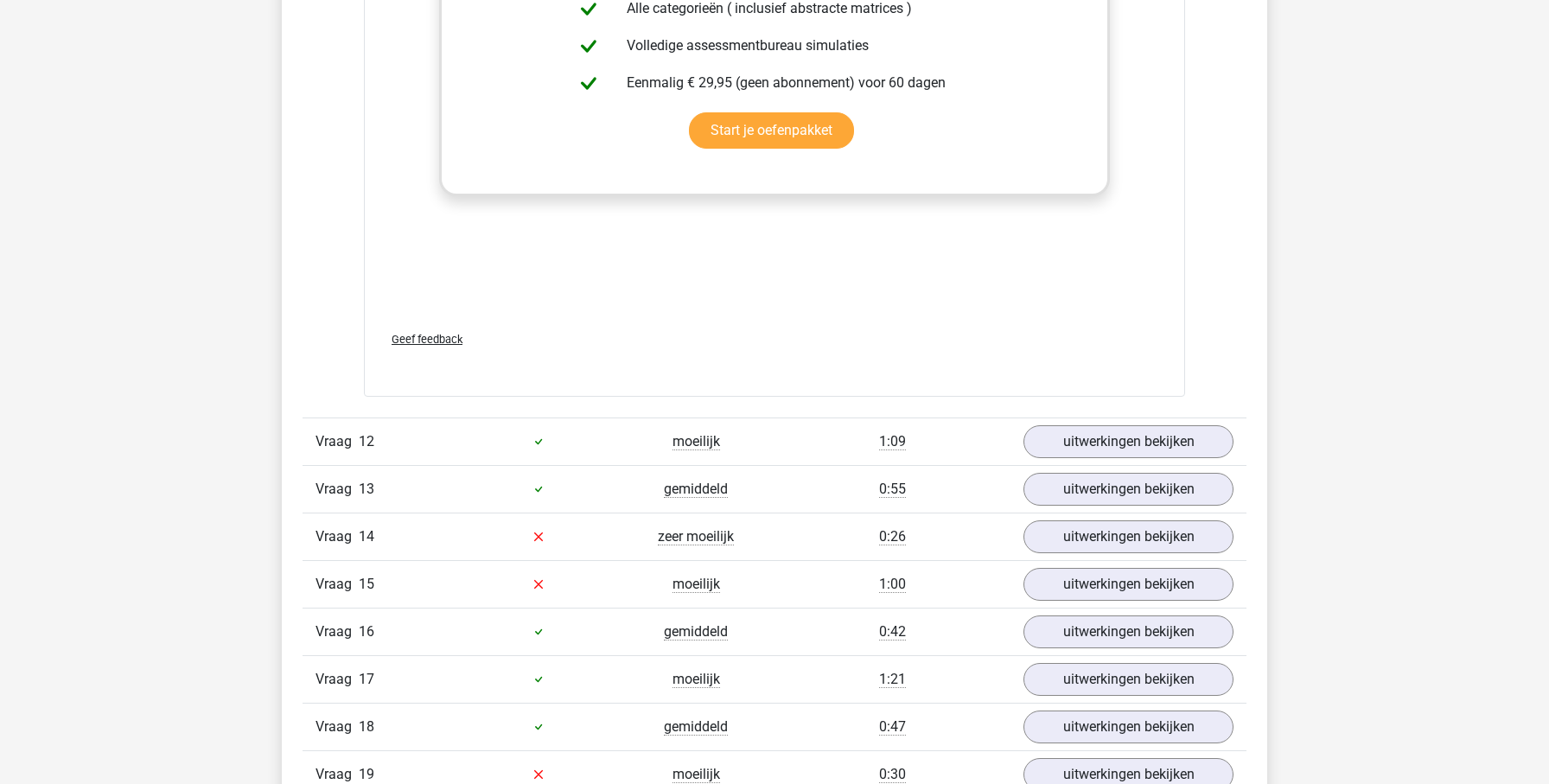
scroll to position [5412, 0]
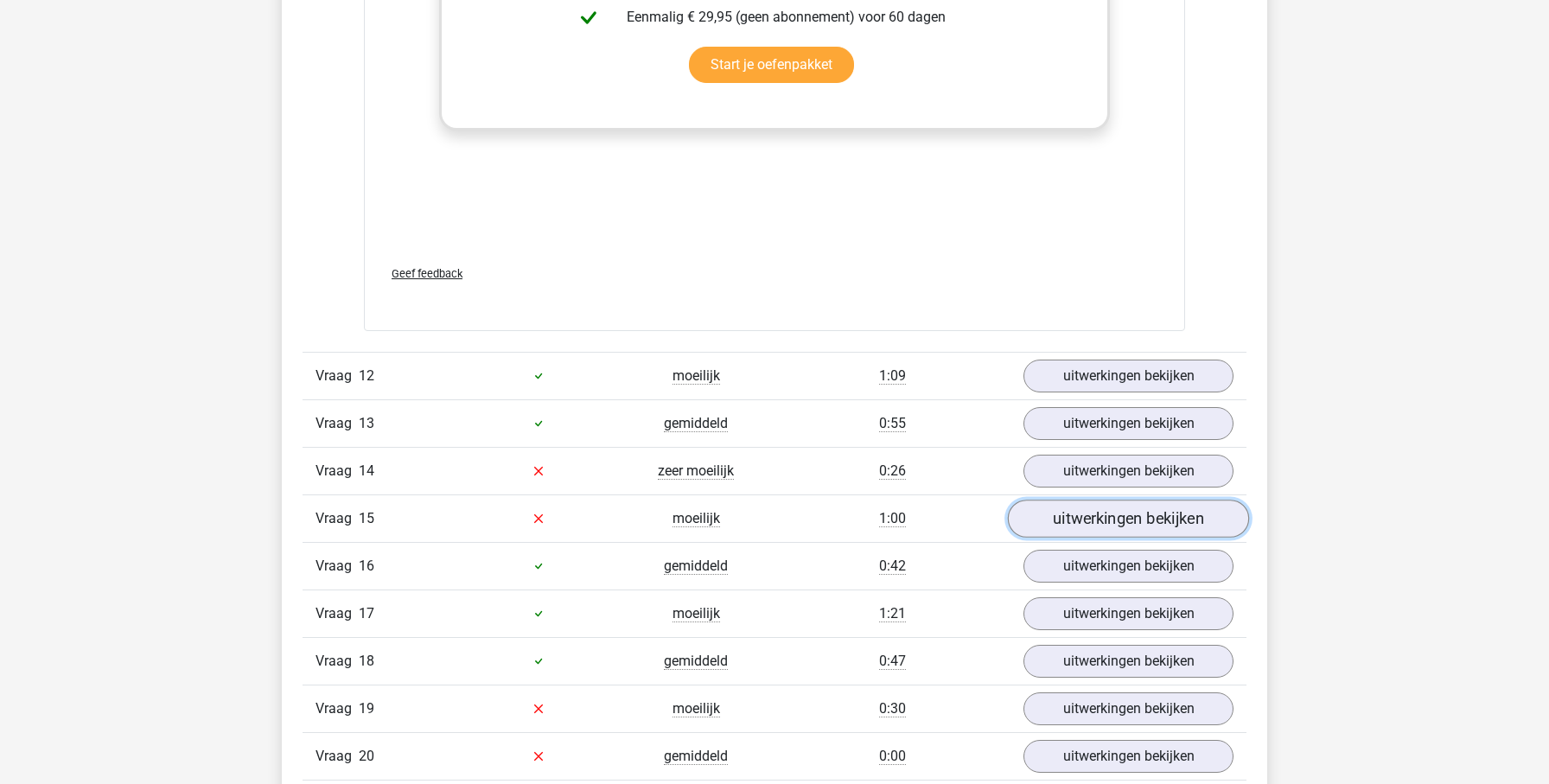
click at [1088, 510] on link "uitwerkingen bekijken" at bounding box center [1128, 519] width 242 height 38
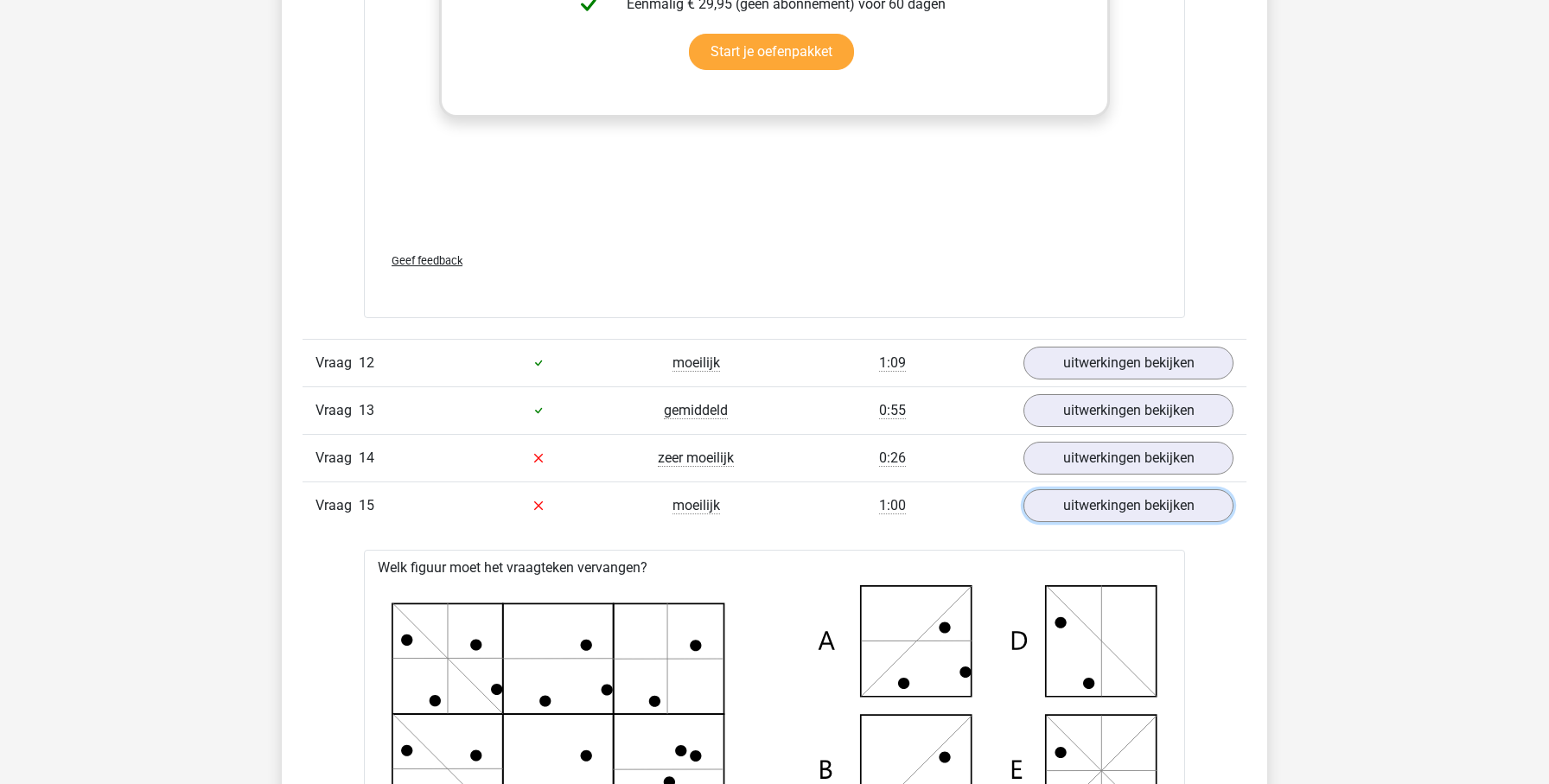
scroll to position [5508, 0]
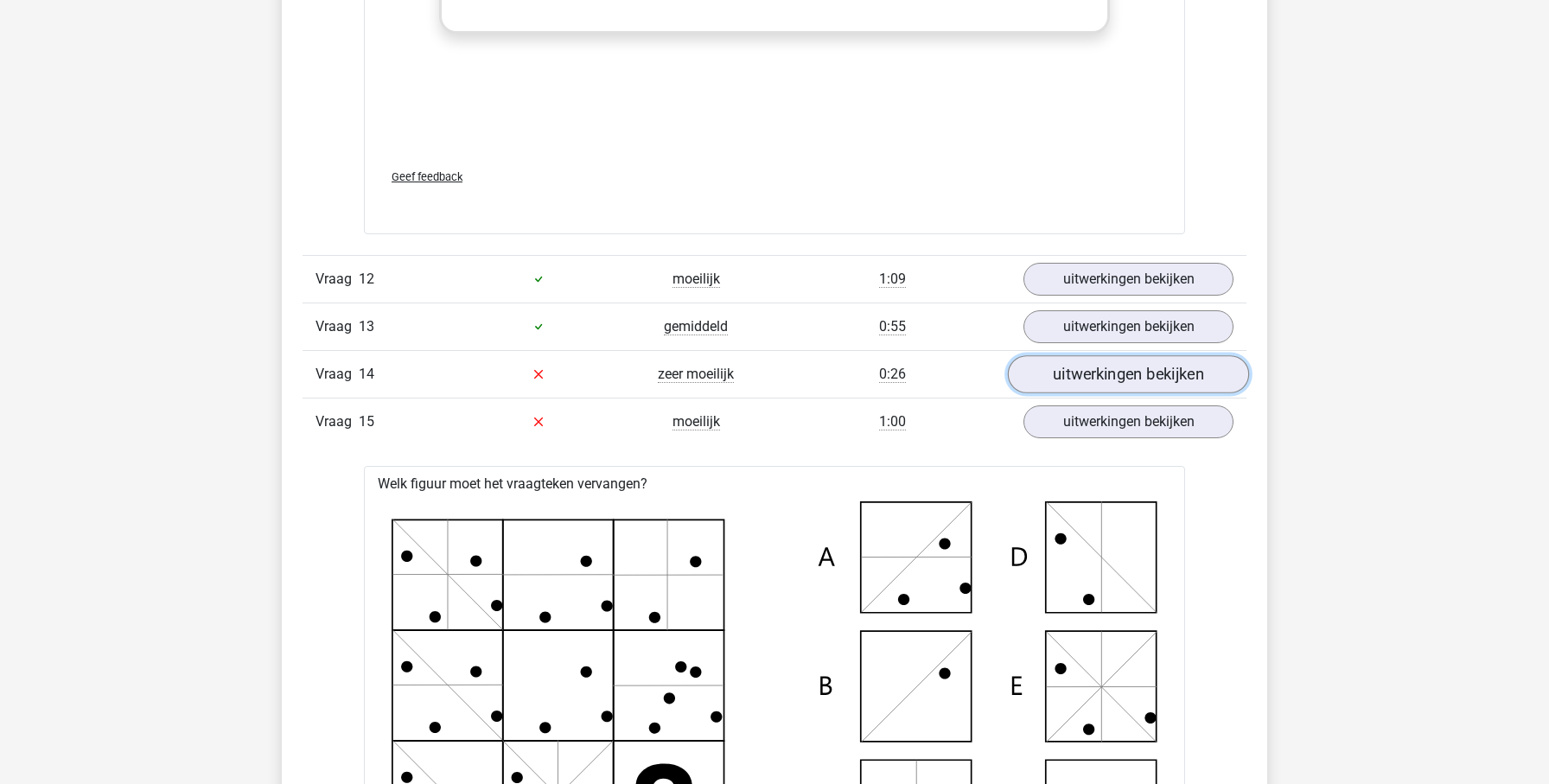
click at [1075, 377] on link "uitwerkingen bekijken" at bounding box center [1128, 374] width 242 height 38
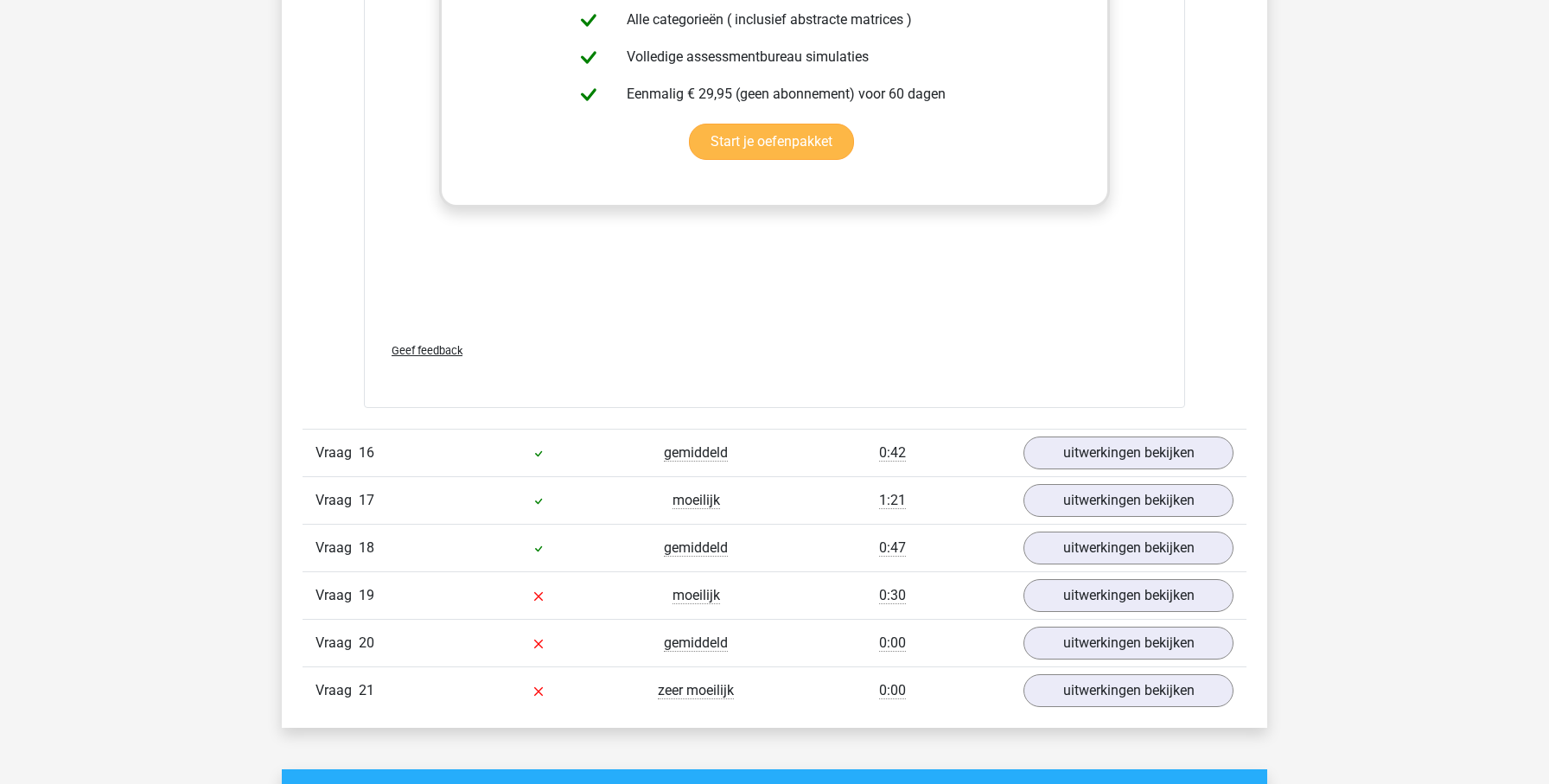
scroll to position [8272, 0]
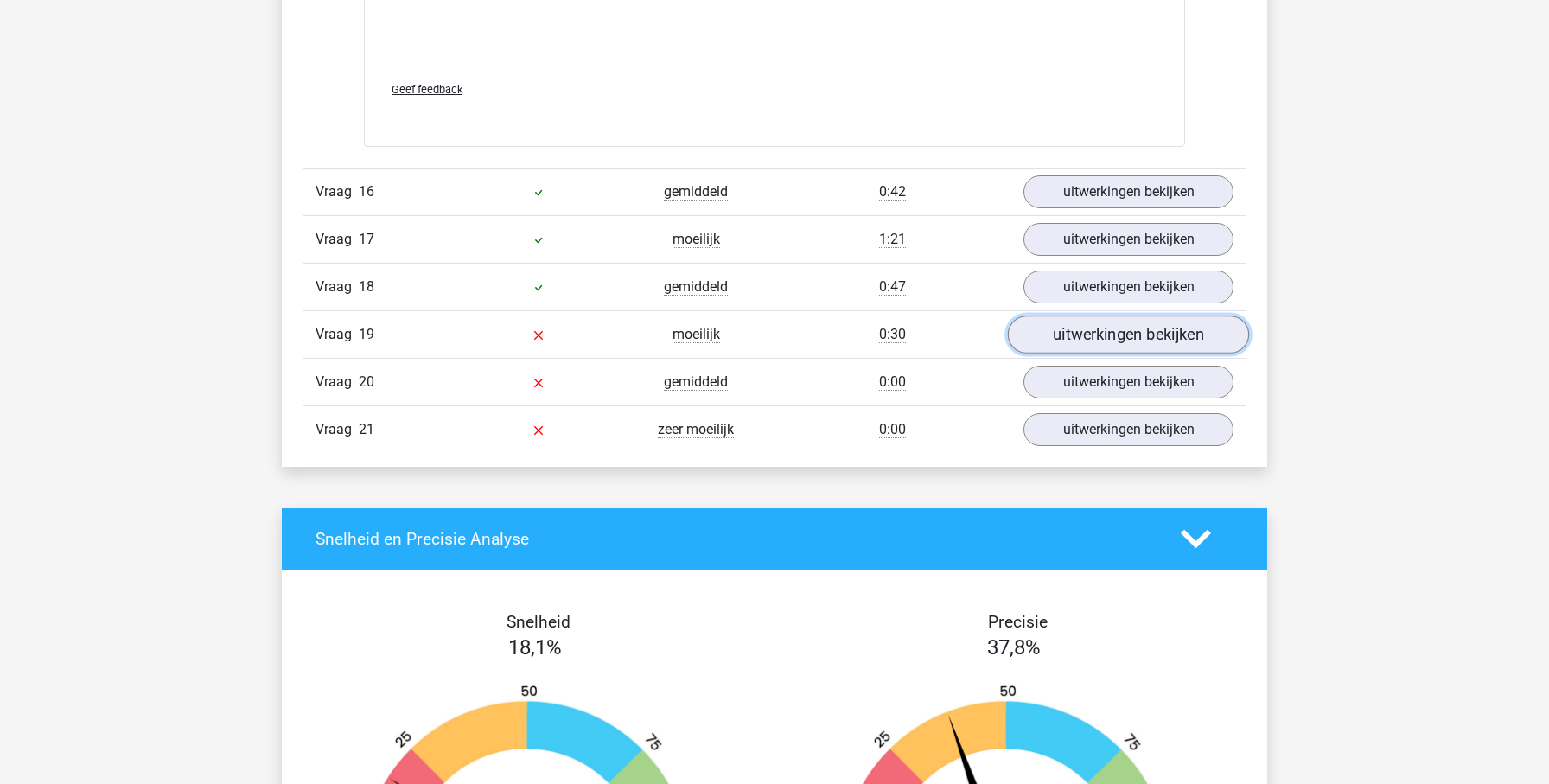
click at [1057, 335] on link "uitwerkingen bekijken" at bounding box center [1128, 334] width 242 height 38
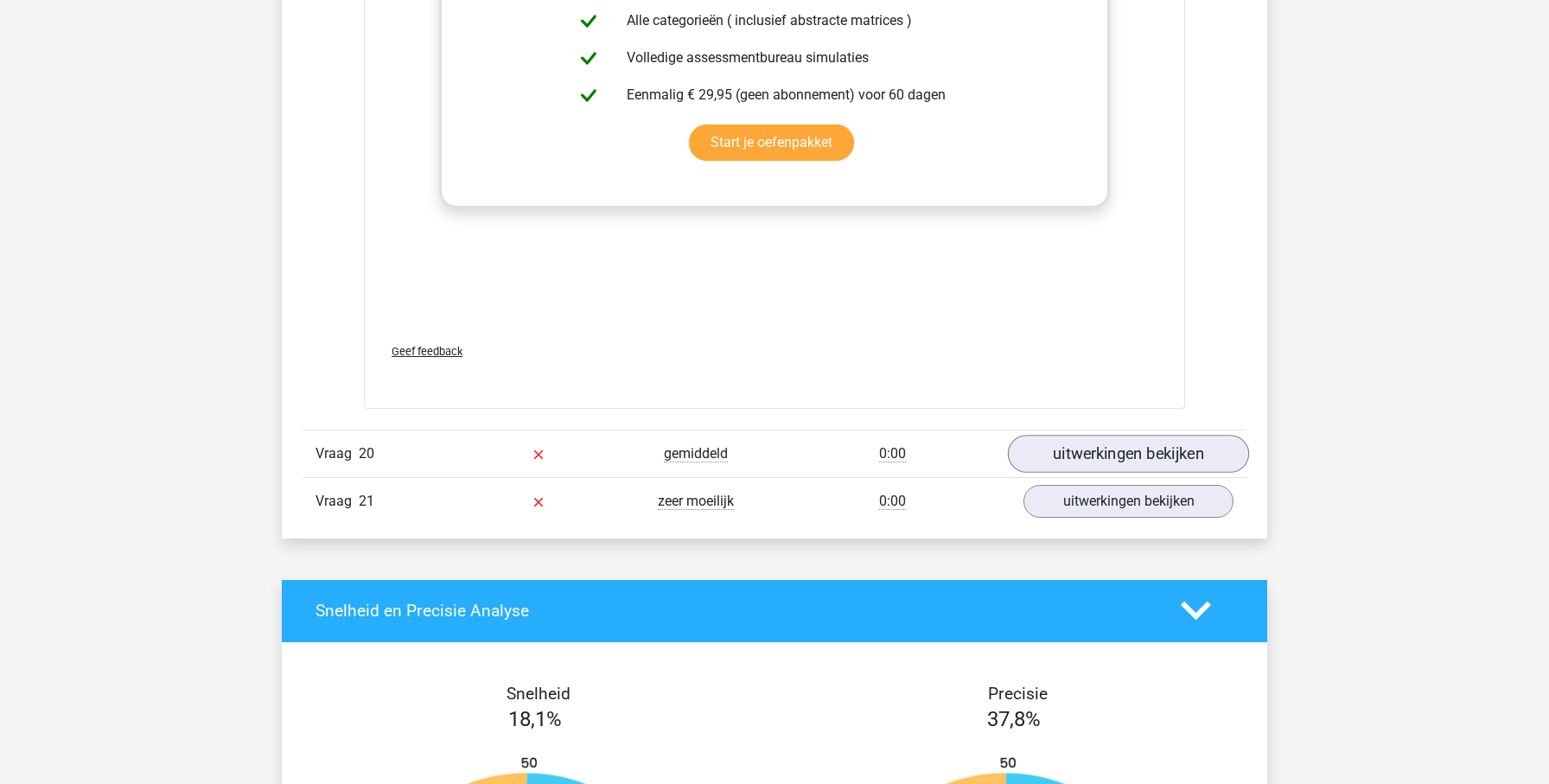
scroll to position [9491, 0]
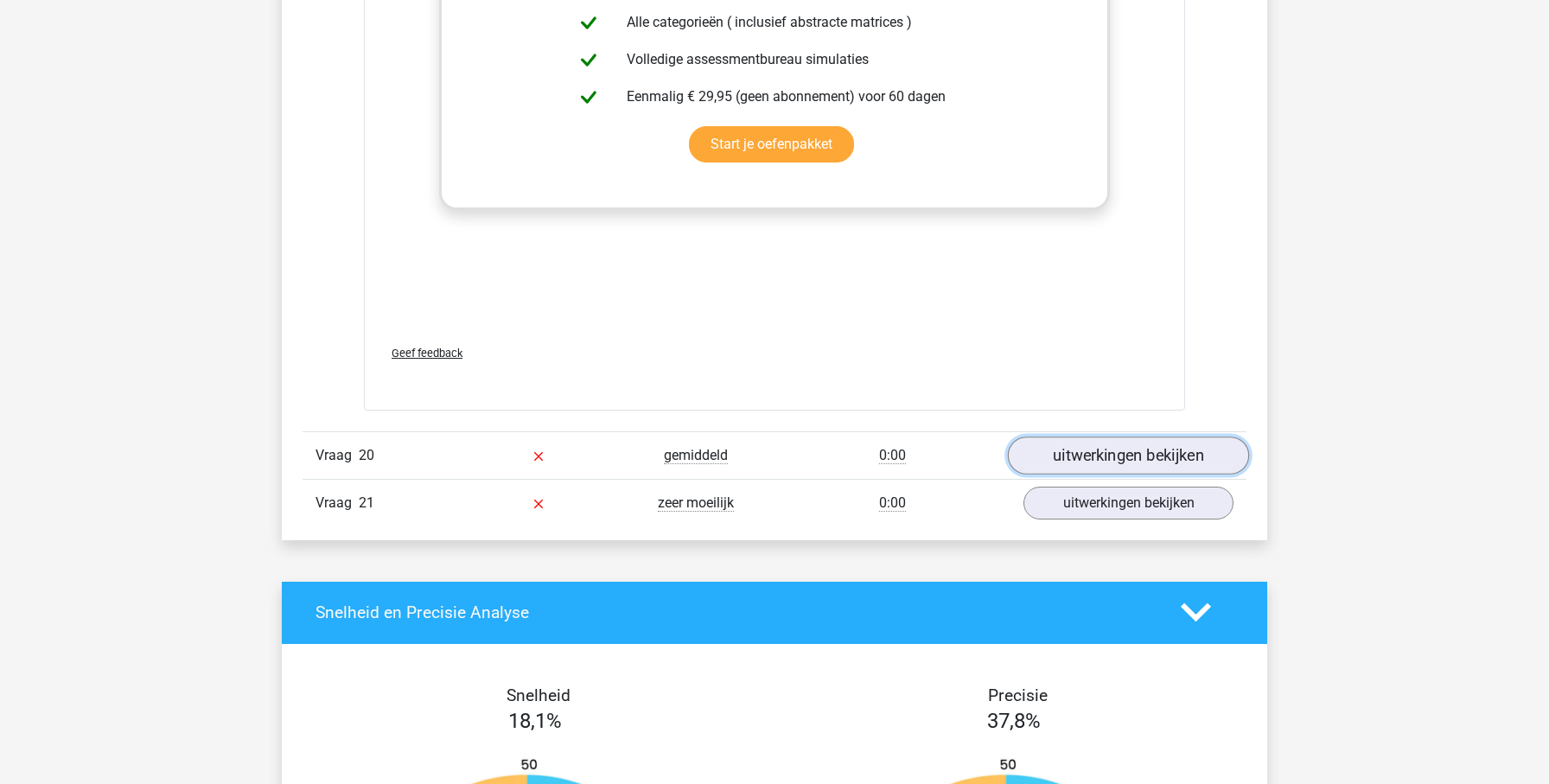
click at [1057, 443] on link "uitwerkingen bekijken" at bounding box center [1128, 456] width 242 height 38
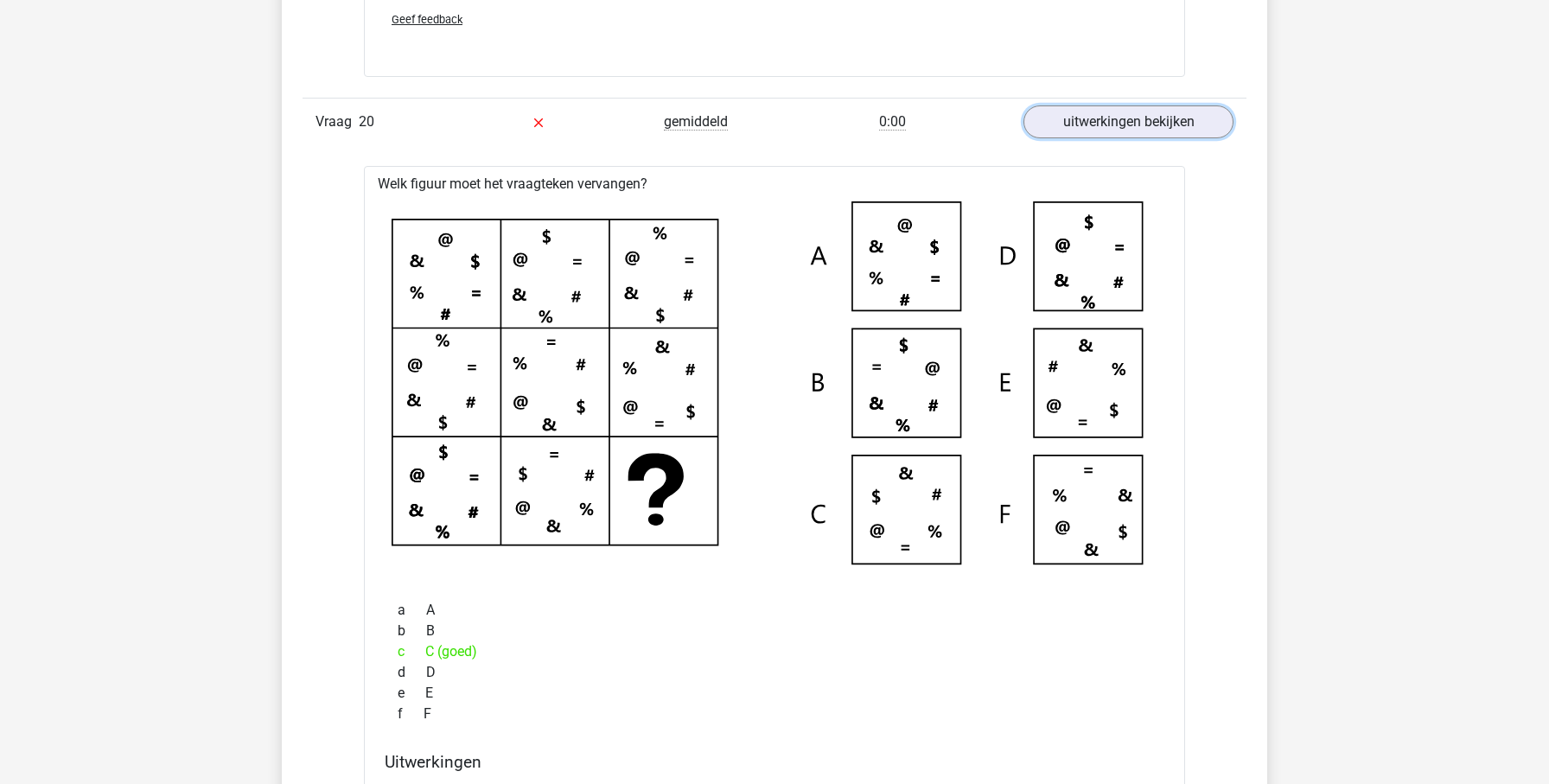
scroll to position [9829, 0]
